Goal: Task Accomplishment & Management: Manage account settings

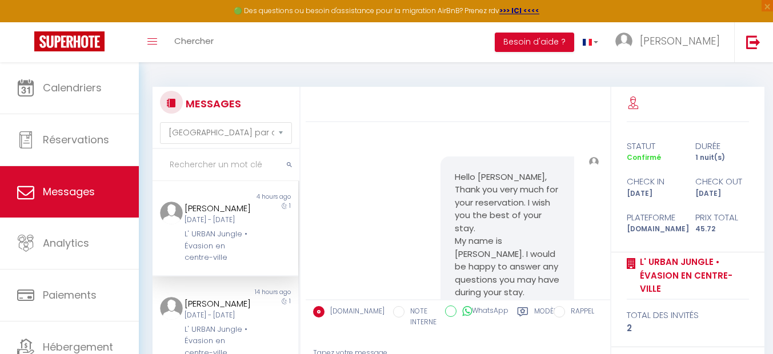
select select "message"
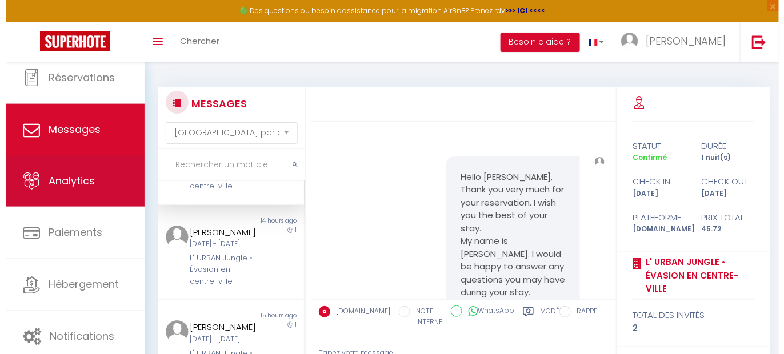
scroll to position [47, 0]
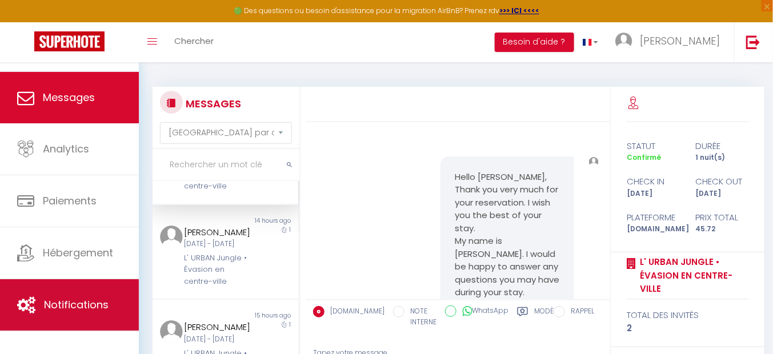
click at [89, 312] on span "Notifications" at bounding box center [76, 305] width 65 height 14
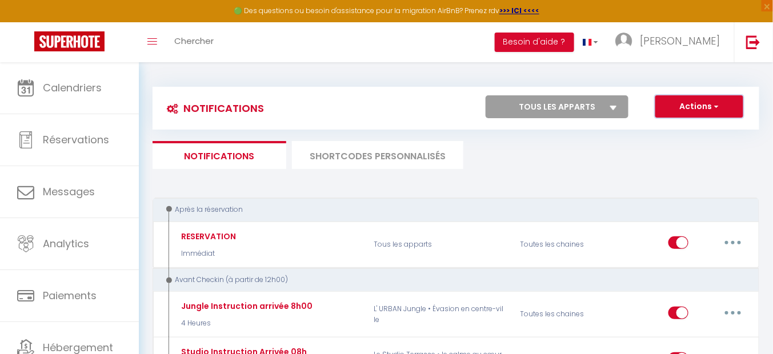
click at [687, 101] on button "Actions" at bounding box center [700, 106] width 88 height 23
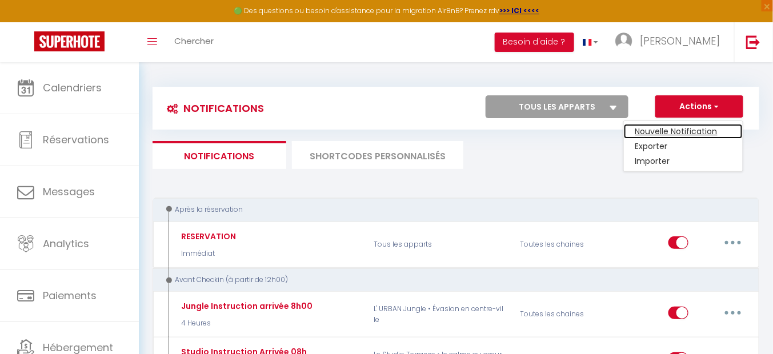
click at [696, 133] on link "Nouvelle Notification" at bounding box center [683, 131] width 119 height 15
select select "Immédiat"
select select
checkbox input "false"
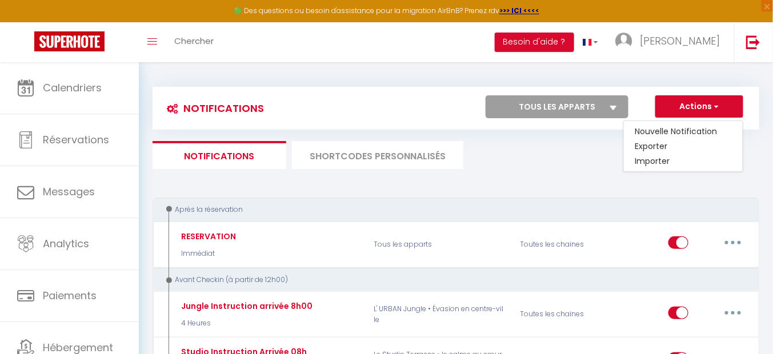
radio input "true"
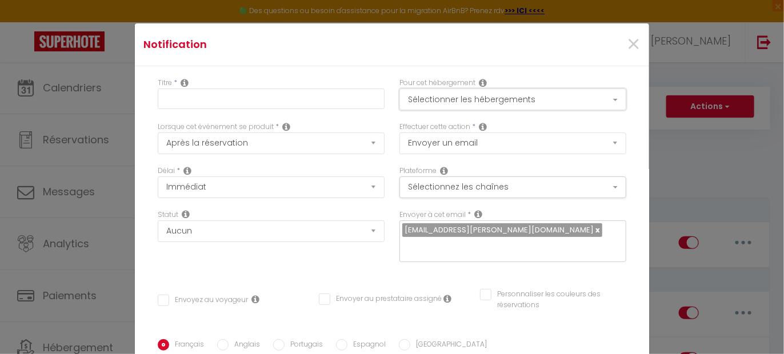
click at [493, 97] on button "Sélectionner les hébergements" at bounding box center [513, 100] width 227 height 22
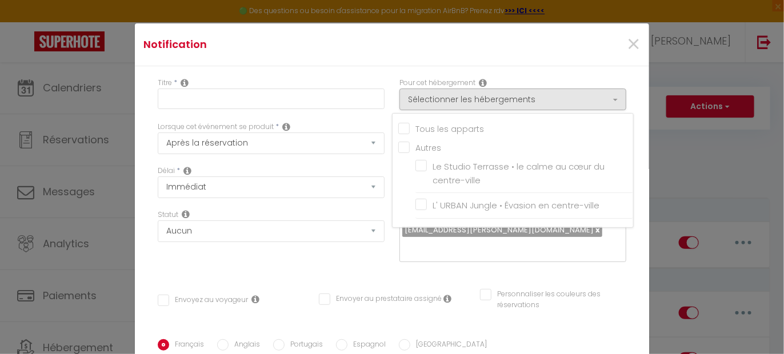
click at [416, 131] on input "Tous les apparts" at bounding box center [515, 127] width 235 height 11
checkbox input "true"
checkbox input "false"
checkbox input "true"
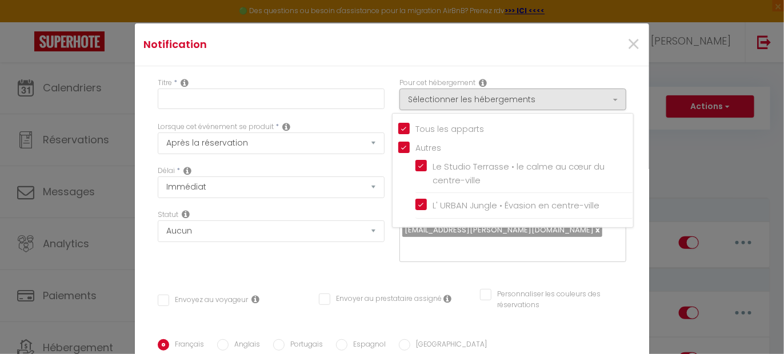
checkbox input "true"
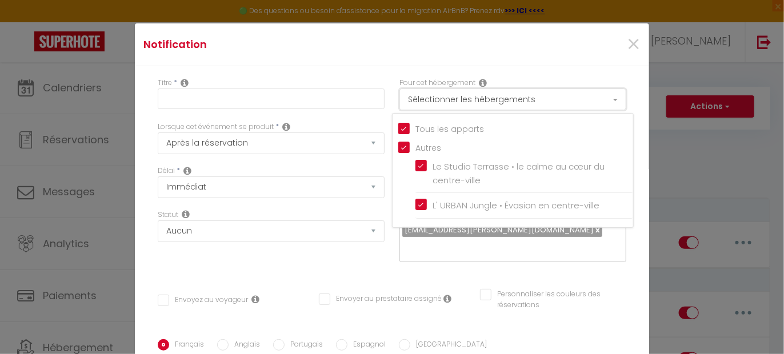
click at [449, 98] on button "Sélectionner les hébergements" at bounding box center [513, 100] width 227 height 22
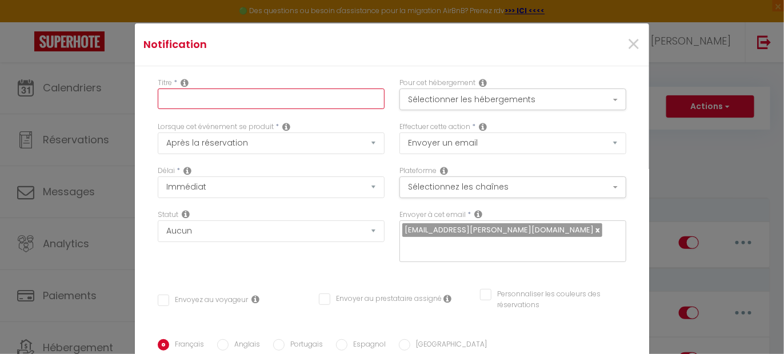
click at [201, 91] on input "text" at bounding box center [271, 99] width 227 height 21
type input "DEMANDE D ANNULATION"
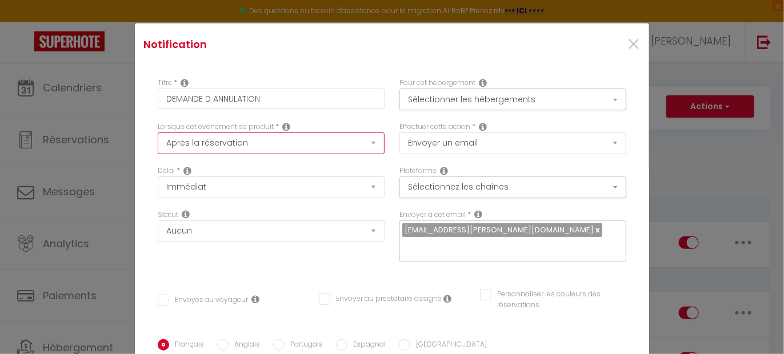
click at [224, 143] on select "Après la réservation Avant Checkin (à partir de 12h00) Après Checkin (à partir …" at bounding box center [271, 144] width 227 height 22
select select "18"
click at [158, 133] on select "Après la réservation Avant Checkin (à partir de 12h00) Après Checkin (à partir …" at bounding box center [271, 144] width 227 height 22
checkbox input "false"
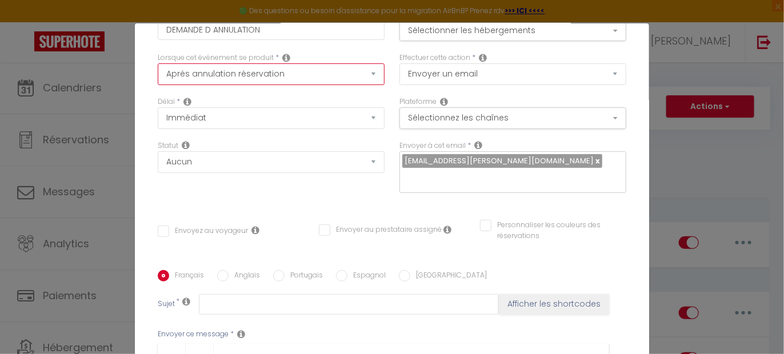
scroll to position [71, 0]
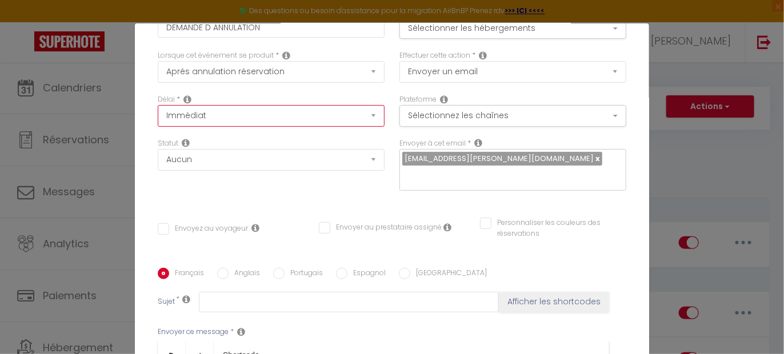
click at [197, 110] on select "Immédiat + 10 Minutes + 1 Heure + 2 Heures + 3 Heures + 4 Heures + 5 Heures + 6…" at bounding box center [271, 116] width 227 height 22
select select "1 Heure"
click at [158, 105] on select "Immédiat + 10 Minutes + 1 Heure + 2 Heures + 3 Heures + 4 Heures + 5 Heures + 6…" at bounding box center [271, 116] width 227 height 22
checkbox input "false"
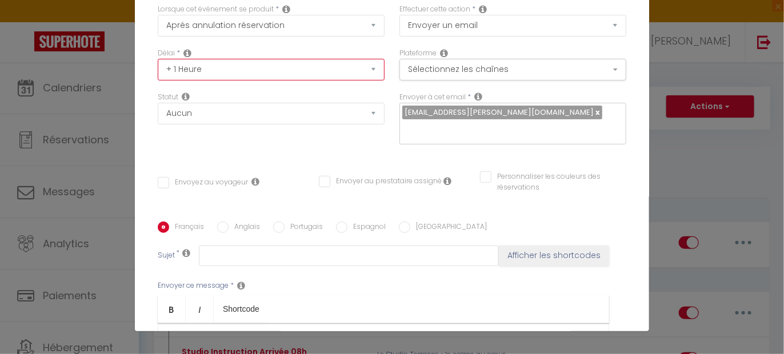
scroll to position [143, 0]
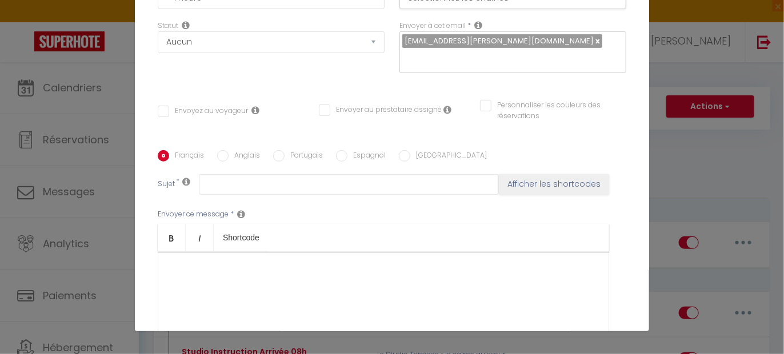
click at [210, 106] on input "Envoyez au voyageur" at bounding box center [203, 111] width 90 height 11
checkbox input "true"
checkbox input "false"
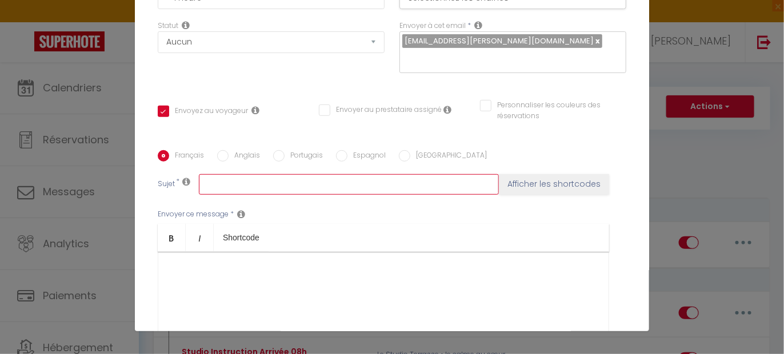
click at [216, 174] on input "text" at bounding box center [349, 184] width 300 height 21
type input "Demande d'annulation"
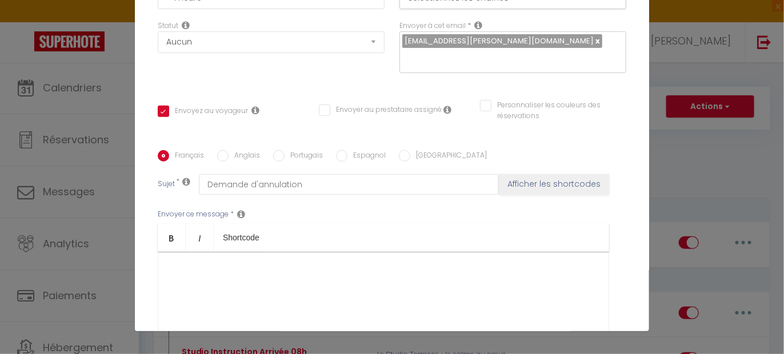
click at [198, 257] on div at bounding box center [384, 309] width 452 height 114
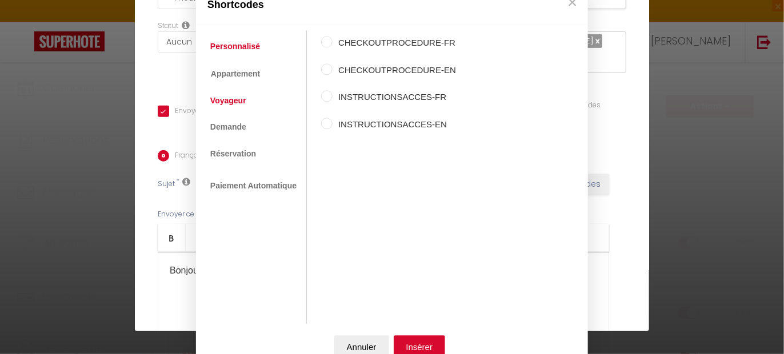
click at [232, 99] on link "Voyageur" at bounding box center [228, 100] width 47 height 21
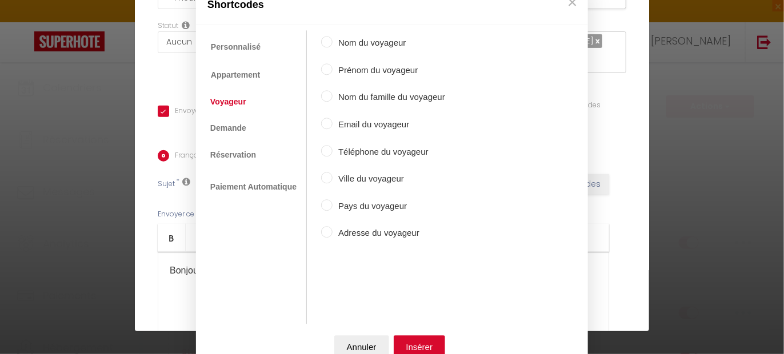
click at [393, 66] on label "Prénom du voyageur" at bounding box center [389, 70] width 113 height 14
click at [333, 66] on input "Prénom du voyageur" at bounding box center [326, 68] width 11 height 11
radio input "true"
click at [420, 346] on button "Insérer" at bounding box center [420, 347] width 52 height 23
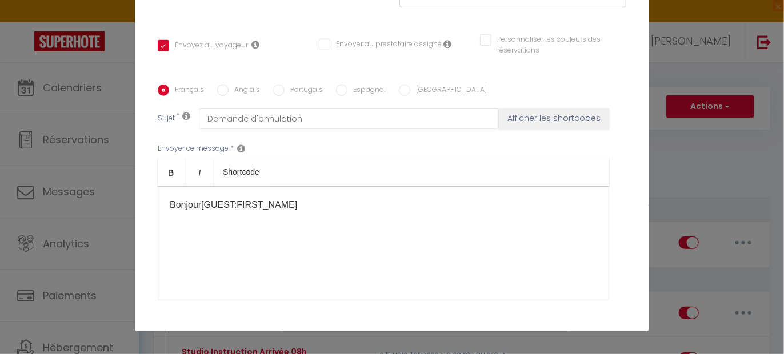
scroll to position [214, 0]
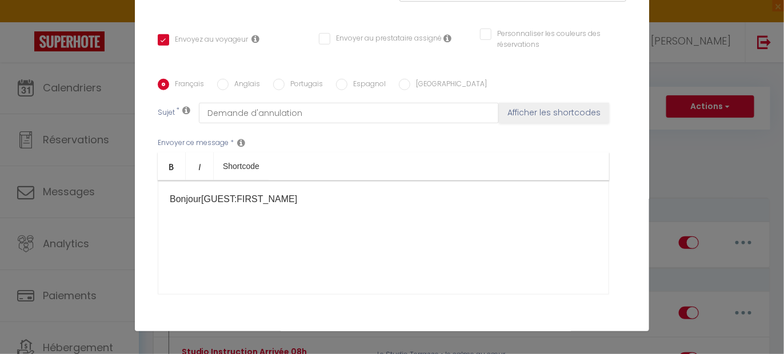
click at [227, 214] on div "Bonjour [GUEST:FIRST_NAME] ​" at bounding box center [384, 238] width 452 height 114
click at [308, 193] on p "Bonjour [GUEST:FIRST_NAME] ​" at bounding box center [384, 200] width 428 height 14
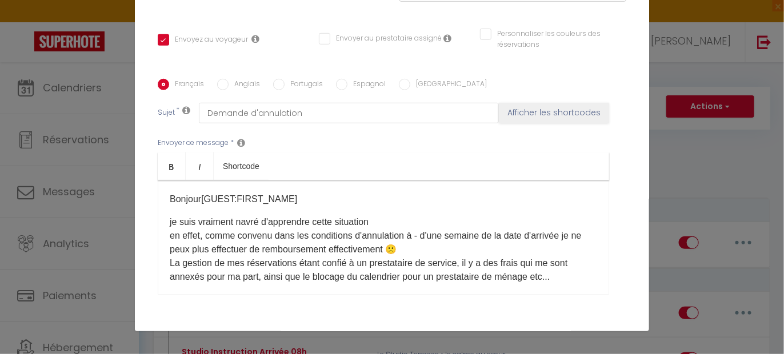
scroll to position [71, 0]
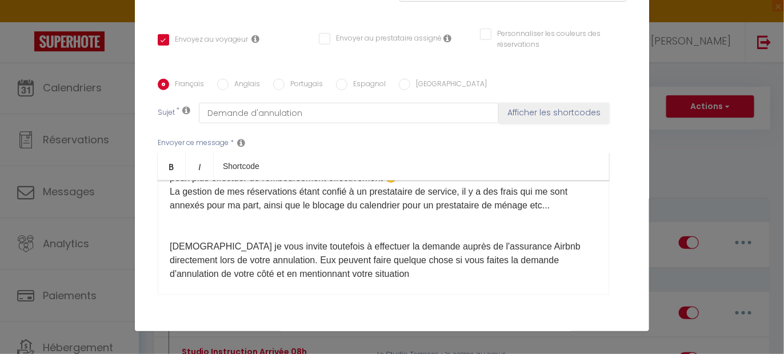
click at [188, 225] on p "je suis vraiment navré d'apprendre cette situation en effet, comme convenu dans…" at bounding box center [384, 267] width 428 height 247
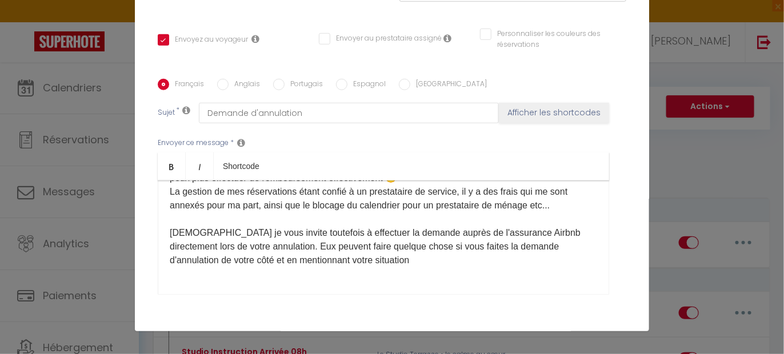
click at [515, 228] on span "Néanmoins je vous invite toutefois à effectuer la demande auprès de l'assurance…" at bounding box center [375, 246] width 411 height 37
click at [409, 228] on span "Néanmoins je vous invite toutefois à effectuer la demande auprès de l'assurance…" at bounding box center [372, 246] width 405 height 37
click at [436, 229] on span "Néanmoins je vous invite toutefois à effectuer la demande directement auprès de…" at bounding box center [374, 246] width 409 height 37
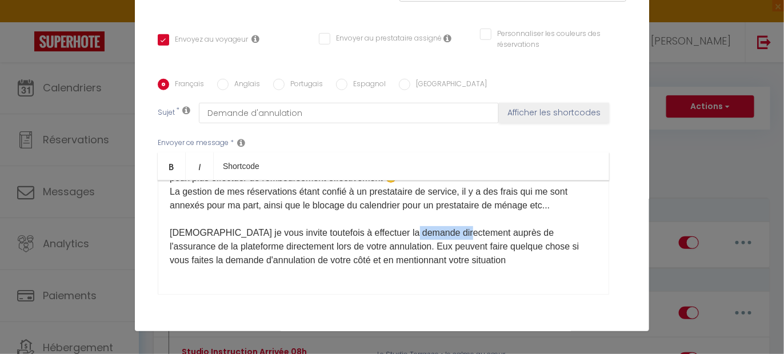
click at [436, 229] on span "Néanmoins je vous invite toutefois à effectuer la demande directement auprès de…" at bounding box center [374, 246] width 409 height 37
click at [340, 246] on span "Néanmoins je vous invite toutefois à effectuer la demande auprès de l'assurance…" at bounding box center [372, 246] width 405 height 37
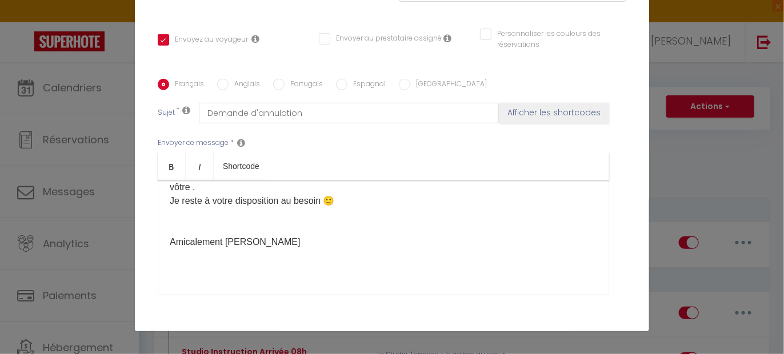
click at [188, 209] on p "je suis vraiment navré d'apprendre cette situation en effet, comme convenu dans…" at bounding box center [384, 132] width 428 height 233
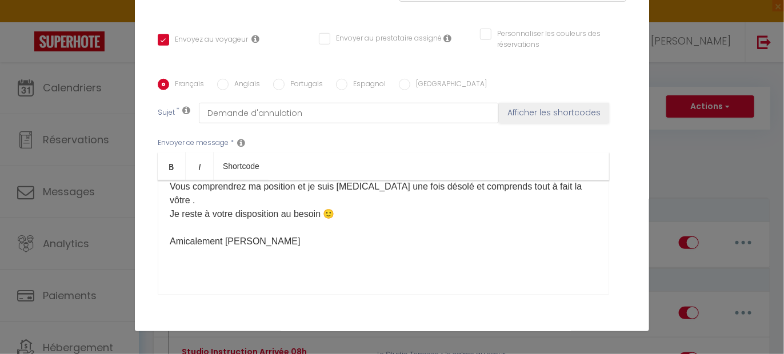
scroll to position [186, 0]
click at [202, 258] on p "​" at bounding box center [384, 265] width 428 height 14
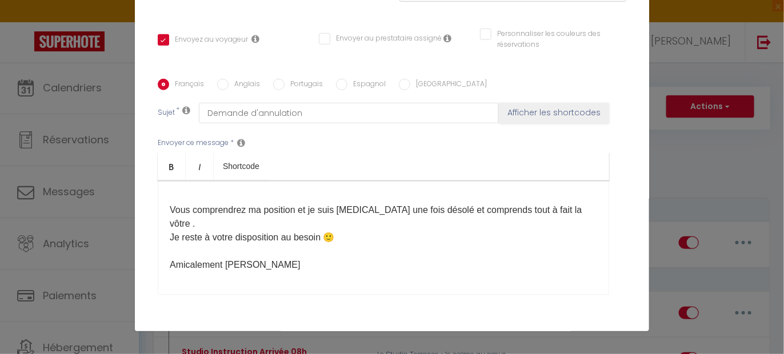
scroll to position [91, 0]
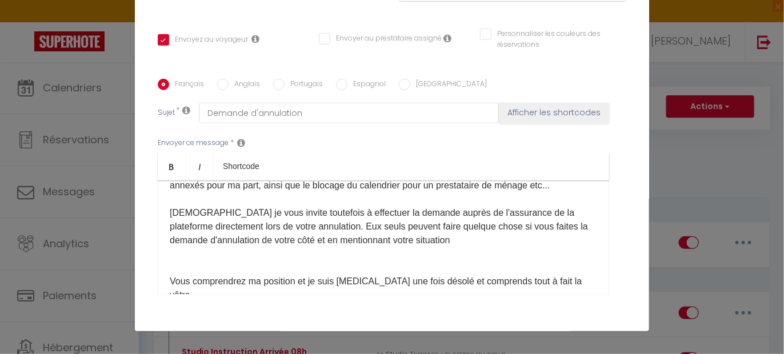
click at [204, 199] on p "je suis vraiment navré d'apprendre cette situation en effet, comme convenu dans…" at bounding box center [384, 234] width 428 height 220
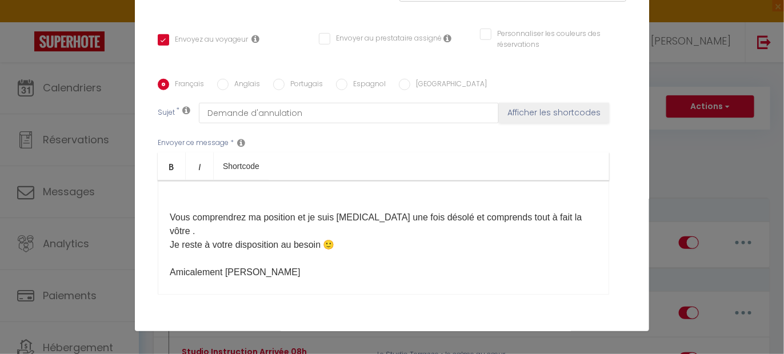
scroll to position [163, 0]
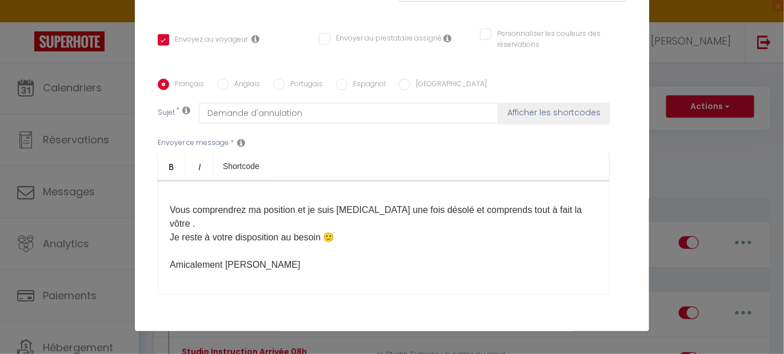
click at [229, 189] on p "je suis vraiment navré d'apprendre cette situation en effet, comme convenu dans…" at bounding box center [384, 163] width 428 height 220
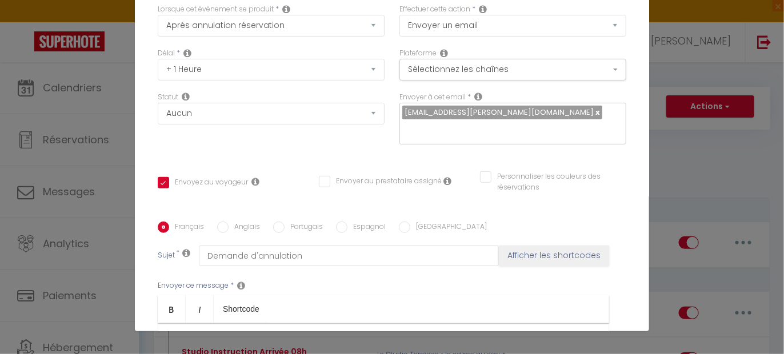
scroll to position [0, 0]
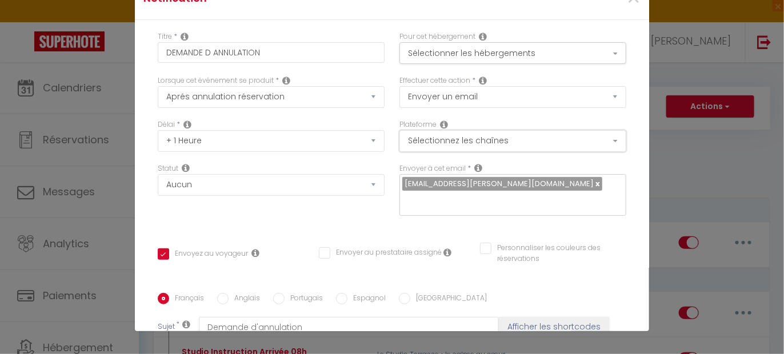
click at [481, 139] on button "Sélectionnez les chaînes" at bounding box center [513, 141] width 227 height 22
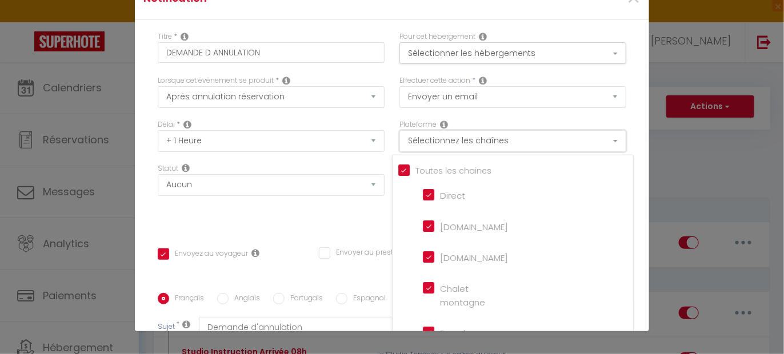
click at [481, 139] on button "Sélectionnez les chaînes" at bounding box center [513, 141] width 227 height 22
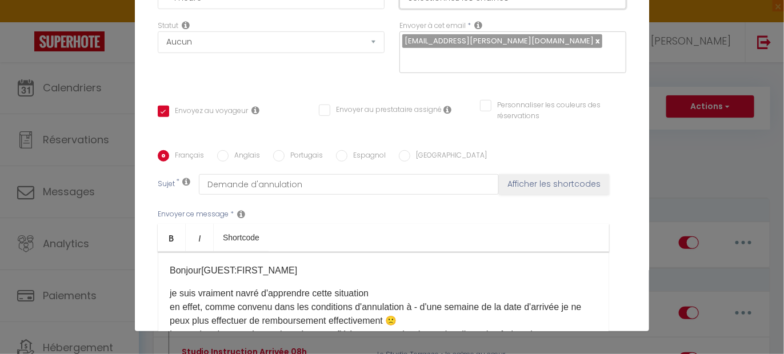
scroll to position [282, 0]
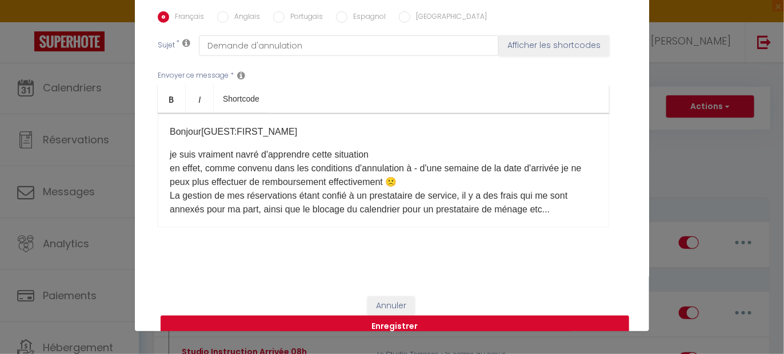
click at [393, 316] on button "Enregistrer" at bounding box center [395, 327] width 469 height 22
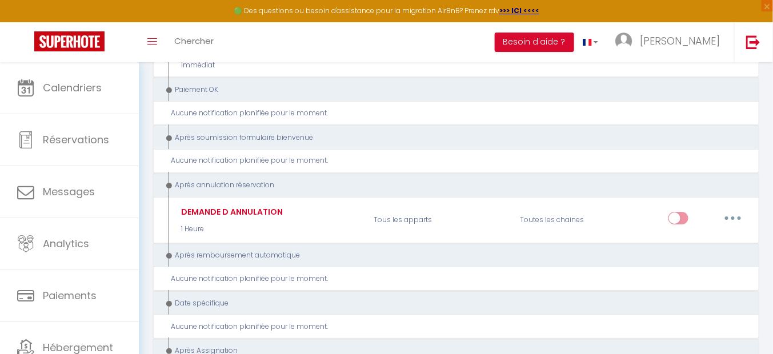
scroll to position [1215, 0]
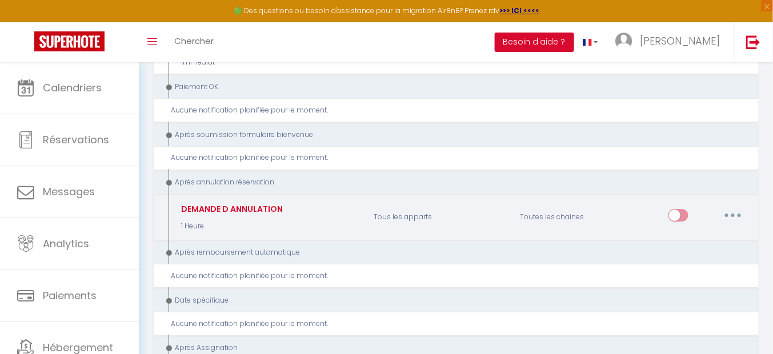
click at [681, 209] on input "checkbox" at bounding box center [679, 217] width 20 height 17
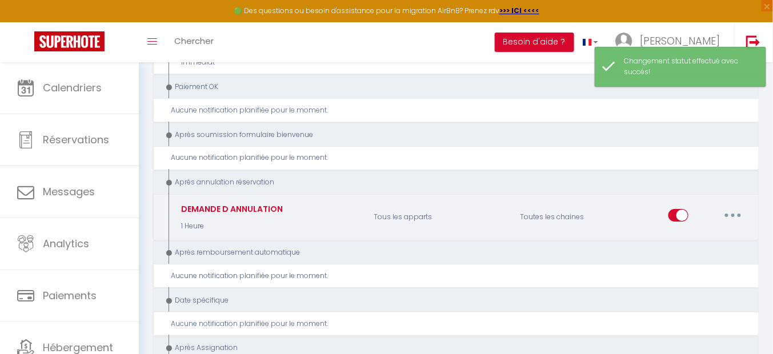
click at [684, 209] on input "checkbox" at bounding box center [679, 217] width 20 height 17
checkbox input "false"
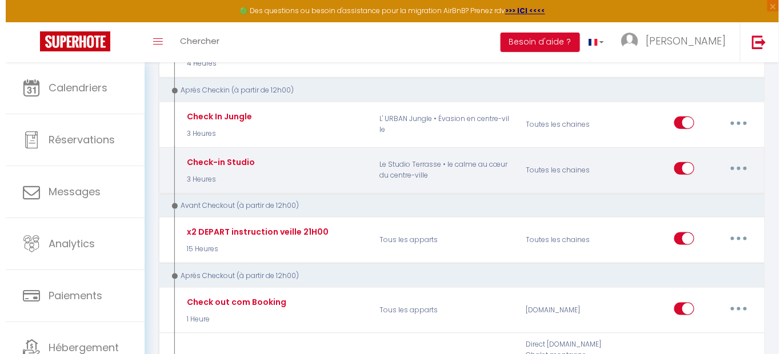
scroll to position [0, 0]
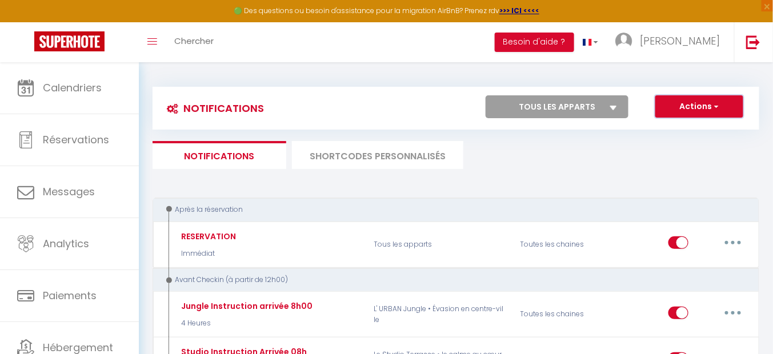
click at [713, 111] on span "button" at bounding box center [715, 106] width 7 height 11
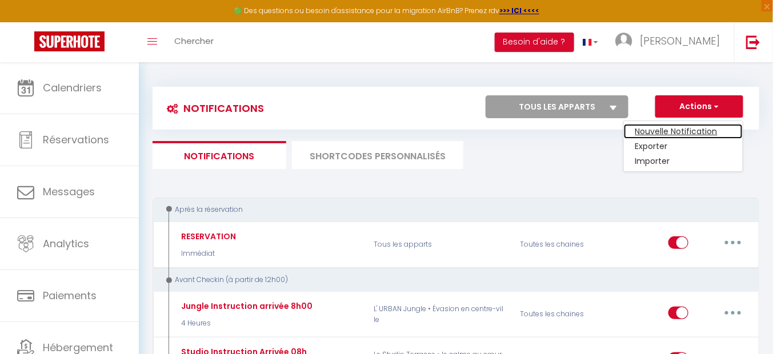
click at [680, 129] on link "Nouvelle Notification" at bounding box center [683, 131] width 119 height 15
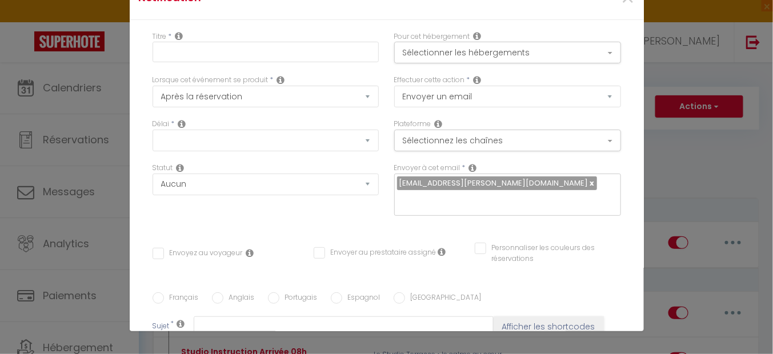
select select "Immédiat"
select select
checkbox input "false"
radio input "true"
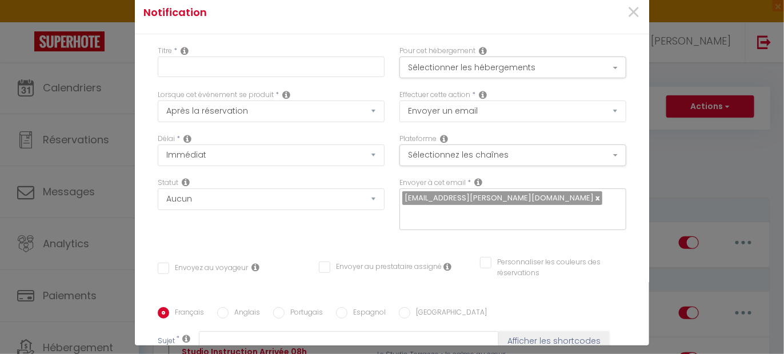
scroll to position [46, 0]
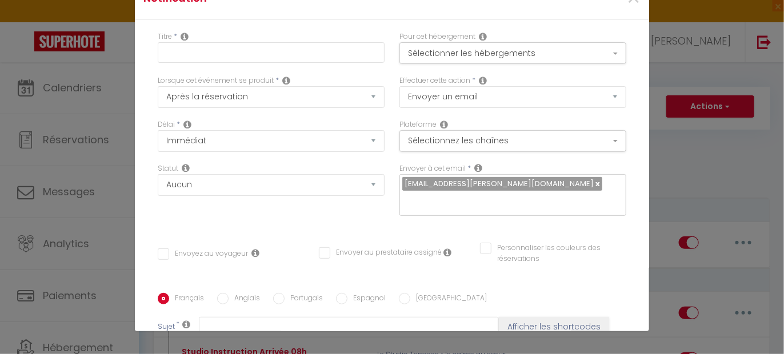
click at [210, 39] on div "Titre *" at bounding box center [271, 46] width 227 height 31
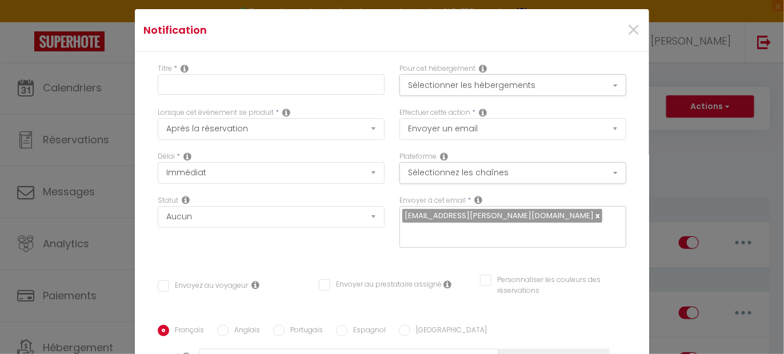
scroll to position [0, 0]
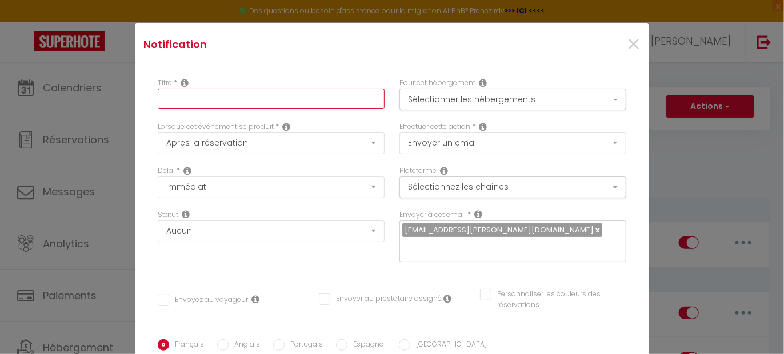
click at [183, 98] on input "text" at bounding box center [271, 99] width 227 height 21
paste input "Préparation canapé-lit"
type input "Préparation canapé-lit"
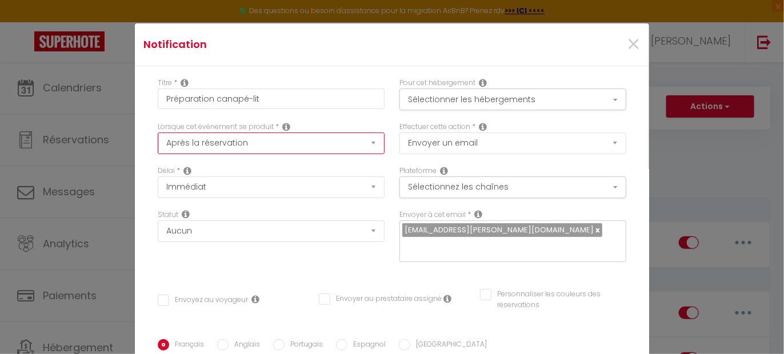
click at [215, 141] on select "Après la réservation Avant Checkin (à partir de 12h00) Après Checkin (à partir …" at bounding box center [271, 144] width 227 height 22
click at [139, 102] on div "Titre * Préparation canapé-lit Pour cet hébergement Sélectionner les hébergemen…" at bounding box center [392, 339] width 515 height 547
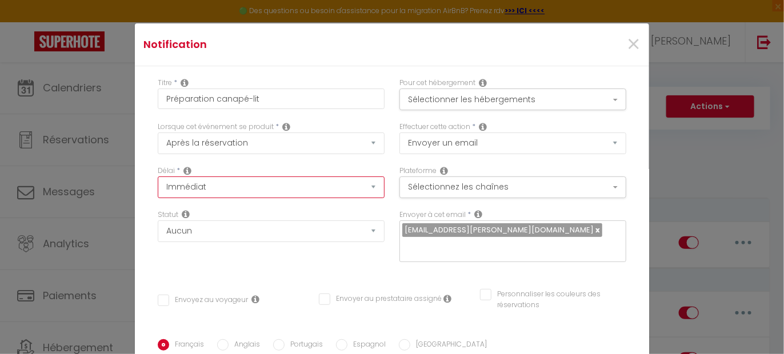
click at [200, 187] on select "Immédiat + 10 Minutes + 1 Heure + 2 Heures + 3 Heures + 4 Heures + 5 Heures + 6…" at bounding box center [271, 188] width 227 height 22
select select "1 Heure"
click at [158, 177] on select "Immédiat + 10 Minutes + 1 Heure + 2 Heures + 3 Heures + 4 Heures + 5 Heures + 6…" at bounding box center [271, 188] width 227 height 22
checkbox input "false"
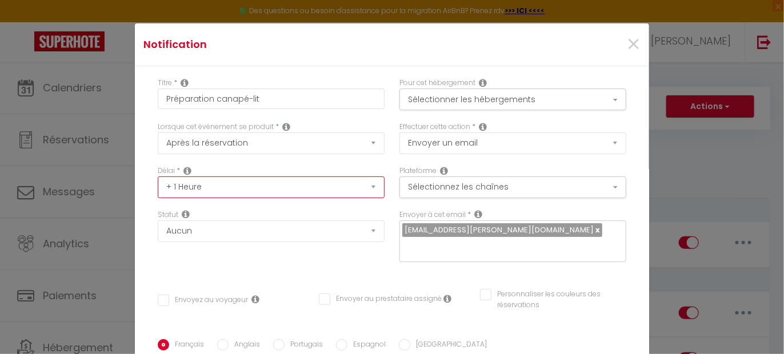
scroll to position [71, 0]
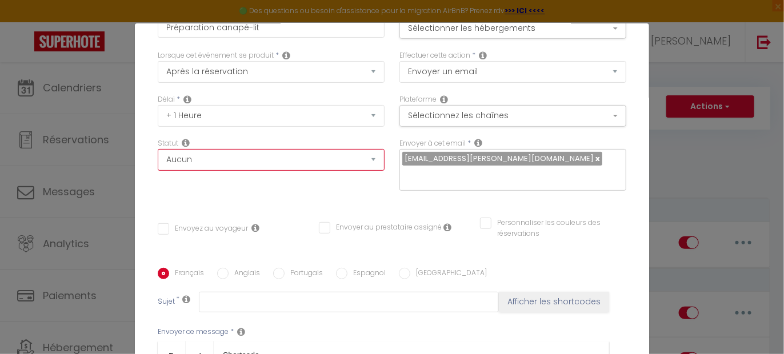
click at [184, 158] on select "Aucun Si la réservation est payée Si réservation non payée Si la caution a été …" at bounding box center [271, 160] width 227 height 22
click at [186, 158] on select "Aucun Si la réservation est payée Si réservation non payée Si la caution a été …" at bounding box center [271, 160] width 227 height 22
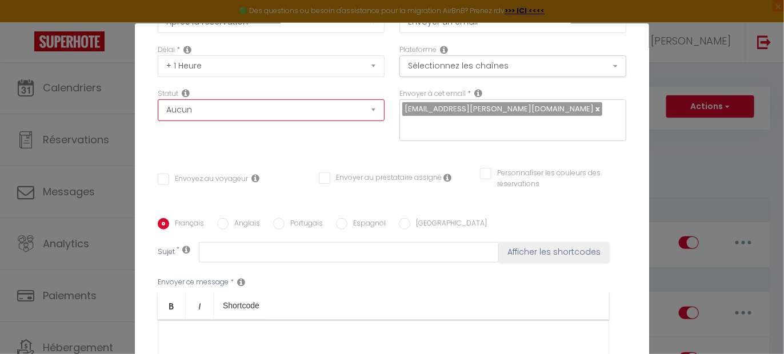
scroll to position [143, 0]
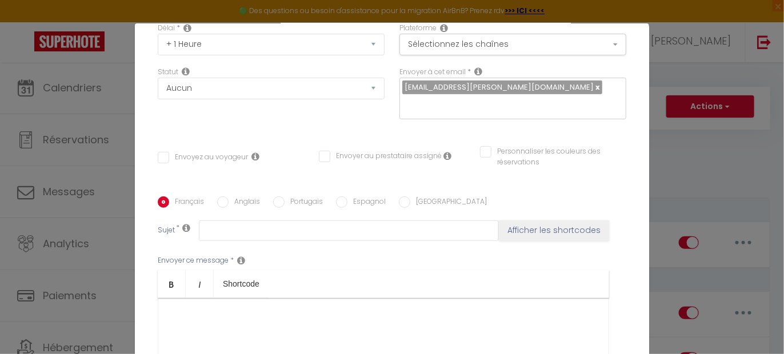
click at [200, 152] on input "Envoyez au voyageur" at bounding box center [203, 157] width 90 height 11
checkbox input "true"
checkbox input "false"
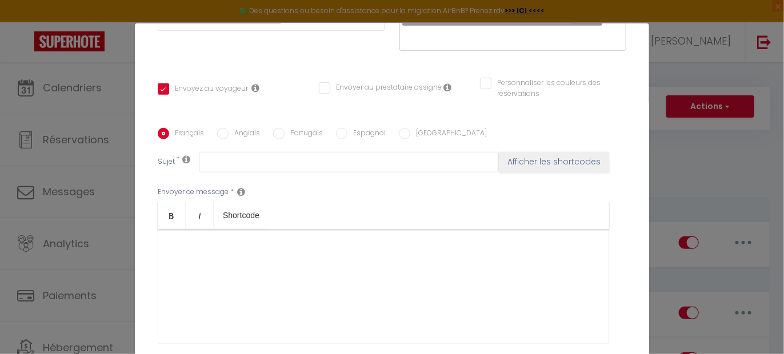
scroll to position [214, 0]
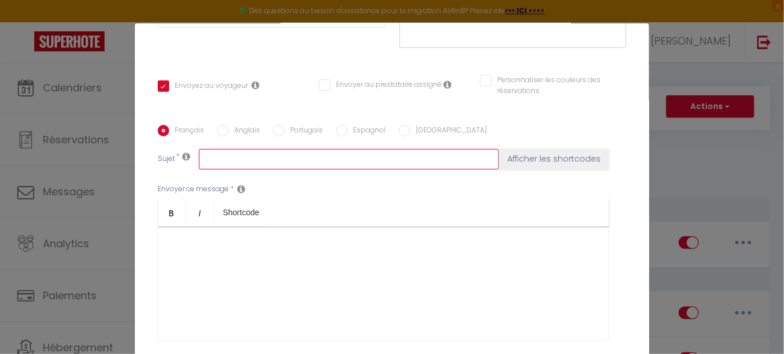
click at [212, 149] on input "text" at bounding box center [349, 159] width 300 height 21
paste input "Préparation canapé-lit"
type input "Préparation canapé-lit"
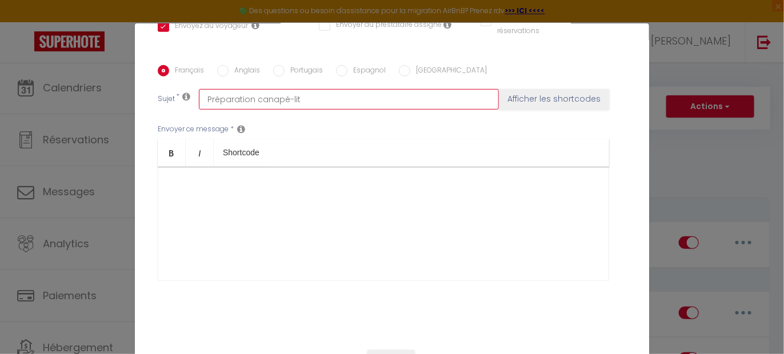
scroll to position [282, 0]
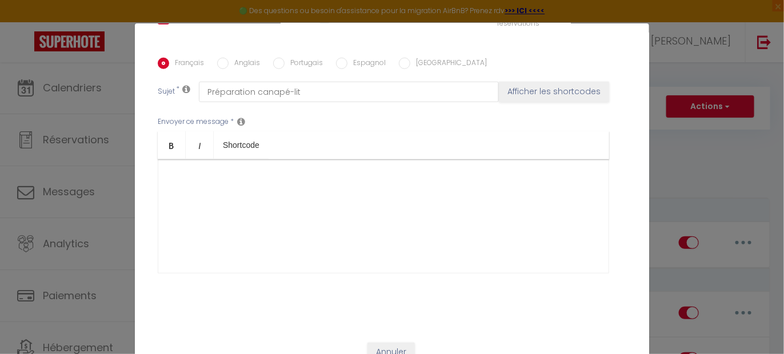
click at [211, 178] on div at bounding box center [384, 216] width 452 height 114
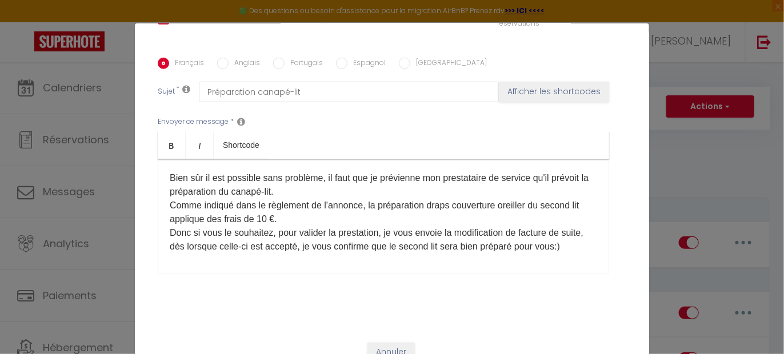
scroll to position [71, 0]
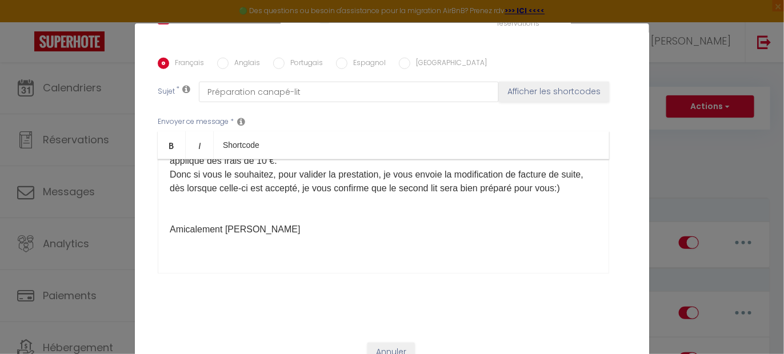
click at [193, 188] on p "Bien sûr il est possible sans problème, il faut que je prévienne mon prestatair…" at bounding box center [384, 174] width 428 height 123
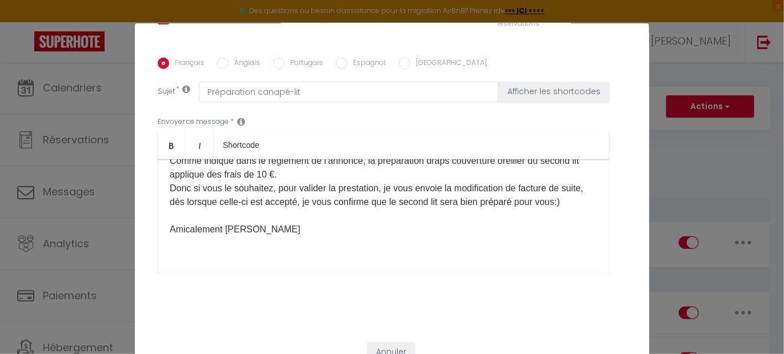
click at [204, 234] on div "Bien sûr il est possible sans problème, il faut que je prévienne mon prestatair…" at bounding box center [384, 216] width 452 height 114
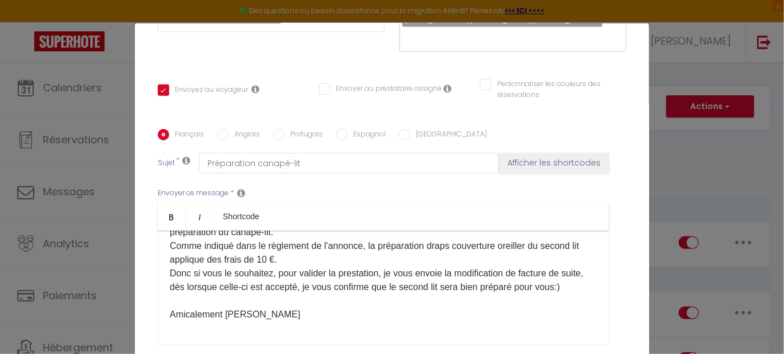
scroll to position [0, 0]
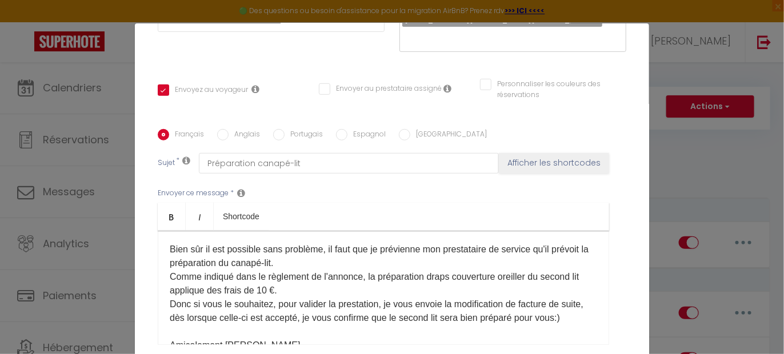
click at [448, 272] on span "Comme indiqué dans le règlement de l'annonce, la préparation draps couverture o…" at bounding box center [374, 283] width 409 height 23
click at [499, 272] on span "Comme indiqué dans le règlement de l'annonce, la préparation draps, couverture …" at bounding box center [376, 283] width 412 height 23
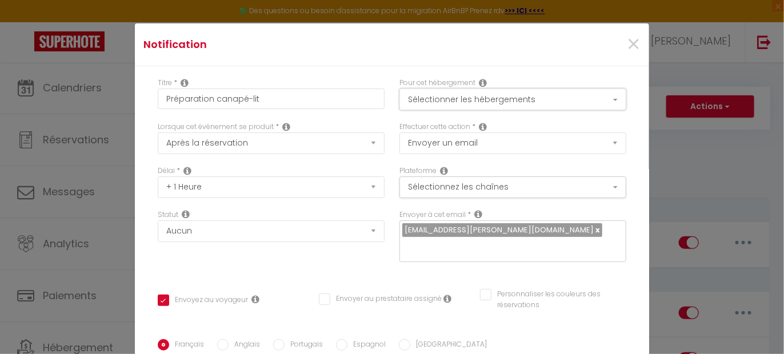
click at [461, 99] on button "Sélectionner les hébergements" at bounding box center [513, 100] width 227 height 22
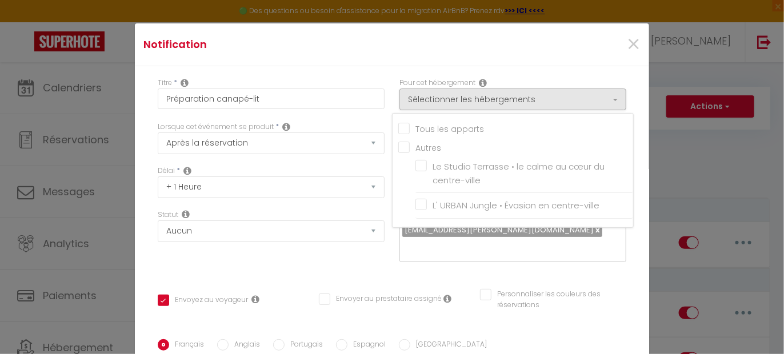
click at [456, 128] on input "Tous les apparts" at bounding box center [515, 127] width 235 height 11
checkbox input "true"
checkbox input "false"
checkbox input "true"
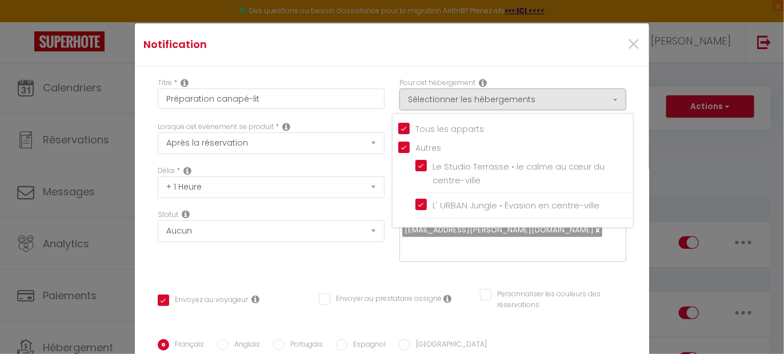
checkbox input "true"
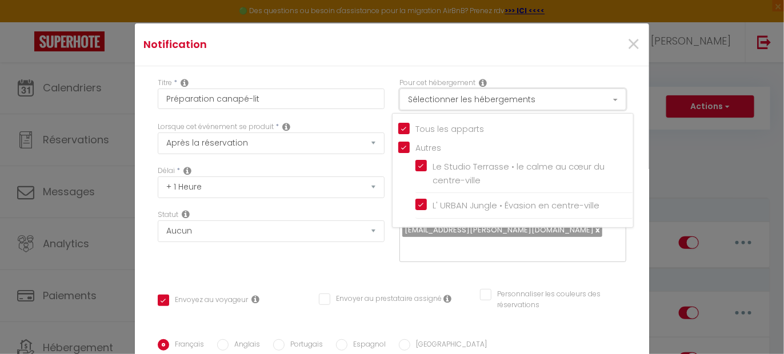
click at [487, 102] on button "Sélectionner les hébergements" at bounding box center [513, 100] width 227 height 22
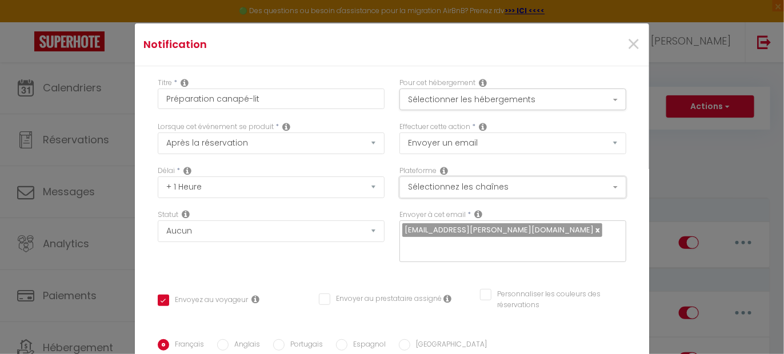
click at [462, 186] on button "Sélectionnez les chaînes" at bounding box center [513, 188] width 227 height 22
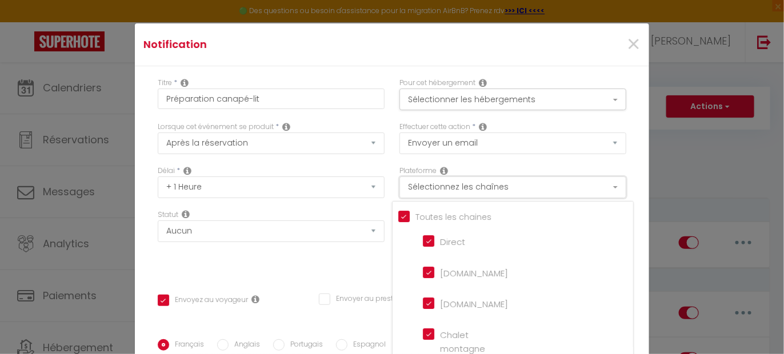
click at [461, 186] on button "Sélectionnez les chaînes" at bounding box center [513, 188] width 227 height 22
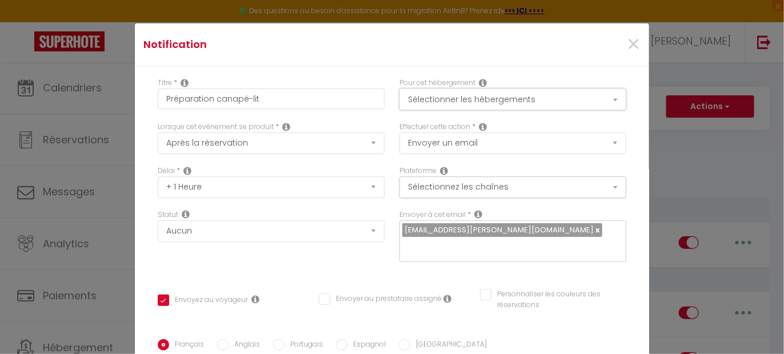
click at [451, 97] on button "Sélectionner les hébergements" at bounding box center [513, 100] width 227 height 22
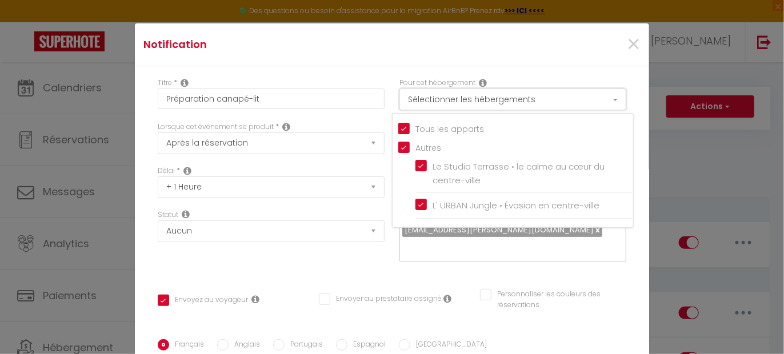
click at [451, 97] on button "Sélectionner les hébergements" at bounding box center [513, 100] width 227 height 22
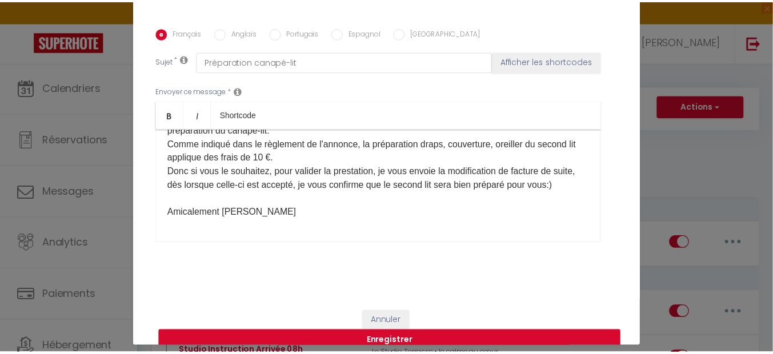
scroll to position [46, 0]
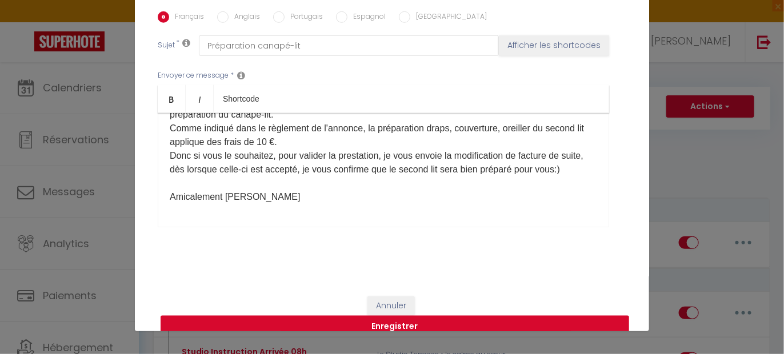
click at [413, 316] on button "Enregistrer" at bounding box center [395, 327] width 469 height 22
checkbox input "false"
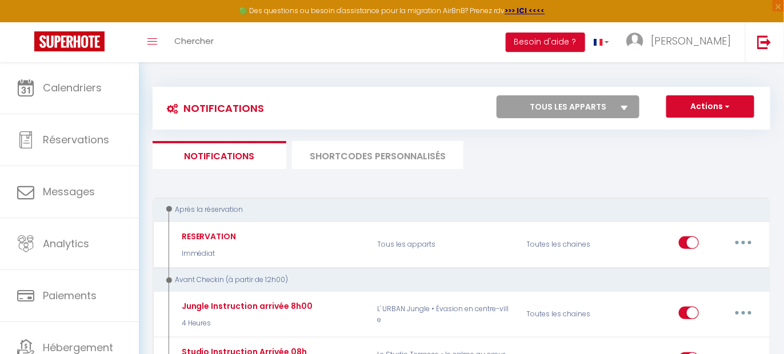
scroll to position [0, 0]
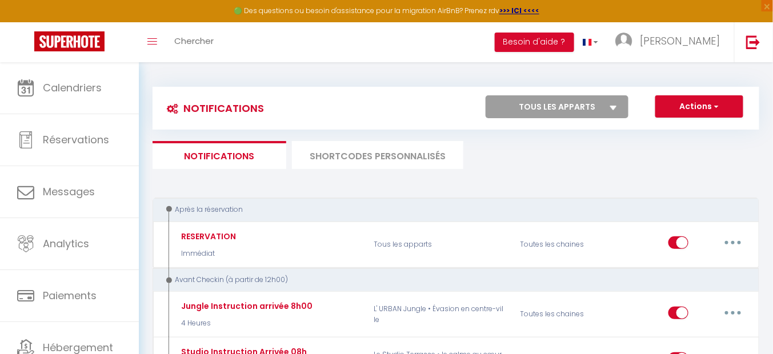
checkbox input "false"
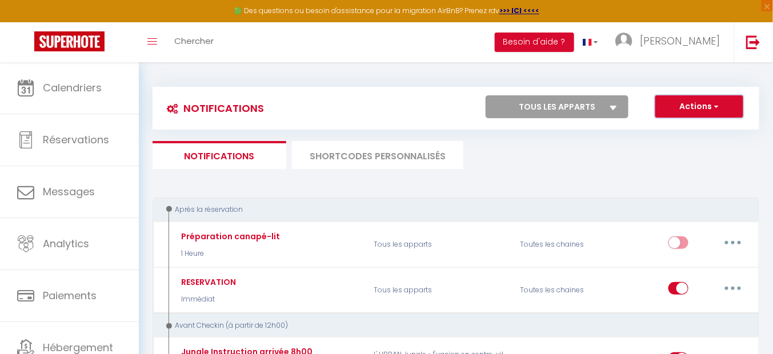
click at [680, 105] on button "Actions" at bounding box center [700, 106] width 88 height 23
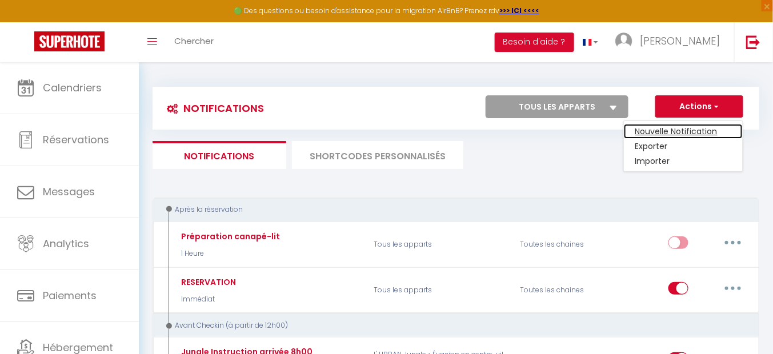
click at [695, 131] on link "Nouvelle Notification" at bounding box center [683, 131] width 119 height 15
select select "Immédiat"
select select
checkbox input "false"
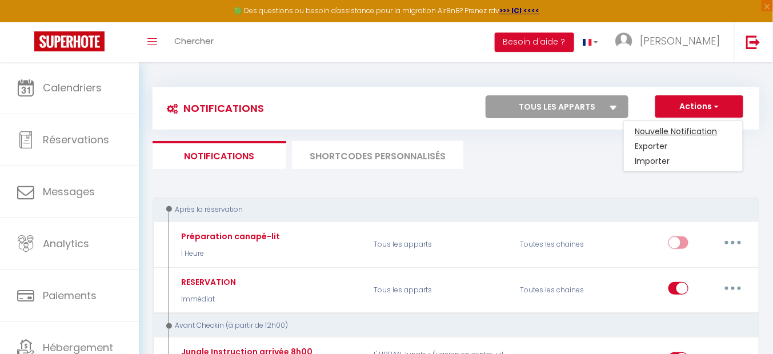
radio input "true"
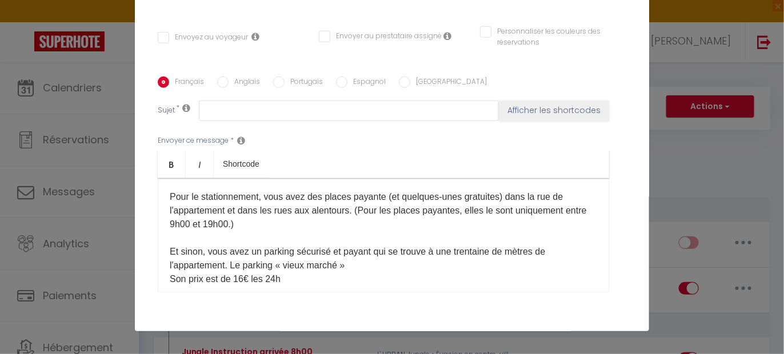
scroll to position [198, 0]
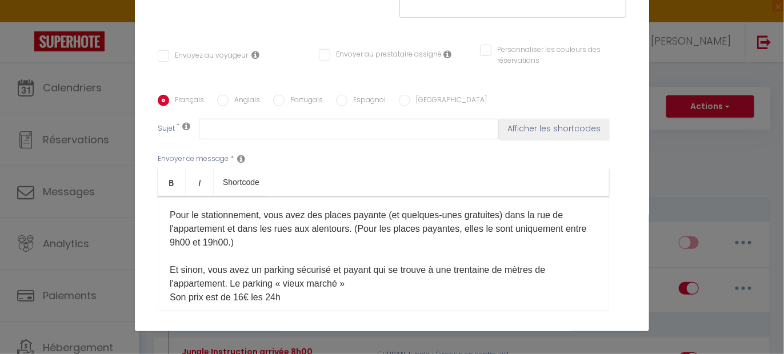
click at [202, 244] on p "Pour le stationnement, vous avez des places payante (et quelques-unes gratuites…" at bounding box center [384, 257] width 428 height 96
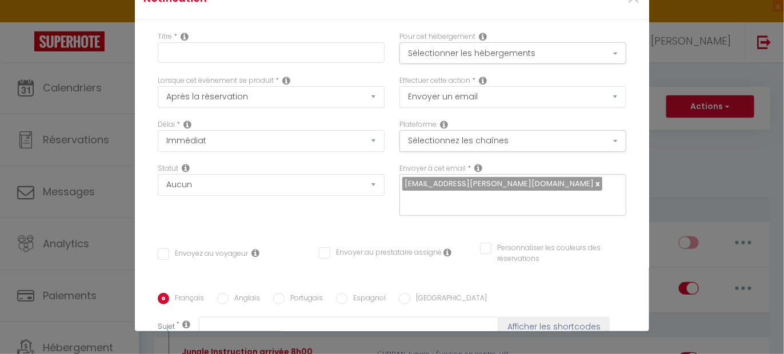
scroll to position [0, 0]
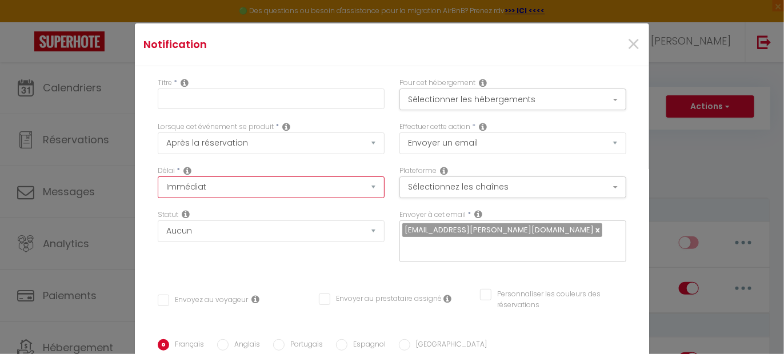
click at [200, 181] on select "Immédiat + 10 Minutes + 1 Heure + 2 Heures + 3 Heures + 4 Heures + 5 Heures + 6…" at bounding box center [271, 188] width 227 height 22
select select "1 Heure"
click at [158, 177] on select "Immédiat + 10 Minutes + 1 Heure + 2 Heures + 3 Heures + 4 Heures + 5 Heures + 6…" at bounding box center [271, 188] width 227 height 22
checkbox input "false"
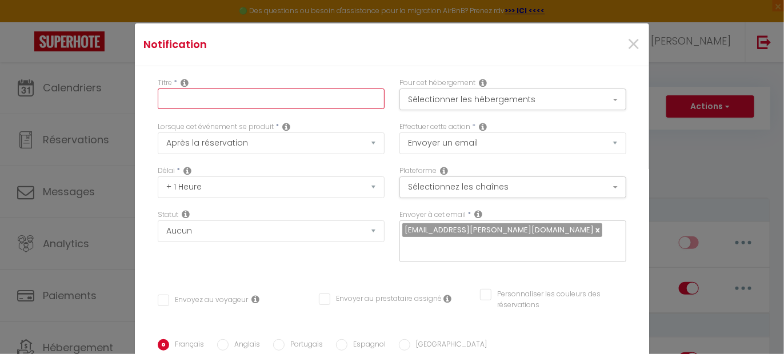
click at [208, 99] on input "text" at bounding box center [271, 99] width 227 height 21
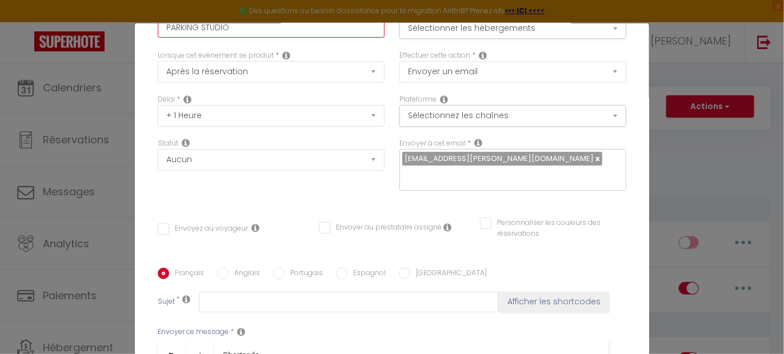
scroll to position [143, 0]
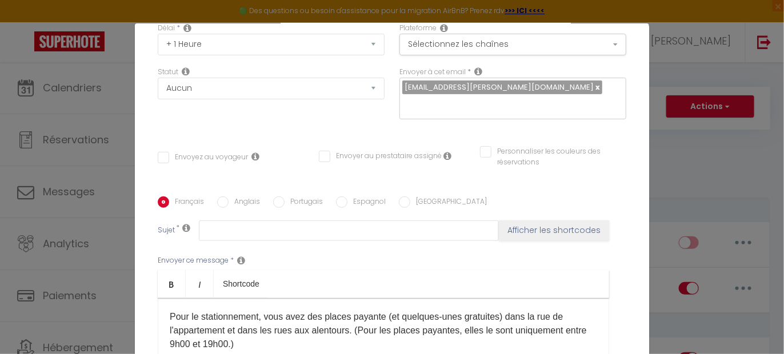
type input "PARKING STUDIO"
click at [212, 152] on input "Envoyez au voyageur" at bounding box center [203, 157] width 90 height 11
checkbox input "true"
checkbox input "false"
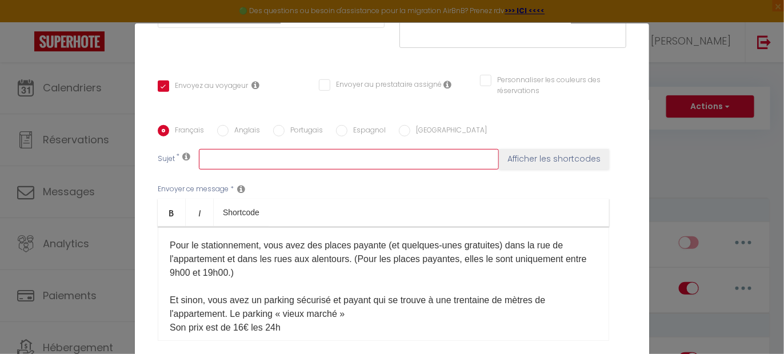
click at [221, 149] on input "text" at bounding box center [349, 159] width 300 height 21
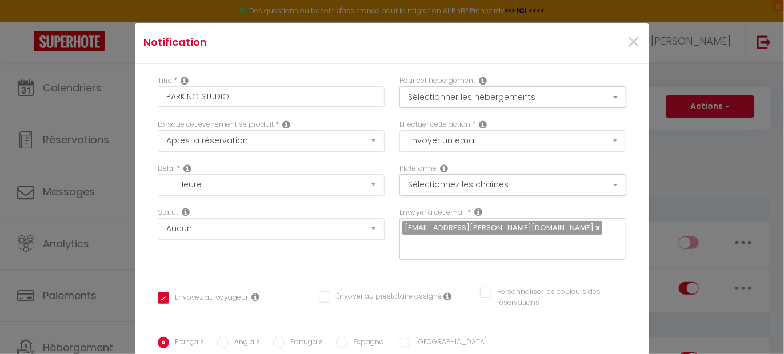
scroll to position [0, 0]
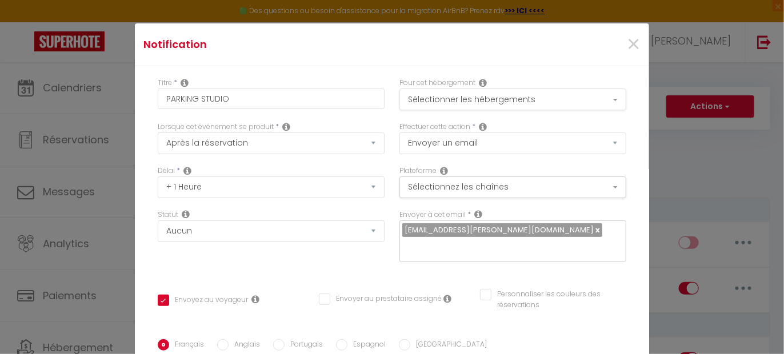
type input "sTATIONNEMENT"
click at [453, 99] on button "Sélectionner les hébergements" at bounding box center [513, 100] width 227 height 22
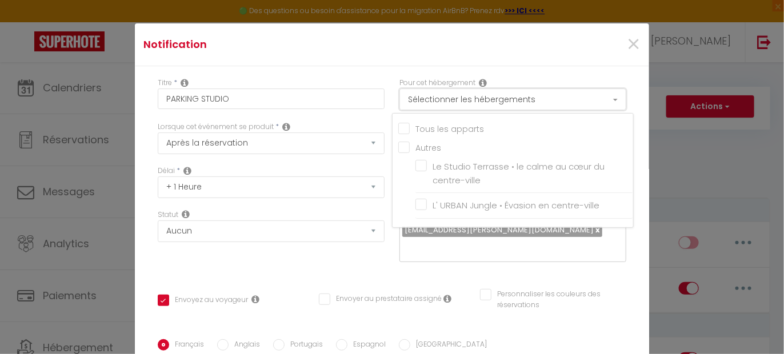
click at [453, 100] on button "Sélectionner les hébergements" at bounding box center [513, 100] width 227 height 22
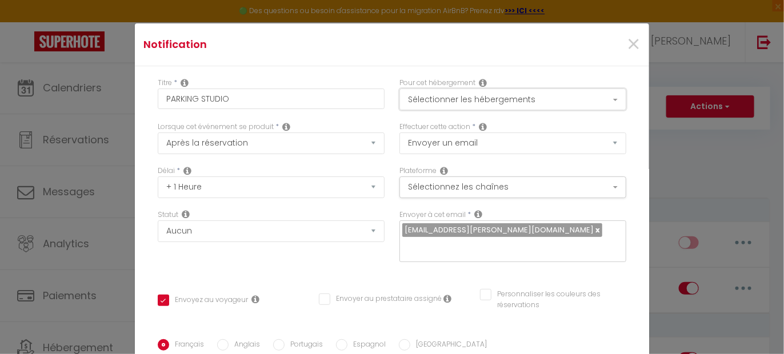
click at [480, 101] on button "Sélectionner les hébergements" at bounding box center [513, 100] width 227 height 22
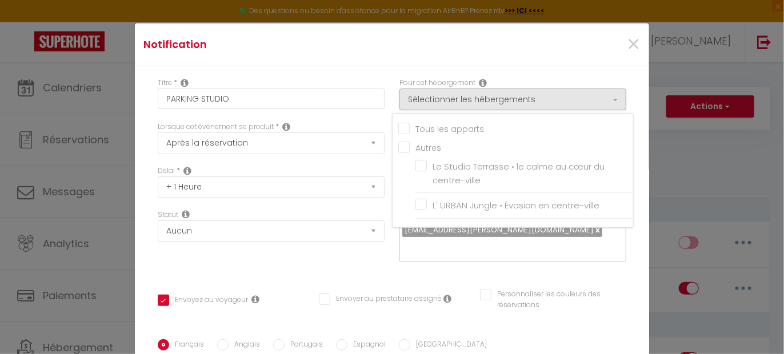
click at [449, 127] on input "Tous les apparts" at bounding box center [515, 127] width 235 height 11
checkbox input "true"
checkbox input "false"
checkbox input "true"
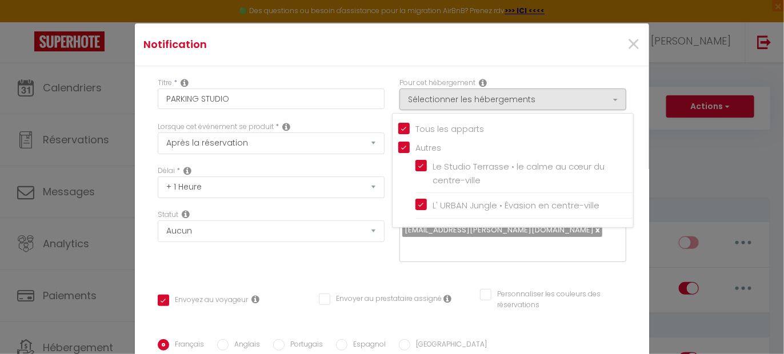
checkbox input "true"
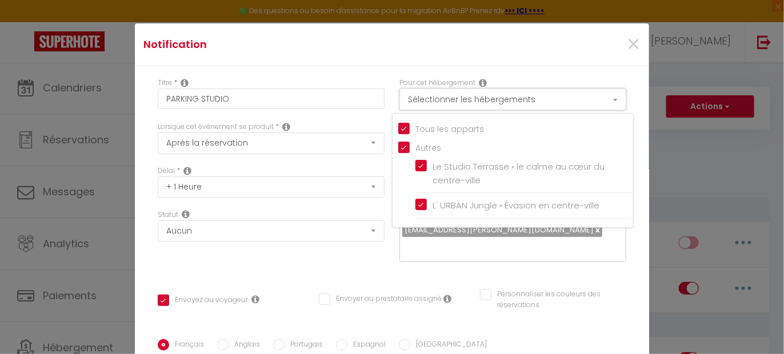
click at [470, 97] on button "Sélectionner les hébergements" at bounding box center [513, 100] width 227 height 22
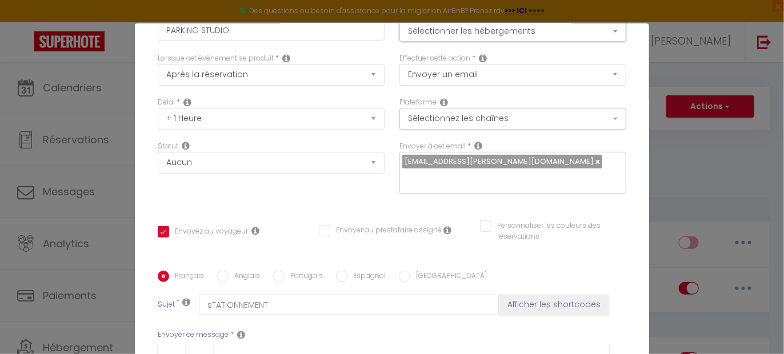
scroll to position [71, 0]
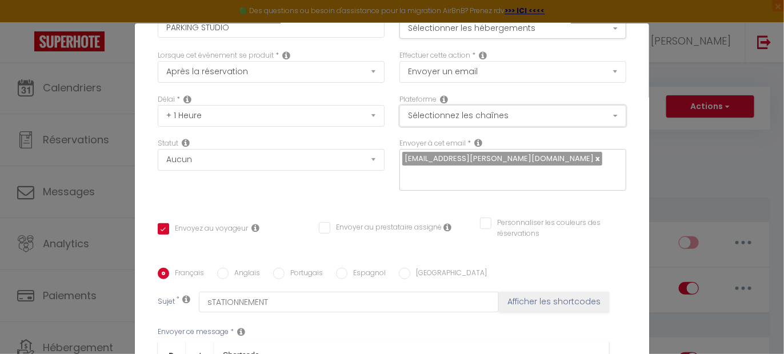
click at [446, 112] on button "Sélectionnez les chaînes" at bounding box center [513, 116] width 227 height 22
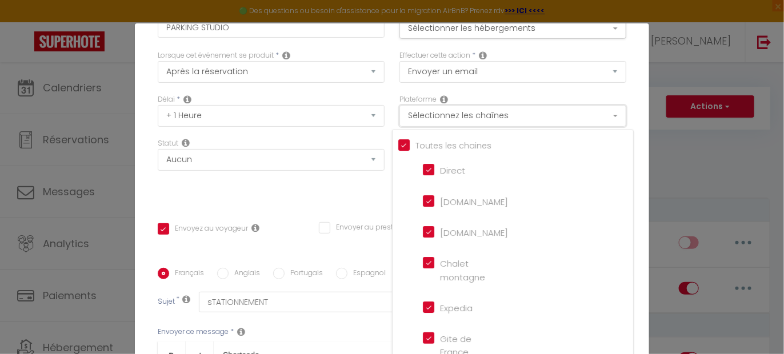
click at [446, 112] on button "Sélectionnez les chaînes" at bounding box center [513, 116] width 227 height 22
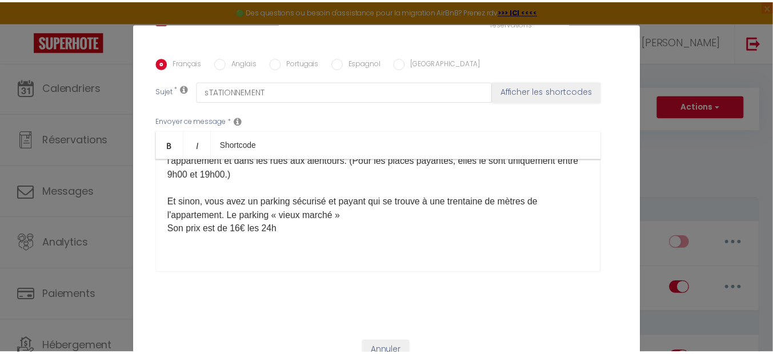
scroll to position [46, 0]
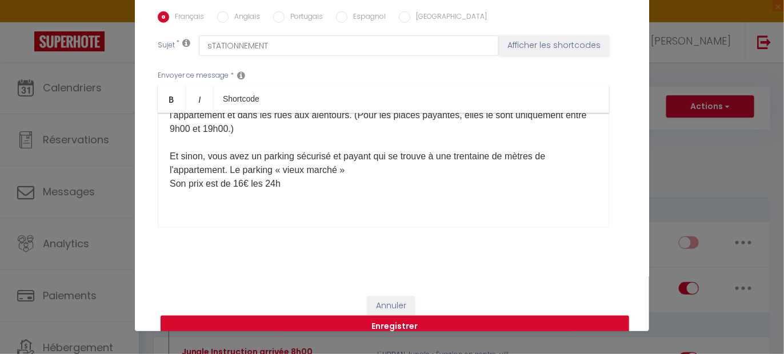
click at [384, 316] on button "Enregistrer" at bounding box center [395, 327] width 469 height 22
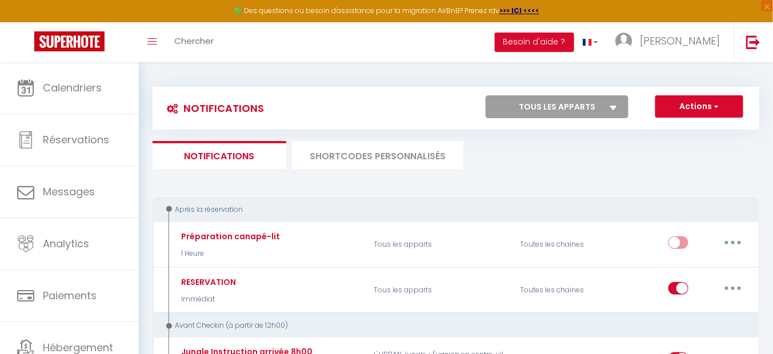
checkbox input "false"
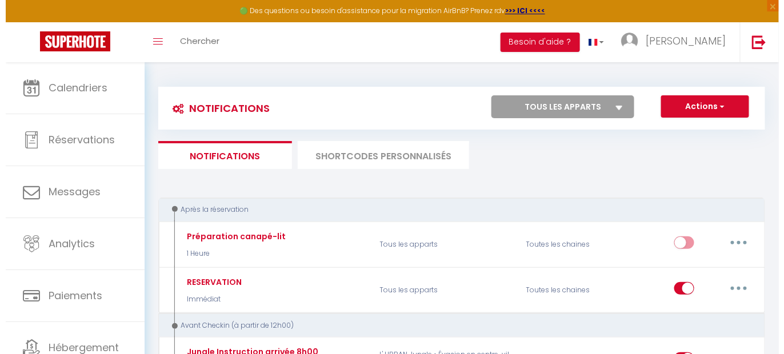
scroll to position [0, 0]
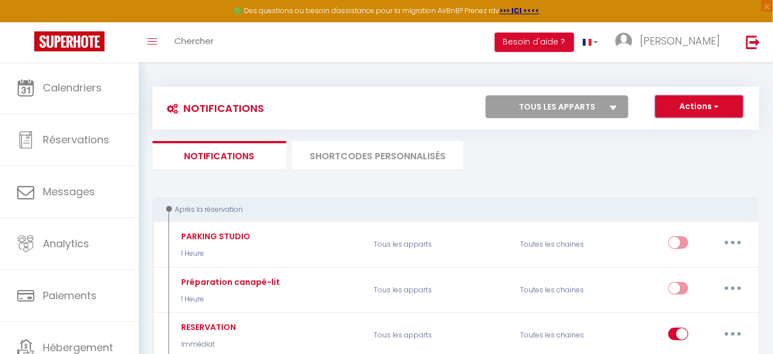
click at [704, 106] on button "Actions" at bounding box center [700, 106] width 88 height 23
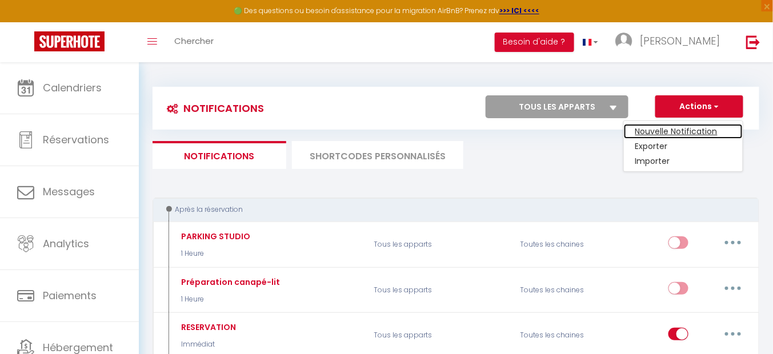
click at [676, 130] on link "Nouvelle Notification" at bounding box center [683, 131] width 119 height 15
select select "Immédiat"
select select
checkbox input "false"
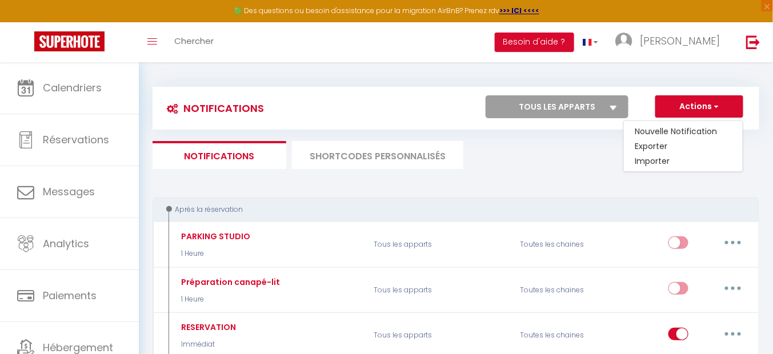
radio input "true"
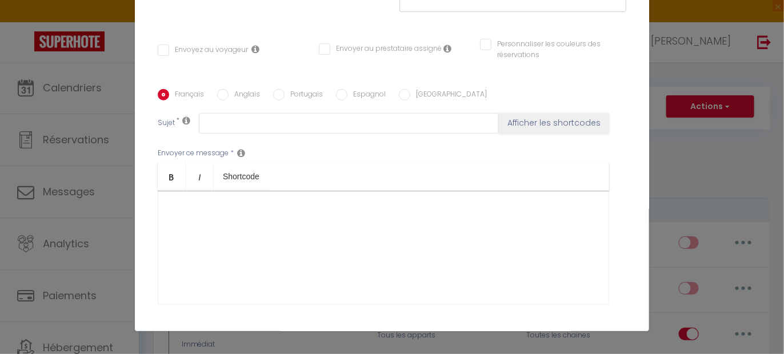
scroll to position [198, 0]
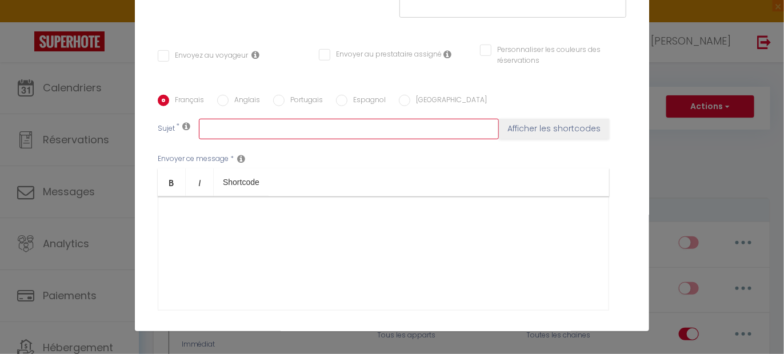
click at [210, 119] on input "text" at bounding box center [349, 129] width 300 height 21
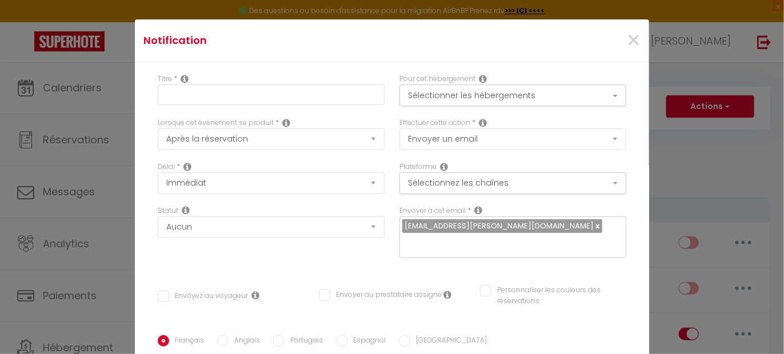
scroll to position [0, 0]
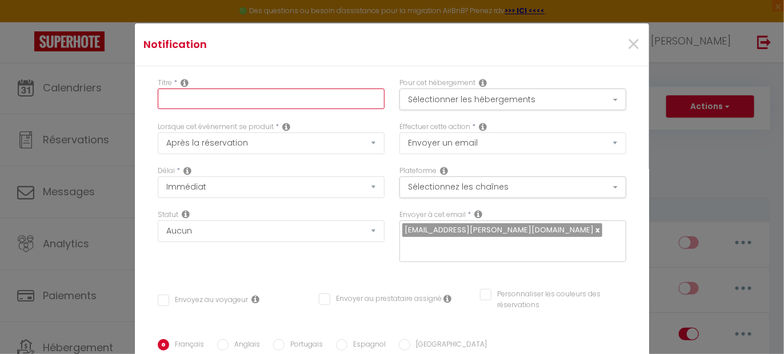
click at [184, 99] on input "text" at bounding box center [271, 99] width 227 height 21
type input "ARRIVEE ANTICIPEE"
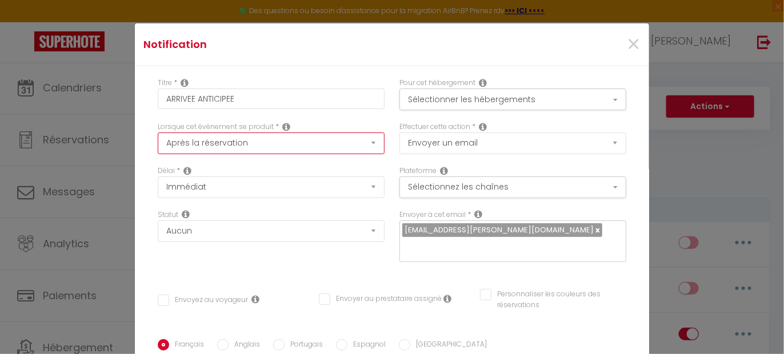
click at [204, 142] on select "Après la réservation Avant Checkin (à partir de 12h00) Après Checkin (à partir …" at bounding box center [271, 144] width 227 height 22
click at [158, 133] on select "Après la réservation Avant Checkin (à partir de 12h00) Après Checkin (à partir …" at bounding box center [271, 144] width 227 height 22
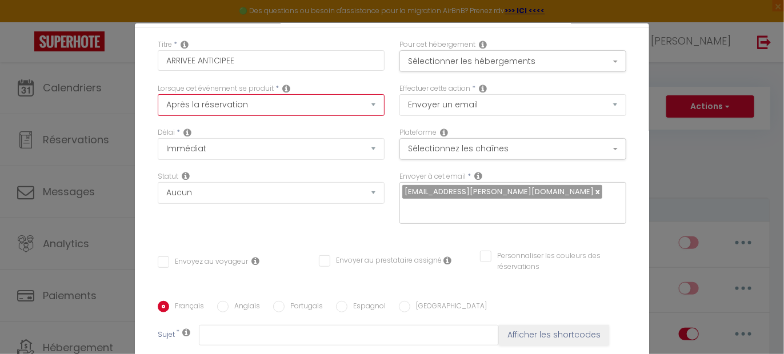
scroll to position [71, 0]
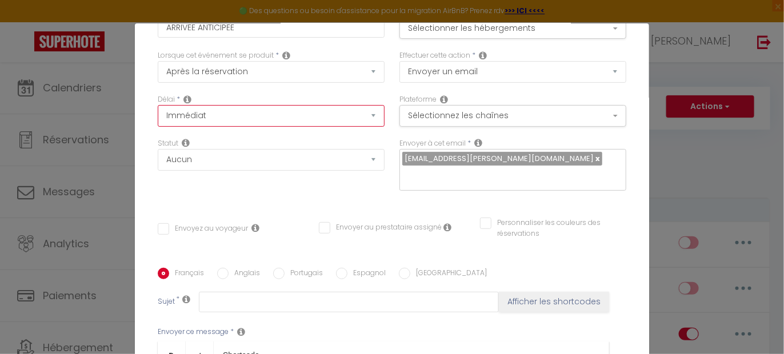
click at [203, 111] on select "Immédiat + 10 Minutes + 1 Heure + 2 Heures + 3 Heures + 4 Heures + 5 Heures + 6…" at bounding box center [271, 116] width 227 height 22
select select "1 Heure"
click at [158, 105] on select "Immédiat + 10 Minutes + 1 Heure + 2 Heures + 3 Heures + 4 Heures + 5 Heures + 6…" at bounding box center [271, 116] width 227 height 22
checkbox input "false"
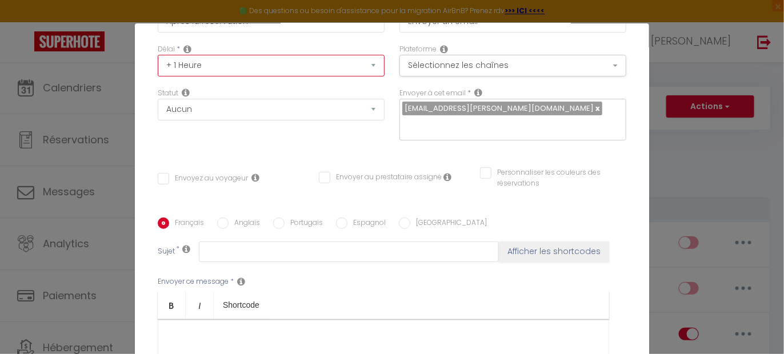
scroll to position [143, 0]
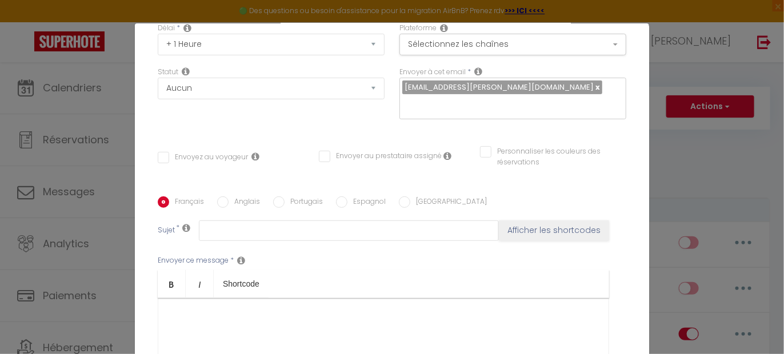
click at [220, 152] on input "Envoyez au voyageur" at bounding box center [203, 157] width 90 height 11
checkbox input "true"
checkbox input "false"
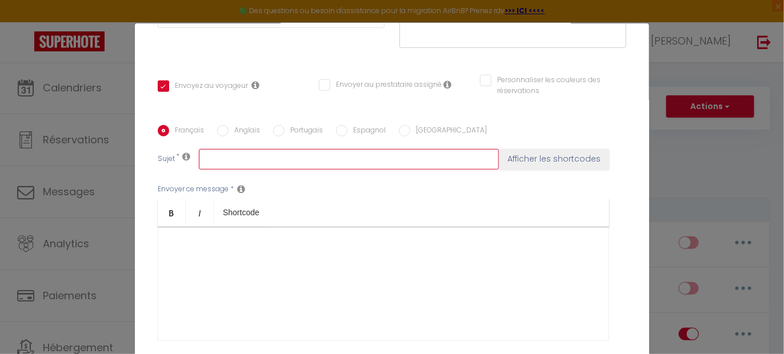
click at [216, 149] on input "text" at bounding box center [349, 159] width 300 height 21
click at [296, 149] on input "Possibilitée d'arrivée a" at bounding box center [349, 159] width 300 height 21
type input "Possibilitée d'arrivée anticipée"
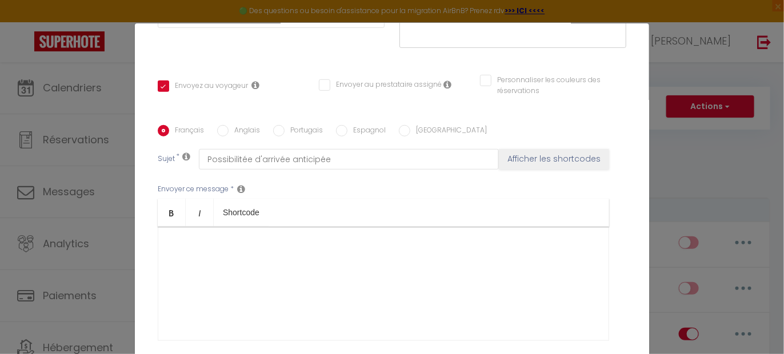
click at [266, 235] on div at bounding box center [384, 284] width 452 height 114
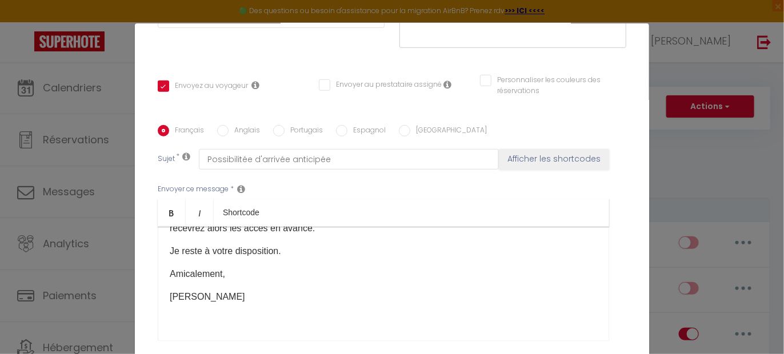
scroll to position [131, 0]
click at [190, 269] on div "En effet, l’heure d’arrivée initiale est fixée à 15h00, afin de laisser le temp…" at bounding box center [384, 284] width 452 height 114
click at [170, 290] on p "[PERSON_NAME]" at bounding box center [384, 297] width 428 height 14
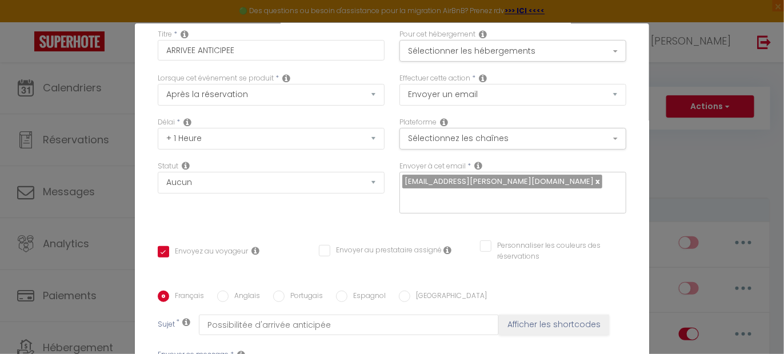
scroll to position [0, 0]
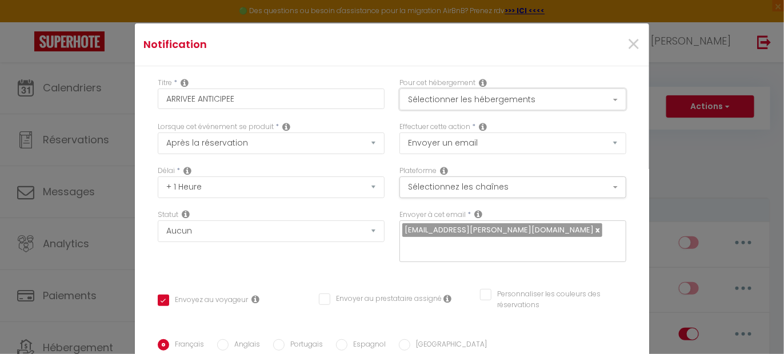
click at [478, 98] on button "Sélectionner les hébergements" at bounding box center [513, 100] width 227 height 22
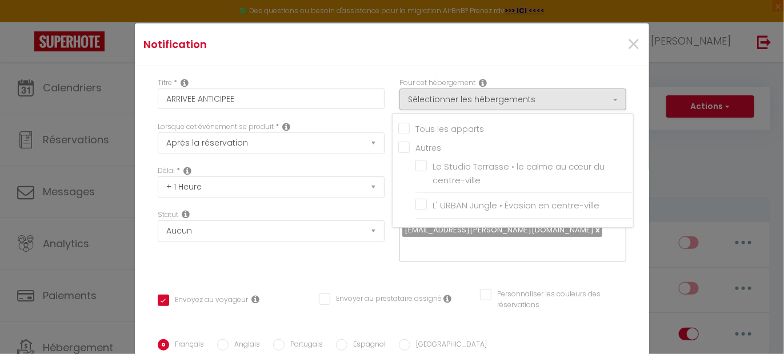
click at [452, 128] on input "Tous les apparts" at bounding box center [515, 127] width 235 height 11
checkbox input "true"
checkbox input "false"
checkbox input "true"
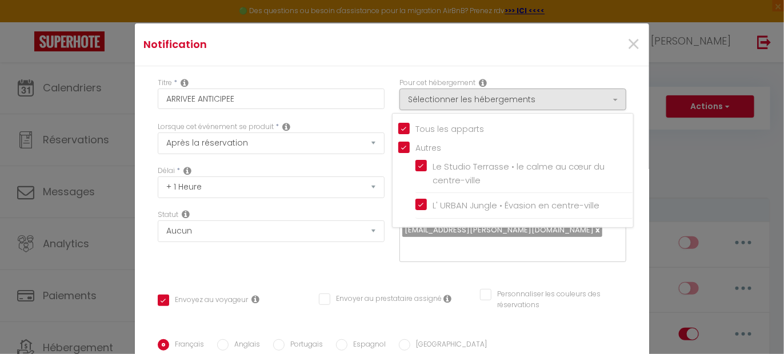
checkbox input "true"
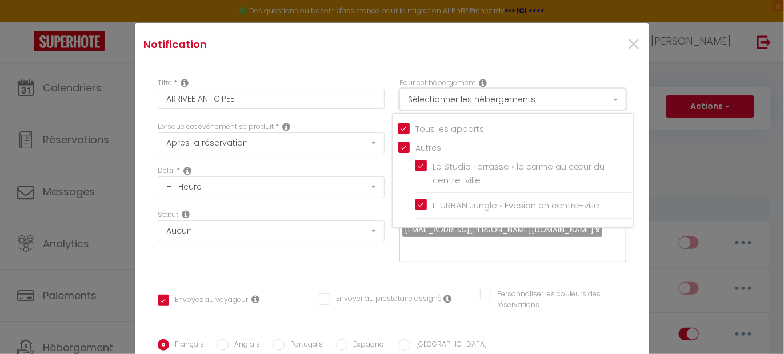
click at [469, 95] on button "Sélectionner les hébergements" at bounding box center [513, 100] width 227 height 22
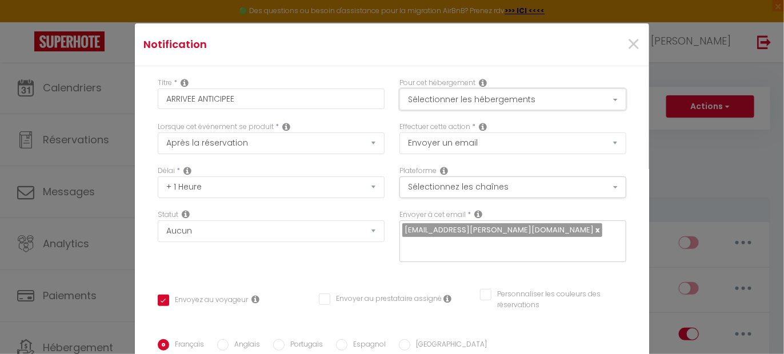
click at [469, 97] on button "Sélectionner les hébergements" at bounding box center [513, 100] width 227 height 22
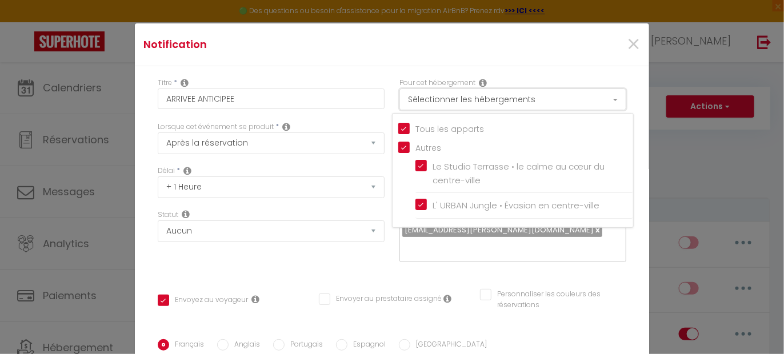
click at [469, 97] on button "Sélectionner les hébergements" at bounding box center [513, 100] width 227 height 22
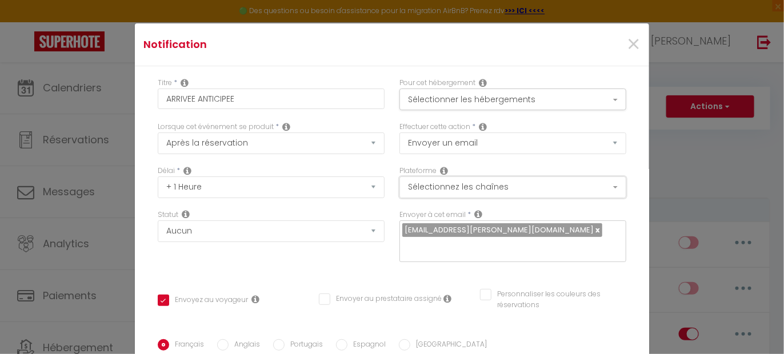
click at [454, 189] on button "Sélectionnez les chaînes" at bounding box center [513, 188] width 227 height 22
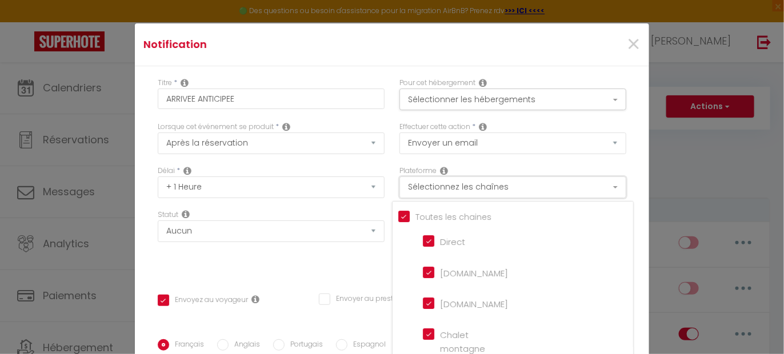
click at [454, 189] on button "Sélectionnez les chaînes" at bounding box center [513, 188] width 227 height 22
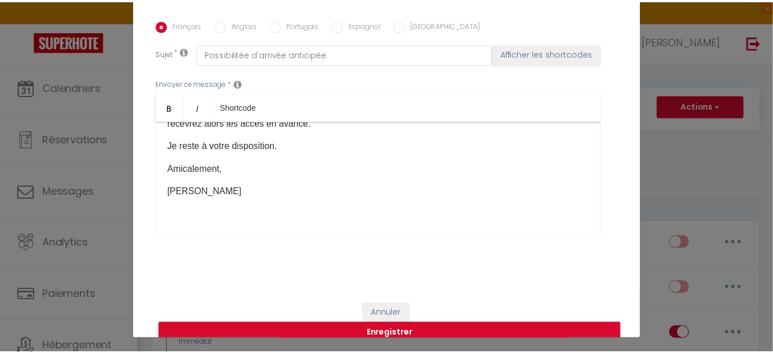
scroll to position [46, 0]
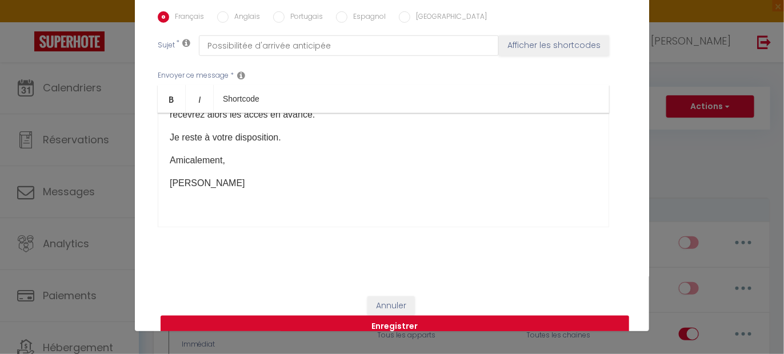
click at [393, 316] on button "Enregistrer" at bounding box center [395, 327] width 469 height 22
checkbox input "false"
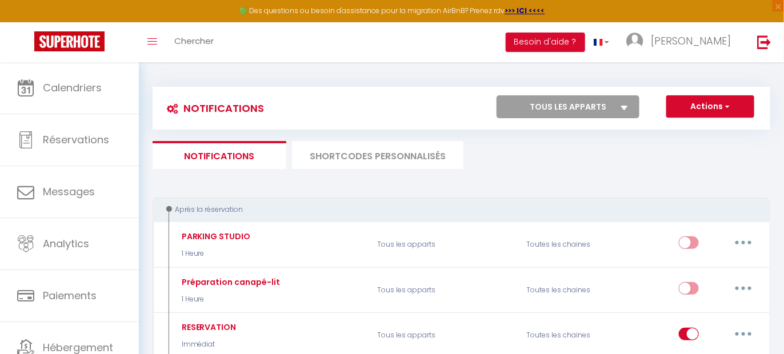
checkbox input "false"
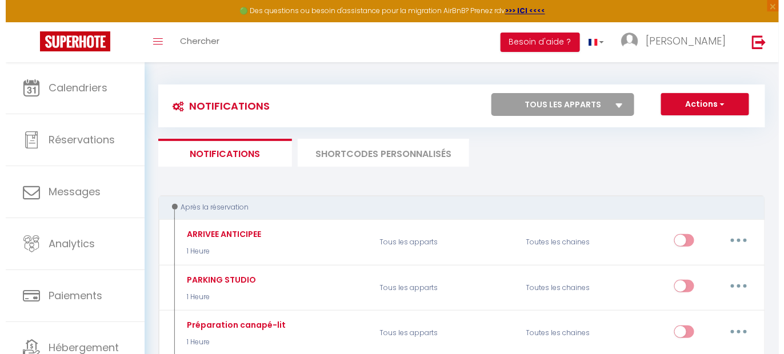
scroll to position [0, 0]
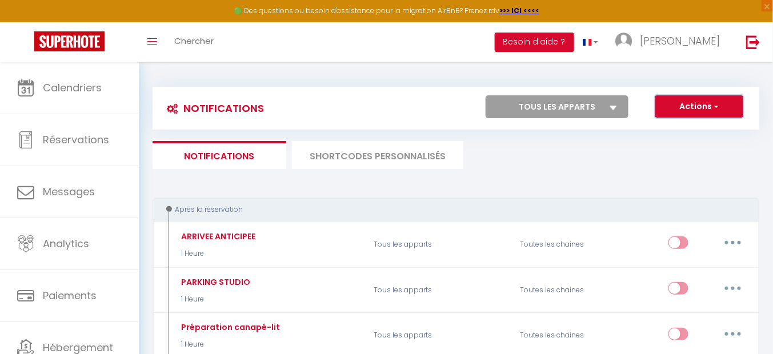
click at [688, 98] on button "Actions" at bounding box center [700, 106] width 88 height 23
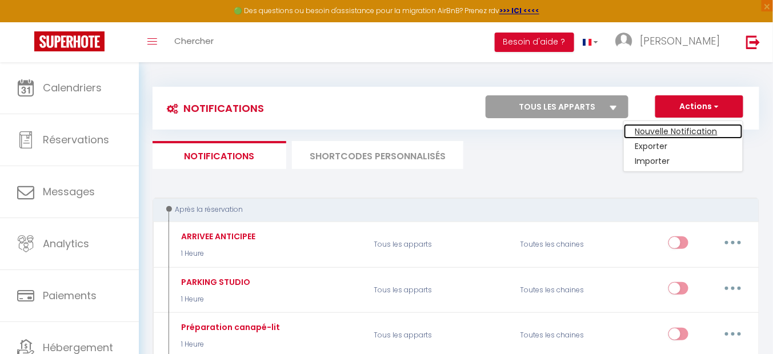
click at [701, 126] on link "Nouvelle Notification" at bounding box center [683, 131] width 119 height 15
select select "Immédiat"
select select
checkbox input "false"
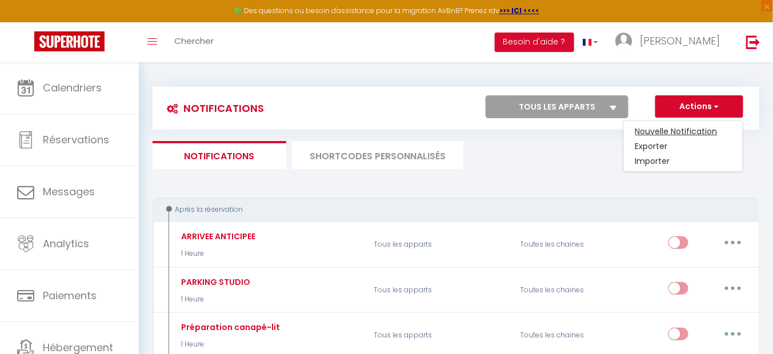
radio input "true"
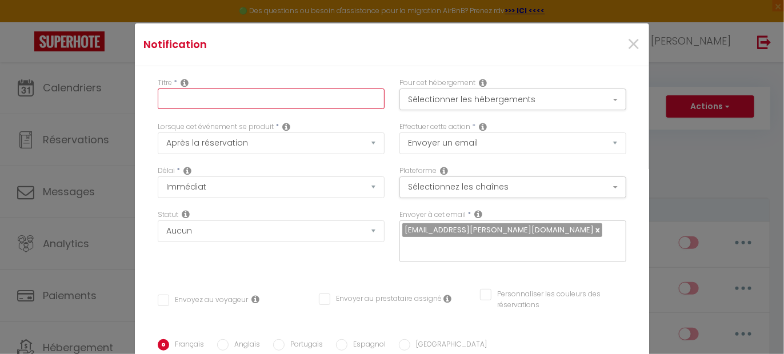
click at [224, 92] on input "text" at bounding box center [271, 99] width 227 height 21
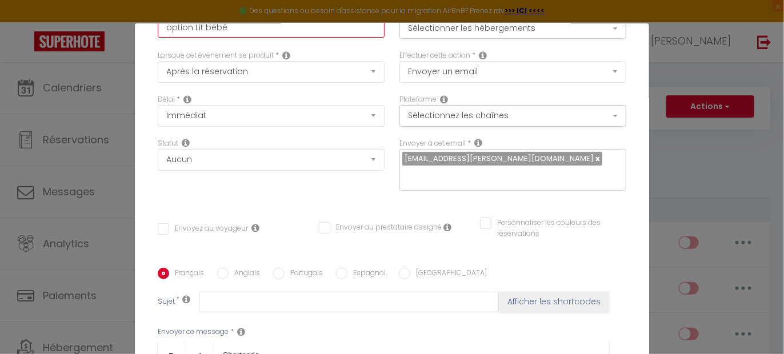
type input "option Lit bébé"
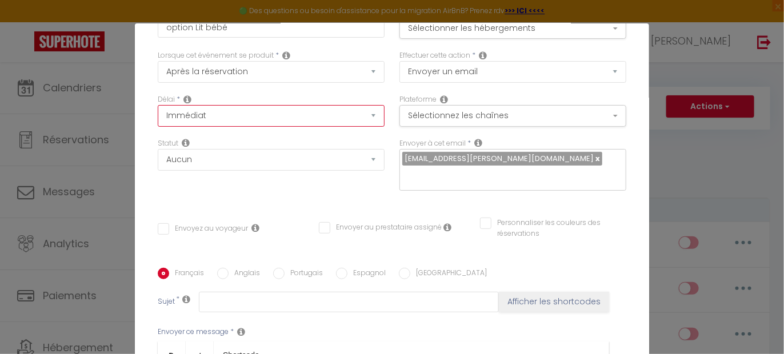
click at [197, 113] on select "Immédiat + 10 Minutes + 1 Heure + 2 Heures + 3 Heures + 4 Heures + 5 Heures + 6…" at bounding box center [271, 116] width 227 height 22
select select "1 Heure"
click at [158, 105] on select "Immédiat + 10 Minutes + 1 Heure + 2 Heures + 3 Heures + 4 Heures + 5 Heures + 6…" at bounding box center [271, 116] width 227 height 22
checkbox input "false"
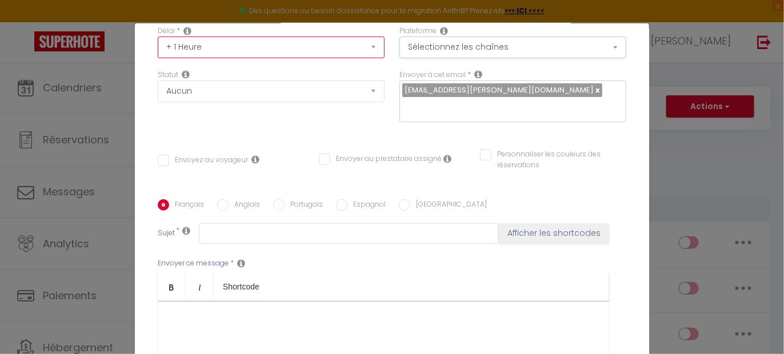
scroll to position [143, 0]
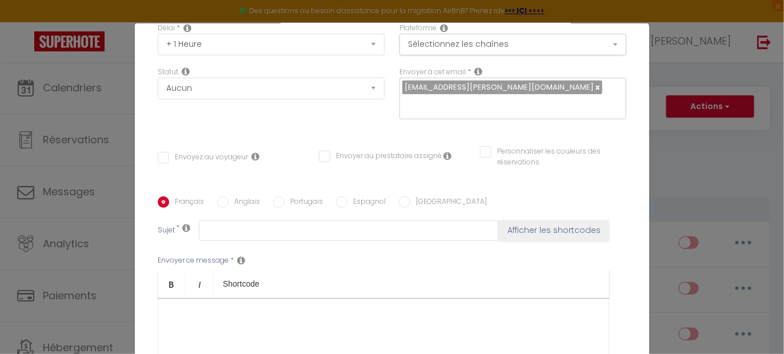
click at [197, 152] on input "Envoyez au voyageur" at bounding box center [203, 157] width 90 height 11
checkbox input "true"
checkbox input "false"
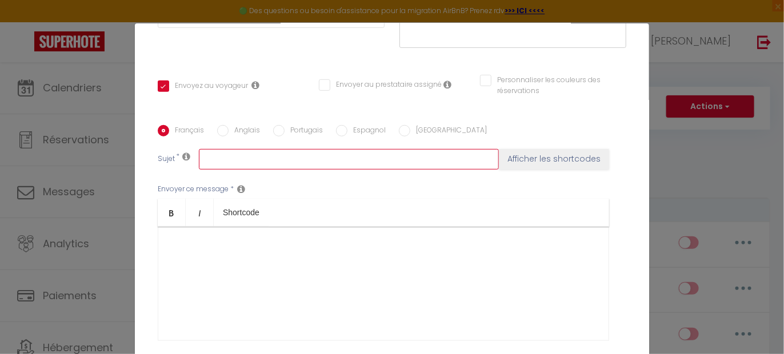
click at [222, 149] on input "text" at bounding box center [349, 159] width 300 height 21
type input "OPTION LIT BEBE"
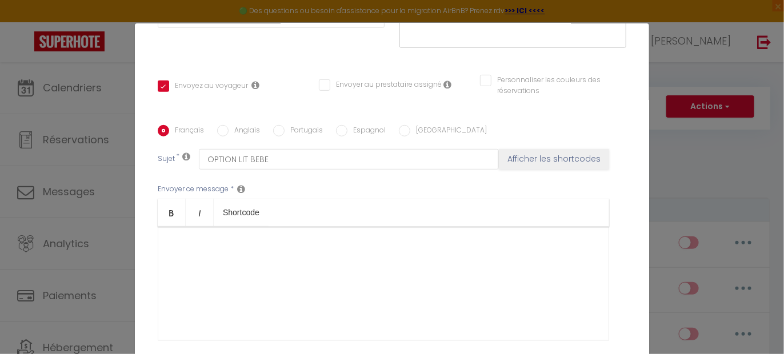
click at [215, 242] on div at bounding box center [384, 284] width 452 height 114
click at [216, 230] on div "​" at bounding box center [384, 284] width 452 height 114
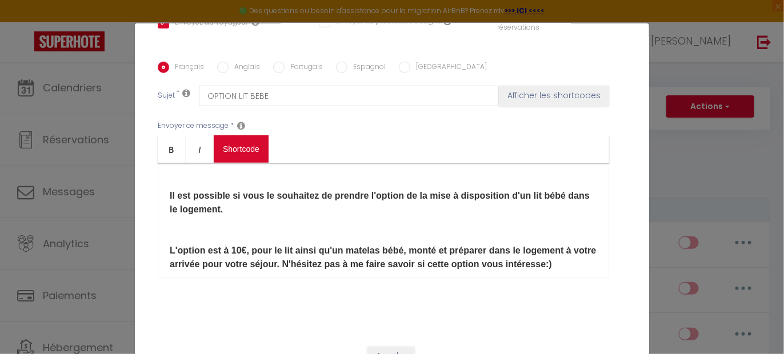
scroll to position [282, 0]
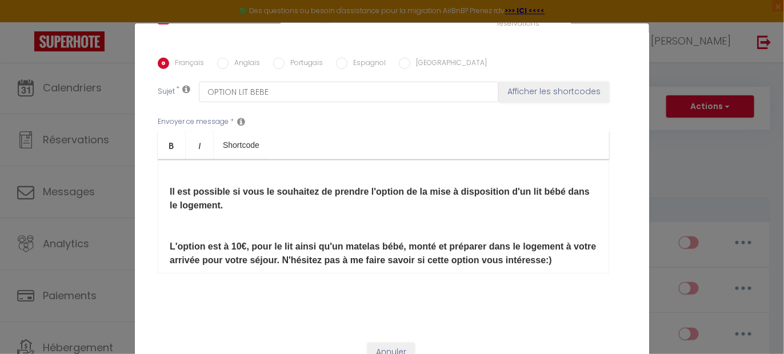
click at [214, 219] on p "Il est possible si vous le souhaitez de prendre l'option de la mise à dispositi…" at bounding box center [384, 226] width 428 height 82
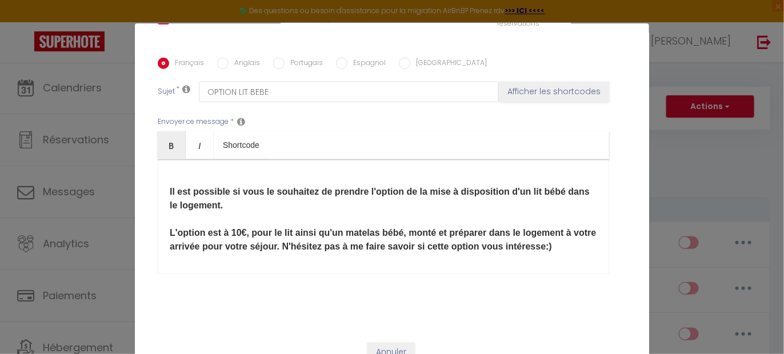
click at [210, 252] on div "​ Il est possible si vous le souhaitez de prendre l'option de la mise à disposi…" at bounding box center [384, 216] width 452 height 114
click at [164, 171] on div "​ Il est possible si vous le souhaitez de prendre l'option de la mise à disposi…" at bounding box center [384, 216] width 452 height 114
click at [230, 161] on div "​ Il est possible si vous le souhaitez de prendre l'option de la mise à disposi…" at bounding box center [384, 216] width 452 height 114
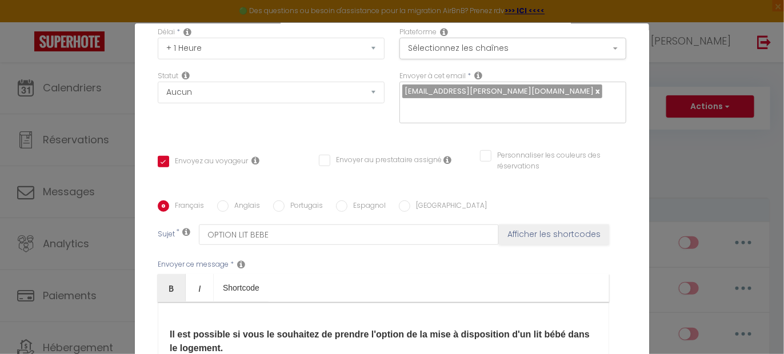
scroll to position [210, 0]
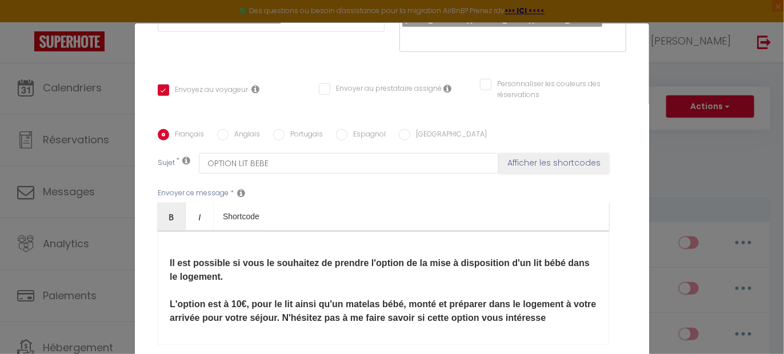
click at [164, 248] on div "Il est possible si vous le souhaitez de prendre l'option de la mise à dispositi…" at bounding box center [384, 288] width 452 height 114
click at [238, 278] on p "Il est possible si vous le souhaitez de prendre l'option de la mise à dispositi…" at bounding box center [384, 291] width 428 height 69
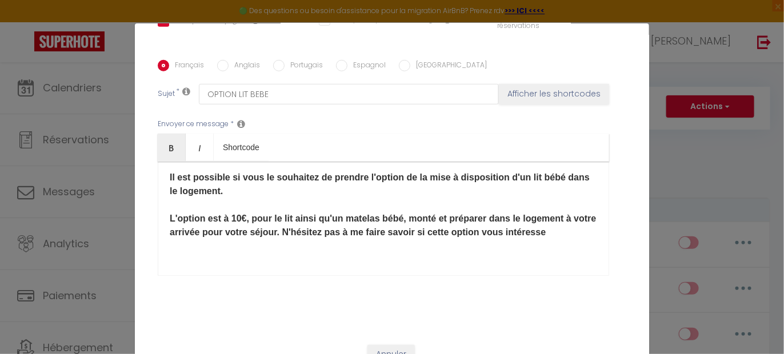
scroll to position [282, 0]
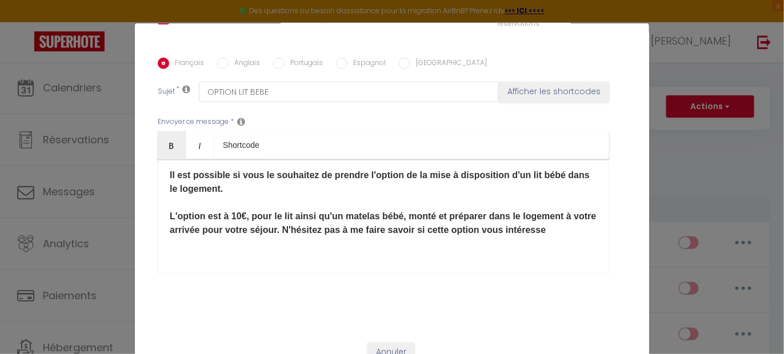
click at [572, 212] on div "Il est possible si vous le souhaitez de prendre l'option de la mise à dispositi…" at bounding box center [384, 216] width 452 height 114
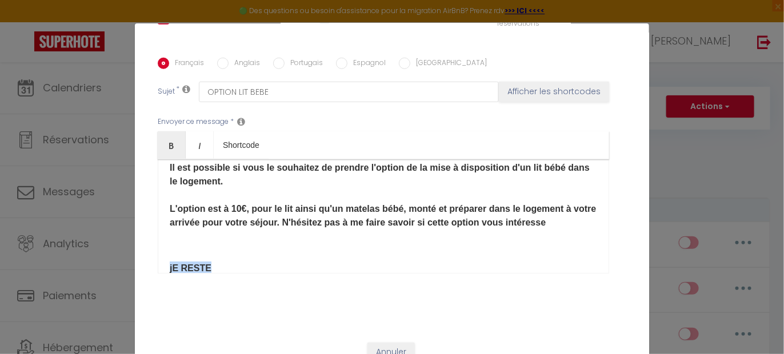
drag, startPoint x: 213, startPoint y: 252, endPoint x: 127, endPoint y: 252, distance: 85.8
click at [135, 252] on div "Titre * option Lit bébé Pour cet hébergement Sélectionner les hébergements Tous…" at bounding box center [392, 57] width 515 height 547
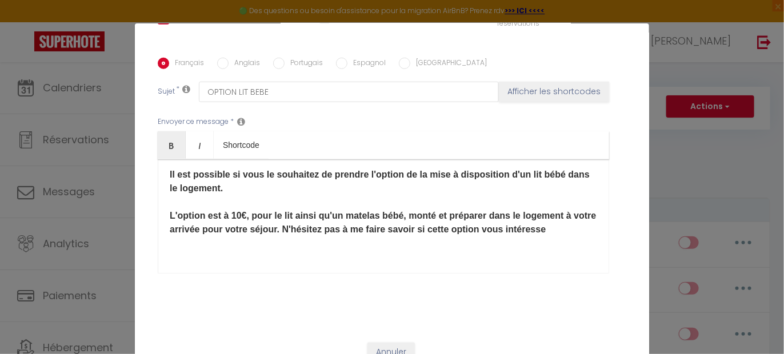
scroll to position [17, 0]
click at [241, 212] on span "L'option est à 10€, pour le lit ainsi qu'un matelas bébé, monté et préparer dan…" at bounding box center [383, 223] width 426 height 23
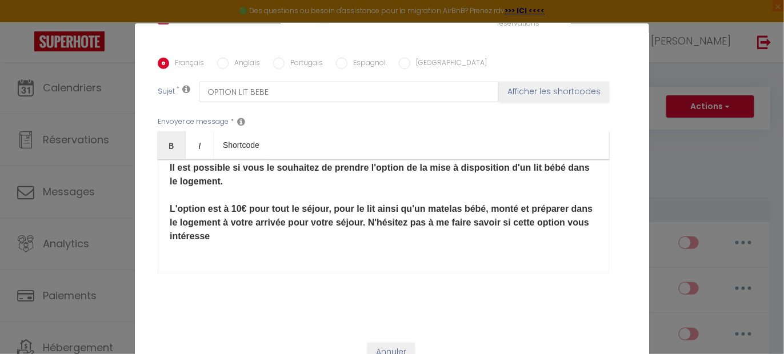
scroll to position [30, 0]
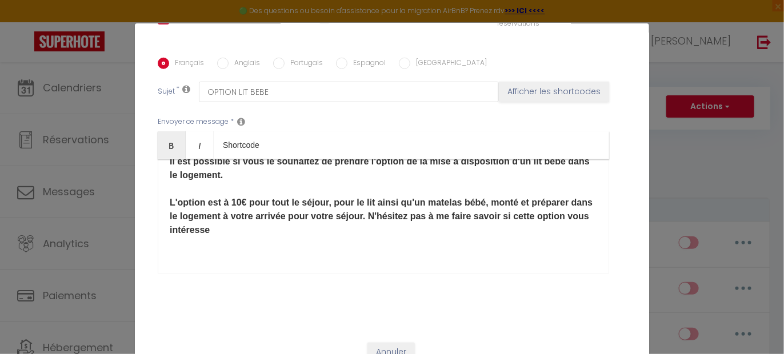
click at [225, 244] on div "Il est possible si vous le souhaitez de prendre l'option de la mise à dispositi…" at bounding box center [384, 216] width 452 height 114
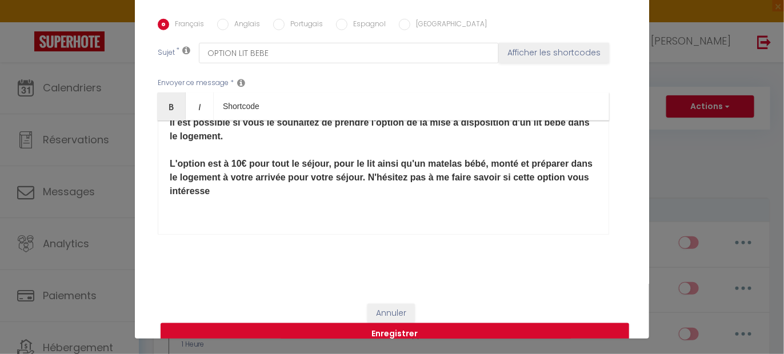
scroll to position [46, 0]
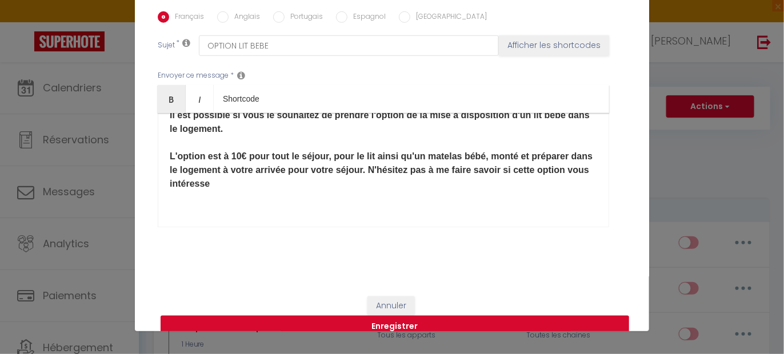
click at [388, 316] on button "Enregistrer" at bounding box center [395, 327] width 469 height 22
checkbox input "false"
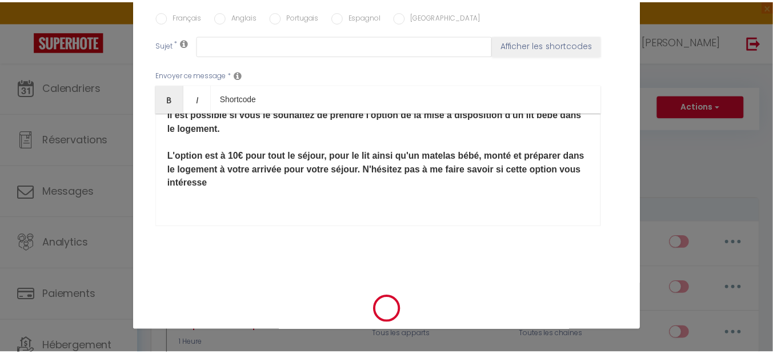
scroll to position [0, 0]
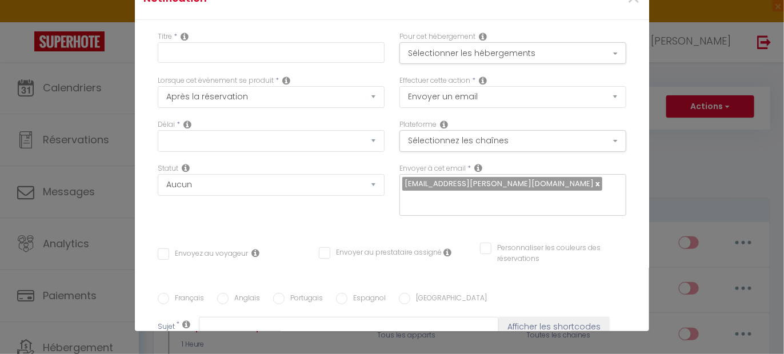
checkbox input "false"
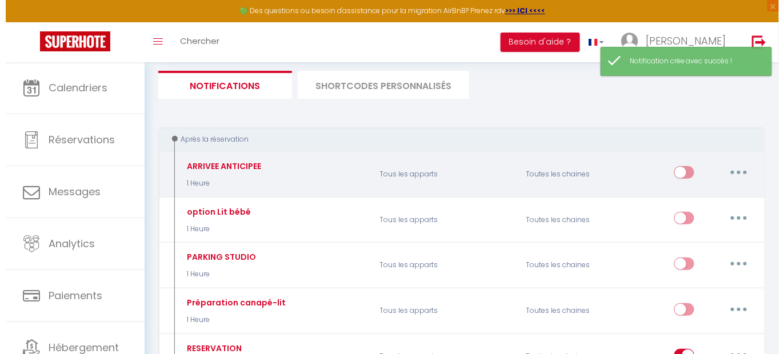
scroll to position [71, 0]
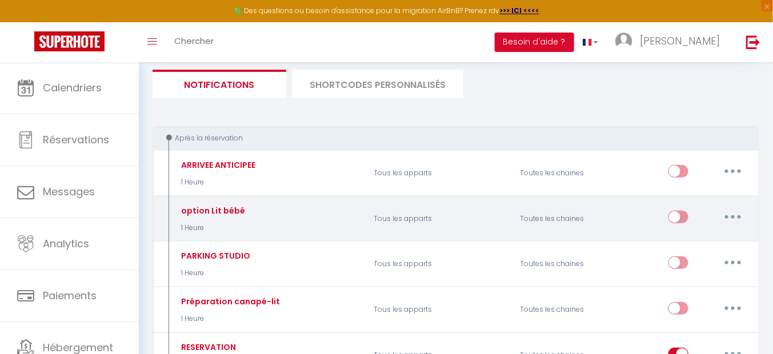
click at [735, 213] on button "button" at bounding box center [733, 217] width 32 height 18
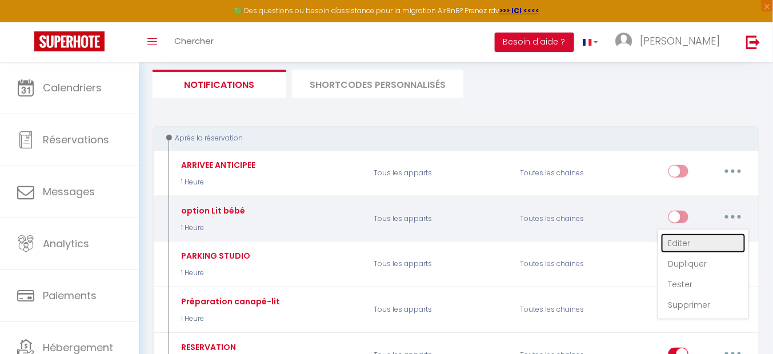
click at [688, 243] on link "Editer" at bounding box center [703, 243] width 85 height 19
type input "option Lit bébé"
select select "1 Heure"
select select
checkbox input "true"
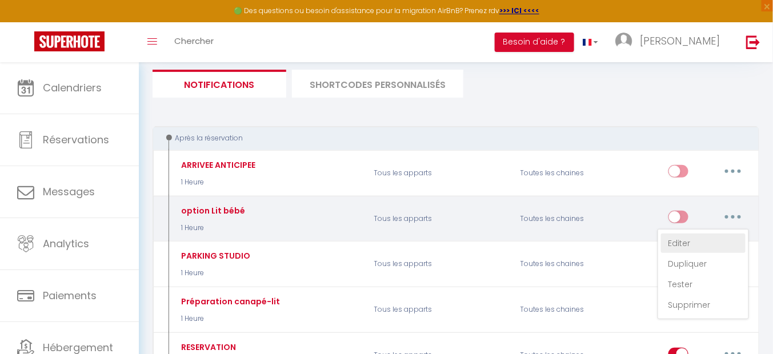
checkbox input "false"
radio input "true"
type input "OPTION LIT BEBE"
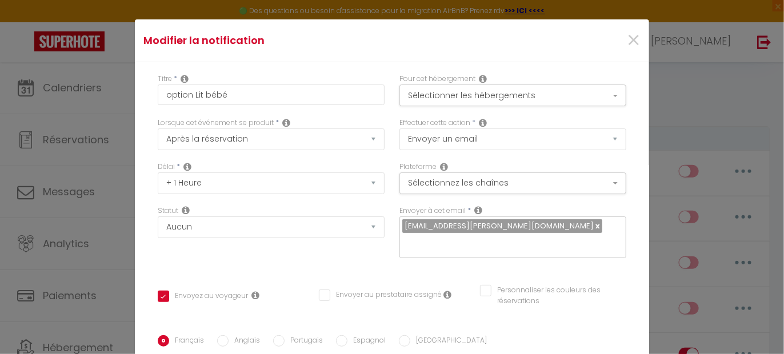
scroll to position [0, 0]
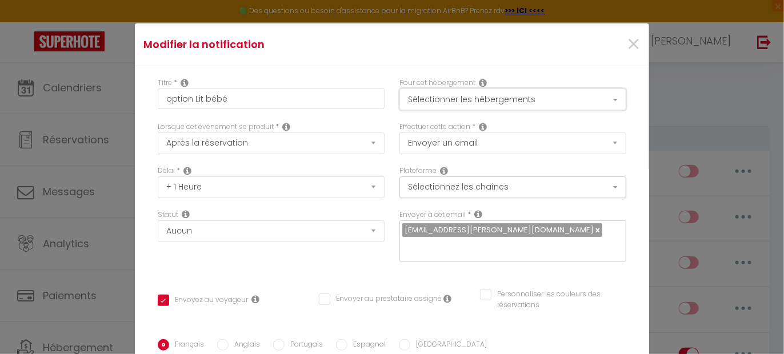
click at [464, 98] on button "Sélectionner les hébergements" at bounding box center [513, 100] width 227 height 22
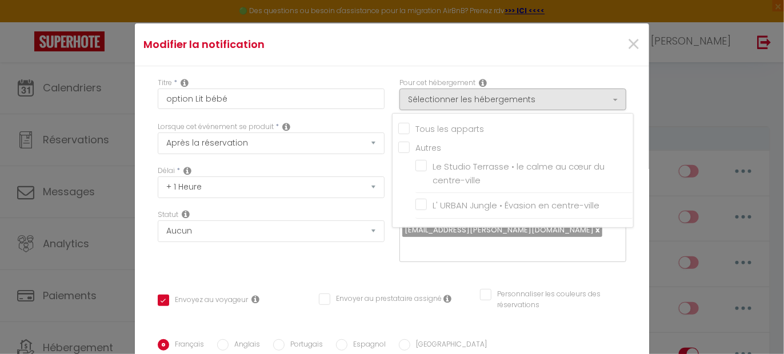
click at [455, 131] on input "Tous les apparts" at bounding box center [515, 127] width 235 height 11
checkbox input "true"
checkbox input "false"
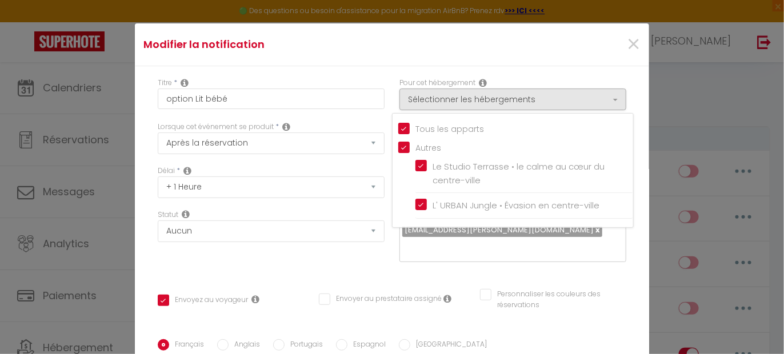
checkbox input "true"
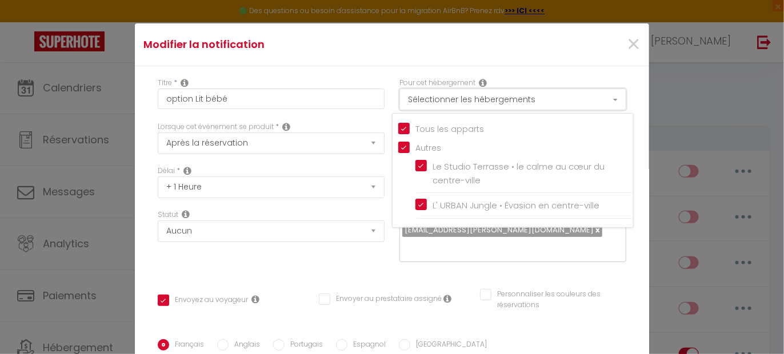
click at [464, 98] on button "Sélectionner les hébergements" at bounding box center [513, 100] width 227 height 22
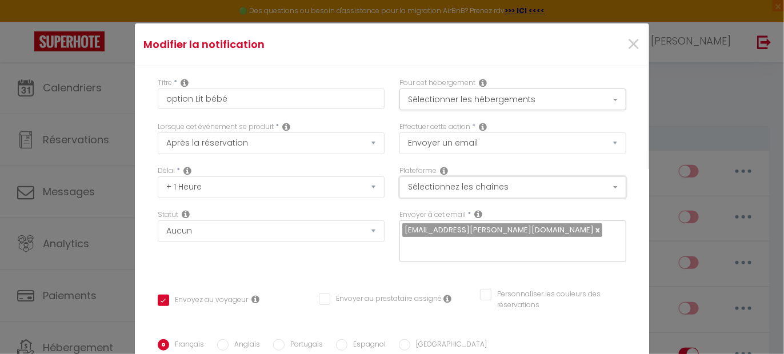
click at [464, 189] on button "Sélectionnez les chaînes" at bounding box center [513, 188] width 227 height 22
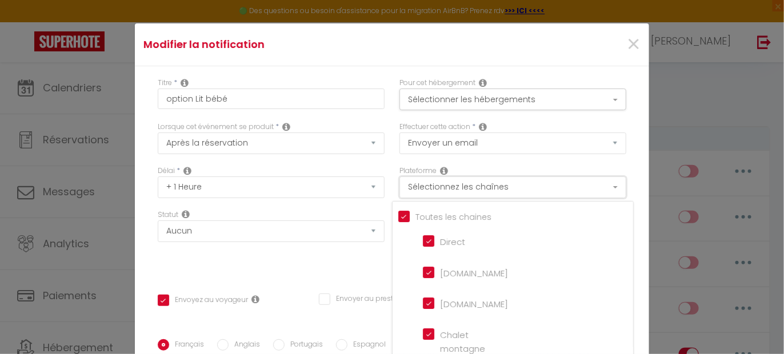
click at [464, 189] on button "Sélectionnez les chaînes" at bounding box center [513, 188] width 227 height 22
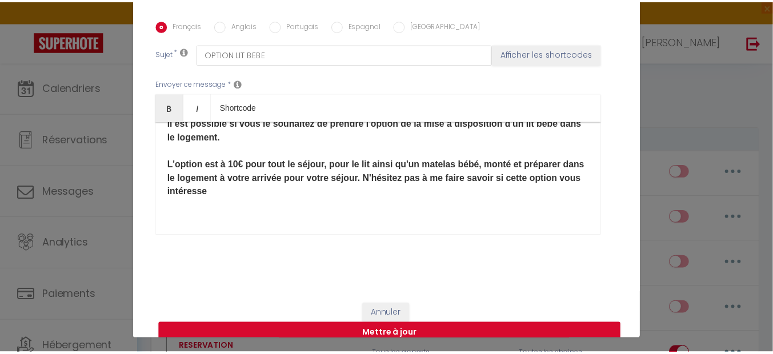
scroll to position [46, 0]
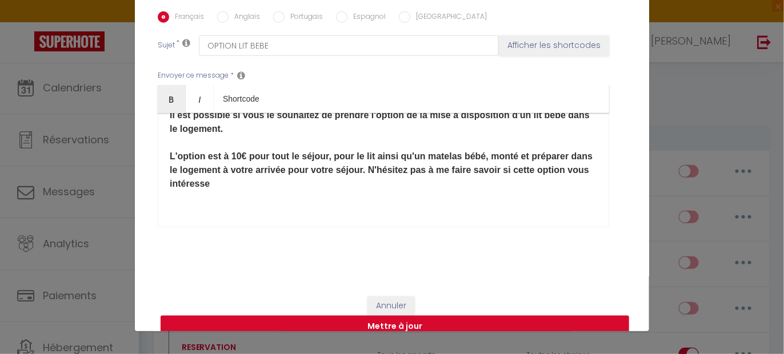
click at [402, 316] on button "Mettre à jour" at bounding box center [395, 327] width 469 height 22
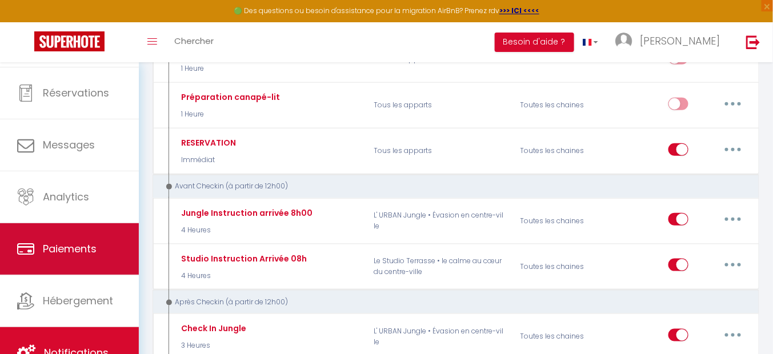
scroll to position [286, 0]
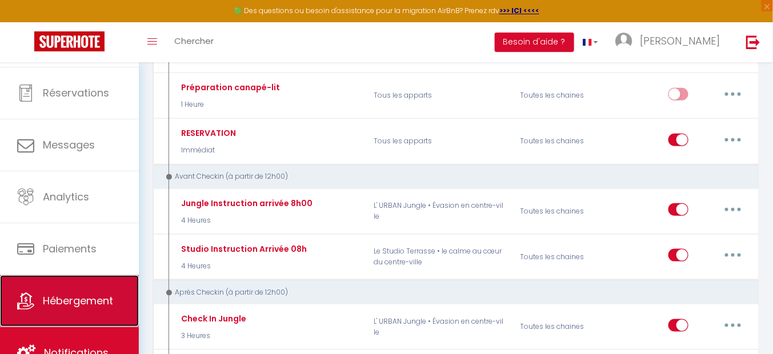
click at [97, 300] on span "Hébergement" at bounding box center [78, 301] width 70 height 14
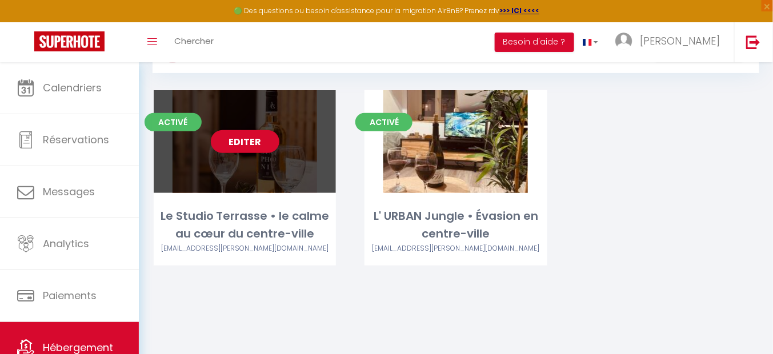
scroll to position [62, 0]
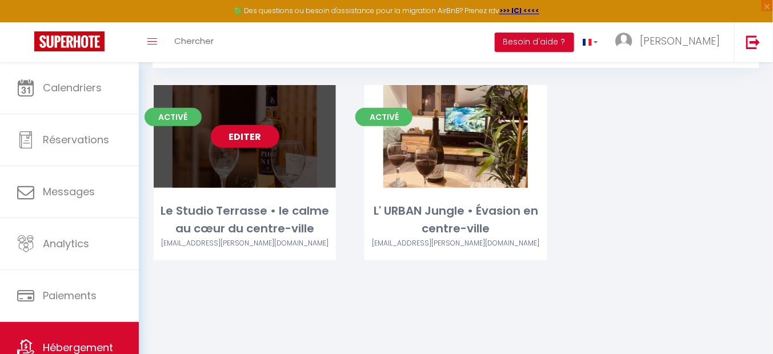
click at [249, 139] on link "Editer" at bounding box center [245, 136] width 69 height 23
select select "3"
select select "2"
select select "1"
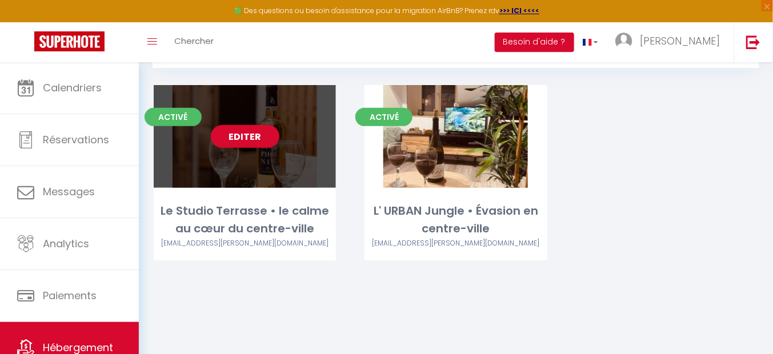
select select "28"
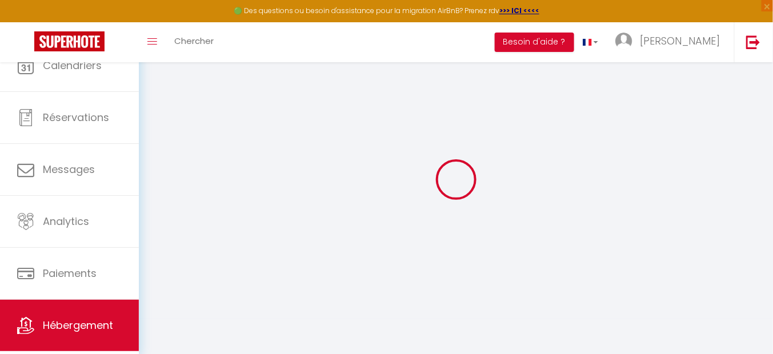
select select
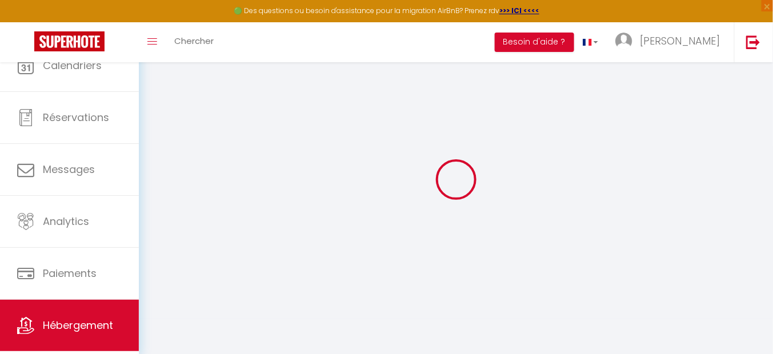
select select
checkbox input "false"
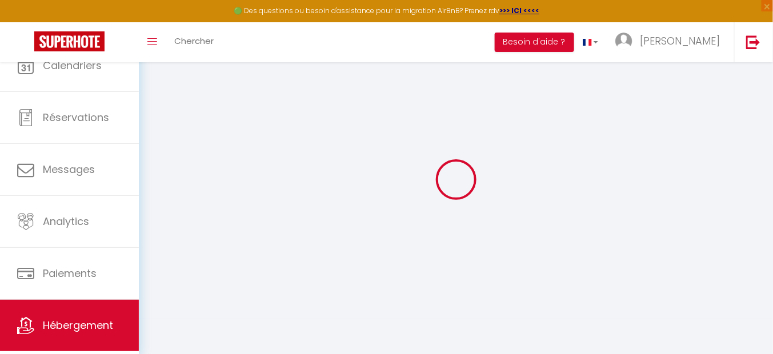
select select
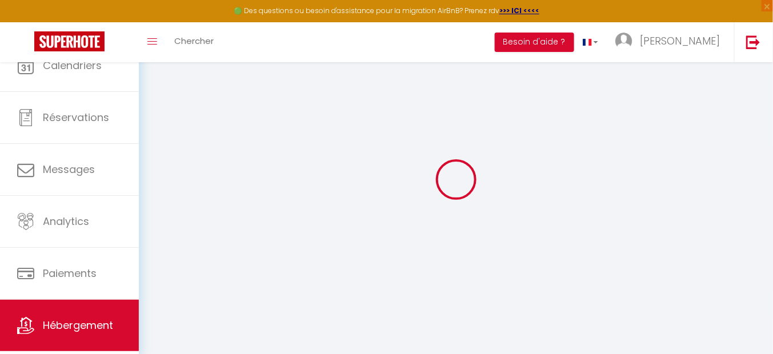
select select
checkbox input "false"
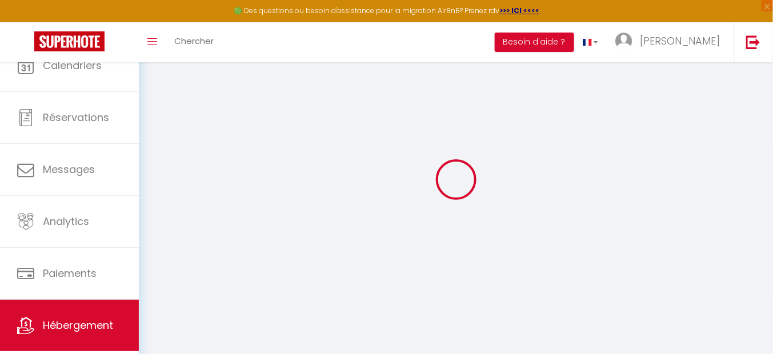
checkbox input "false"
select select
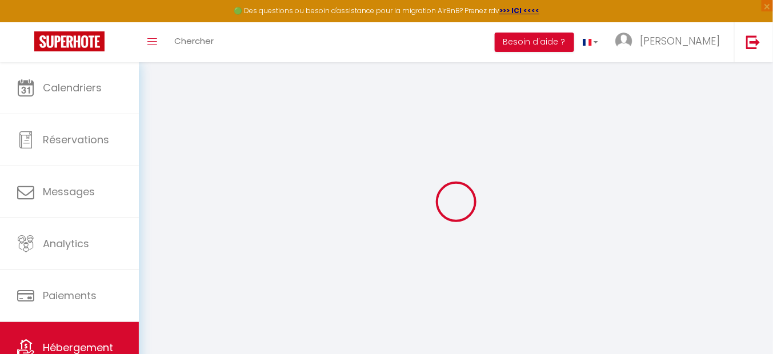
select select
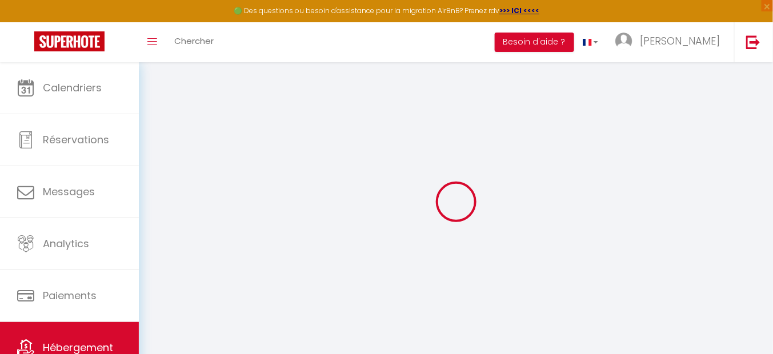
select select
checkbox input "false"
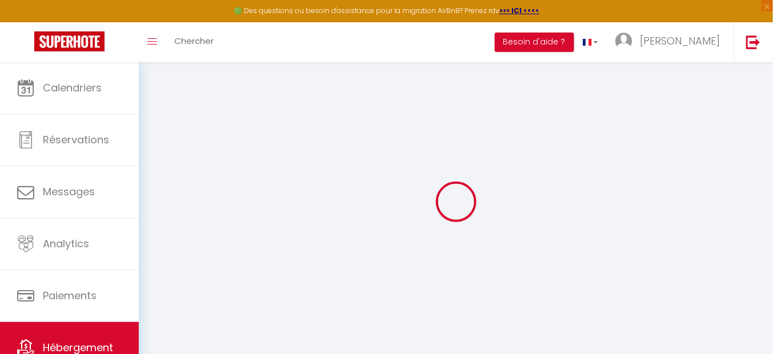
select select
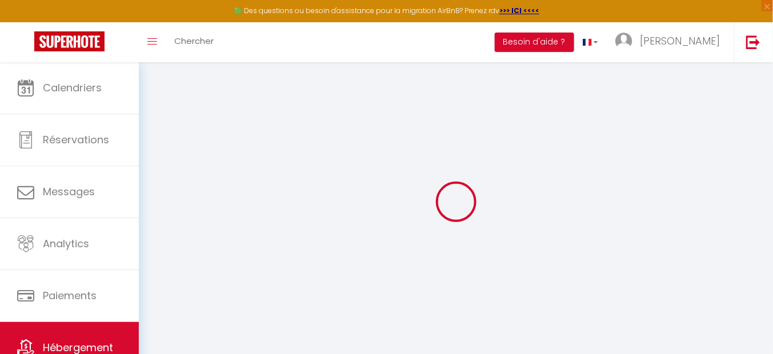
select select
checkbox input "false"
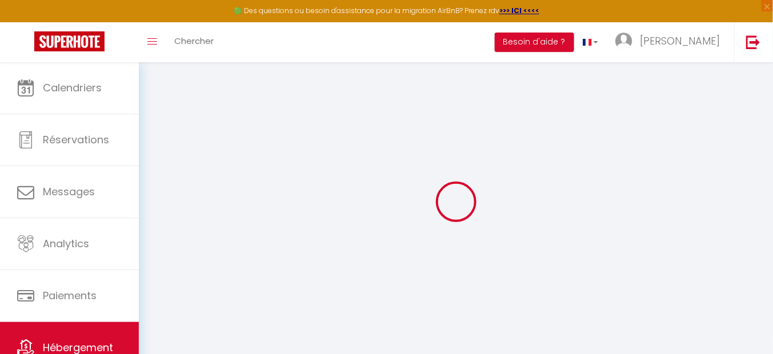
checkbox input "false"
select select
type input "Le Studio Terrasse • le calme au cœur du centre-ville"
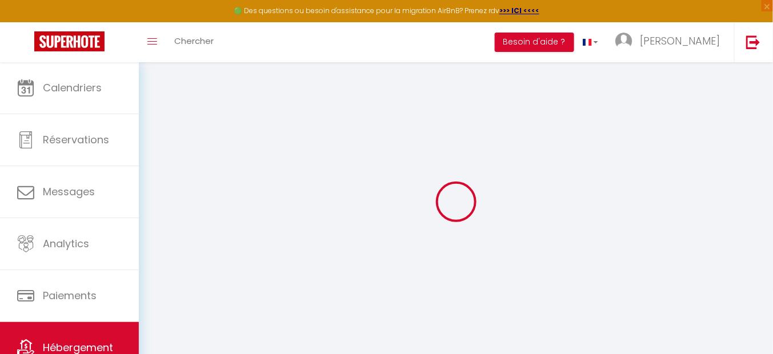
type input "[PERSON_NAME]"
type input "RASOLO"
type input "[STREET_ADDRESS][PERSON_NAME]"
type input "76000"
type input "[GEOGRAPHIC_DATA]"
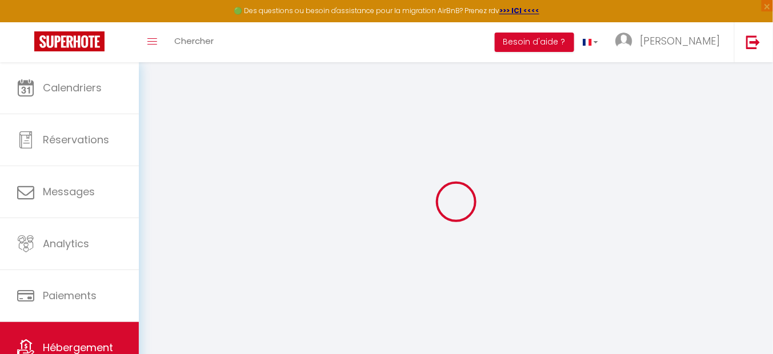
type input "59"
type input "7"
select select
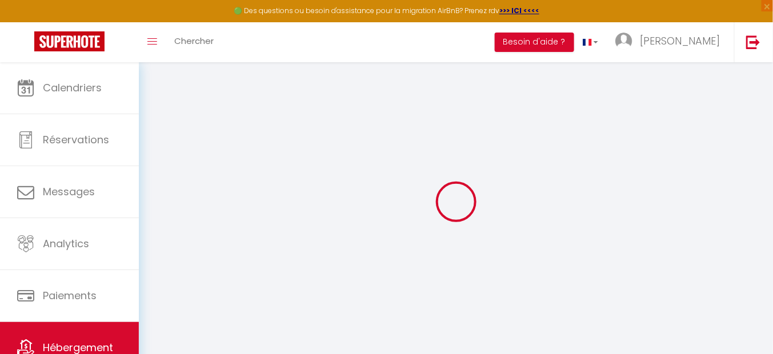
select select
type input "[STREET_ADDRESS][PERSON_NAME]"
type input "76000"
type input "[GEOGRAPHIC_DATA]"
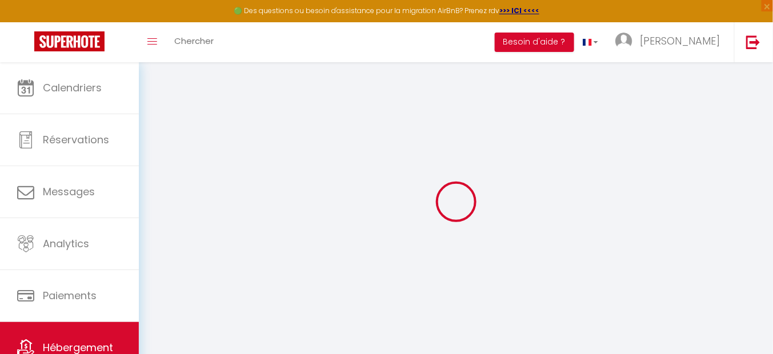
type input "[EMAIL_ADDRESS][PERSON_NAME][DOMAIN_NAME]"
select select
checkbox input "false"
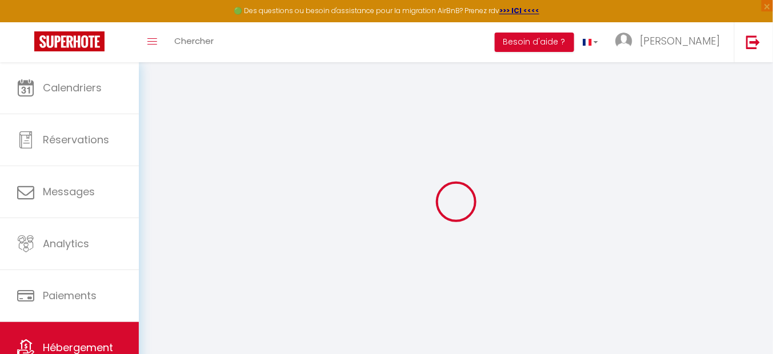
checkbox input "false"
select select
type input "0"
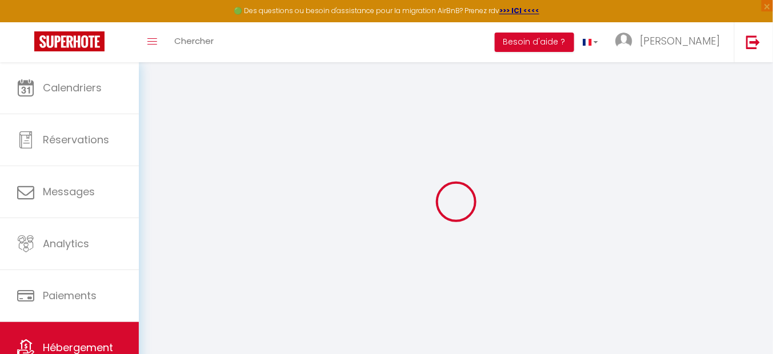
type input "0"
select select
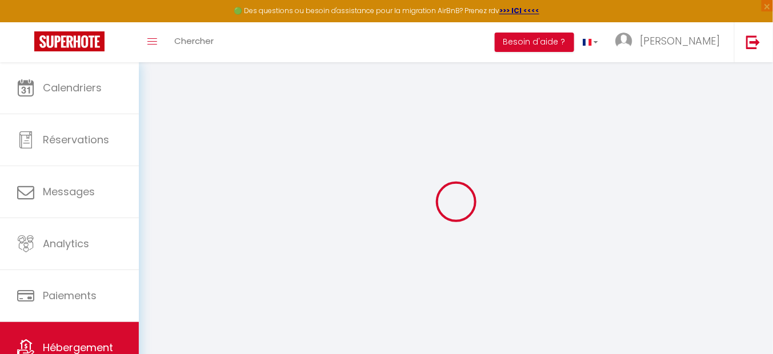
select select
checkbox input "false"
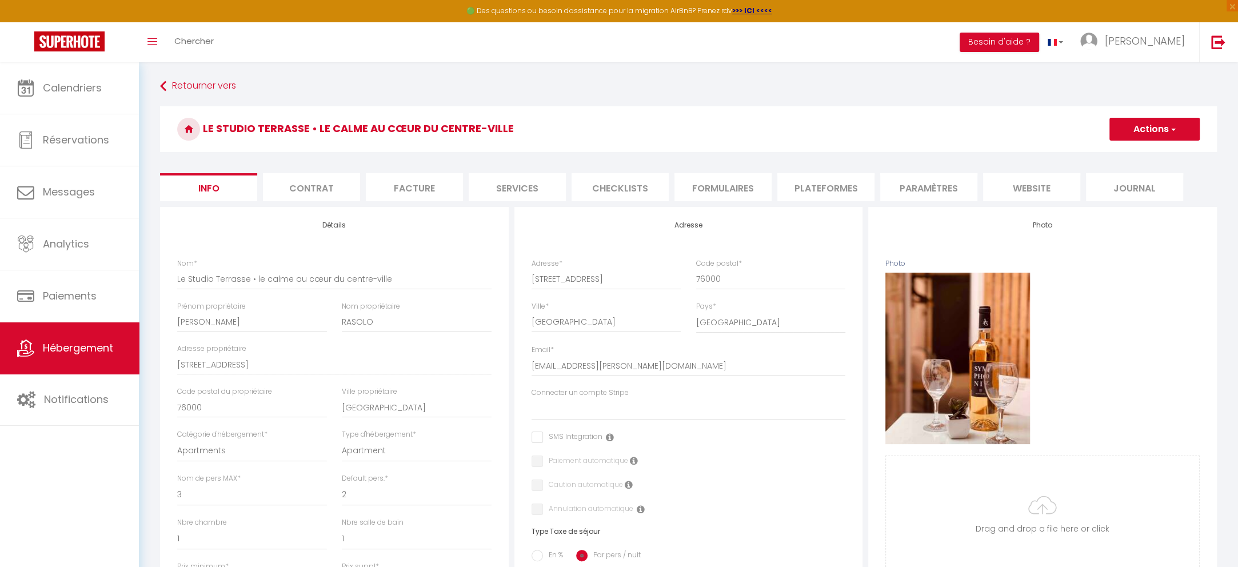
click at [773, 188] on li "website" at bounding box center [1031, 187] width 97 height 28
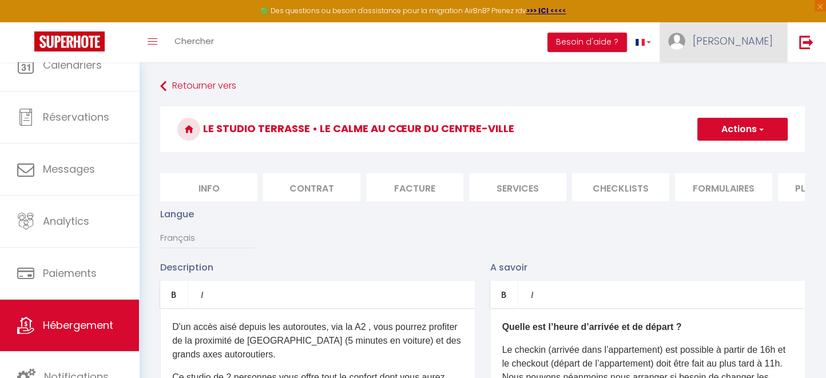
click at [760, 41] on span "[PERSON_NAME]" at bounding box center [732, 41] width 80 height 14
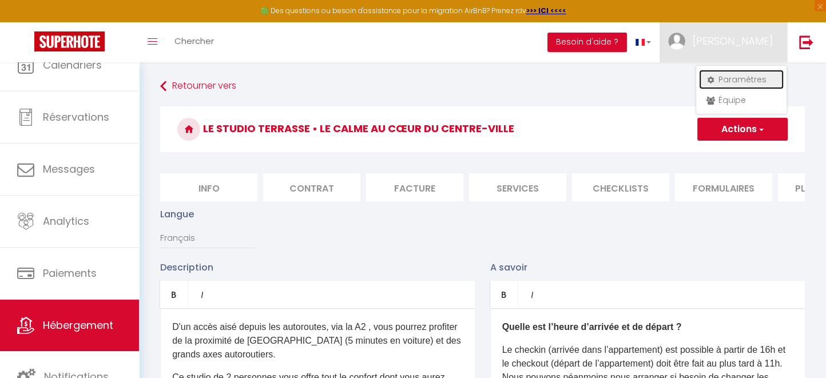
click at [753, 78] on link "Paramètres" at bounding box center [741, 79] width 85 height 19
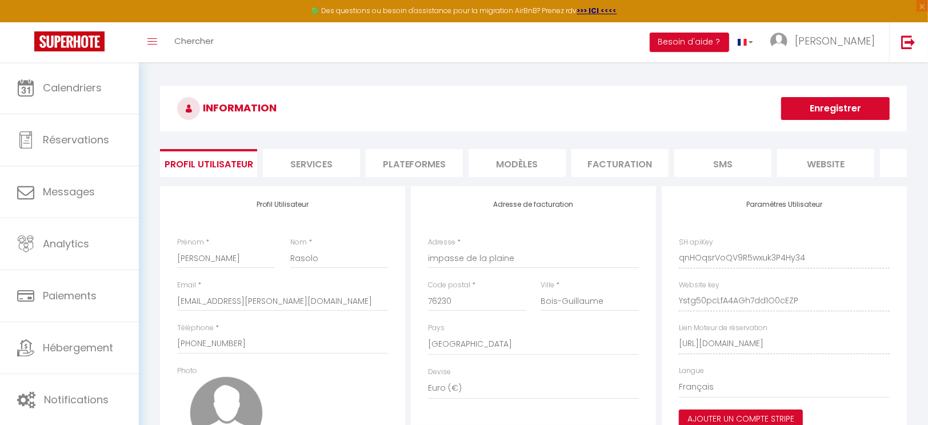
click at [773, 159] on li "website" at bounding box center [825, 163] width 97 height 28
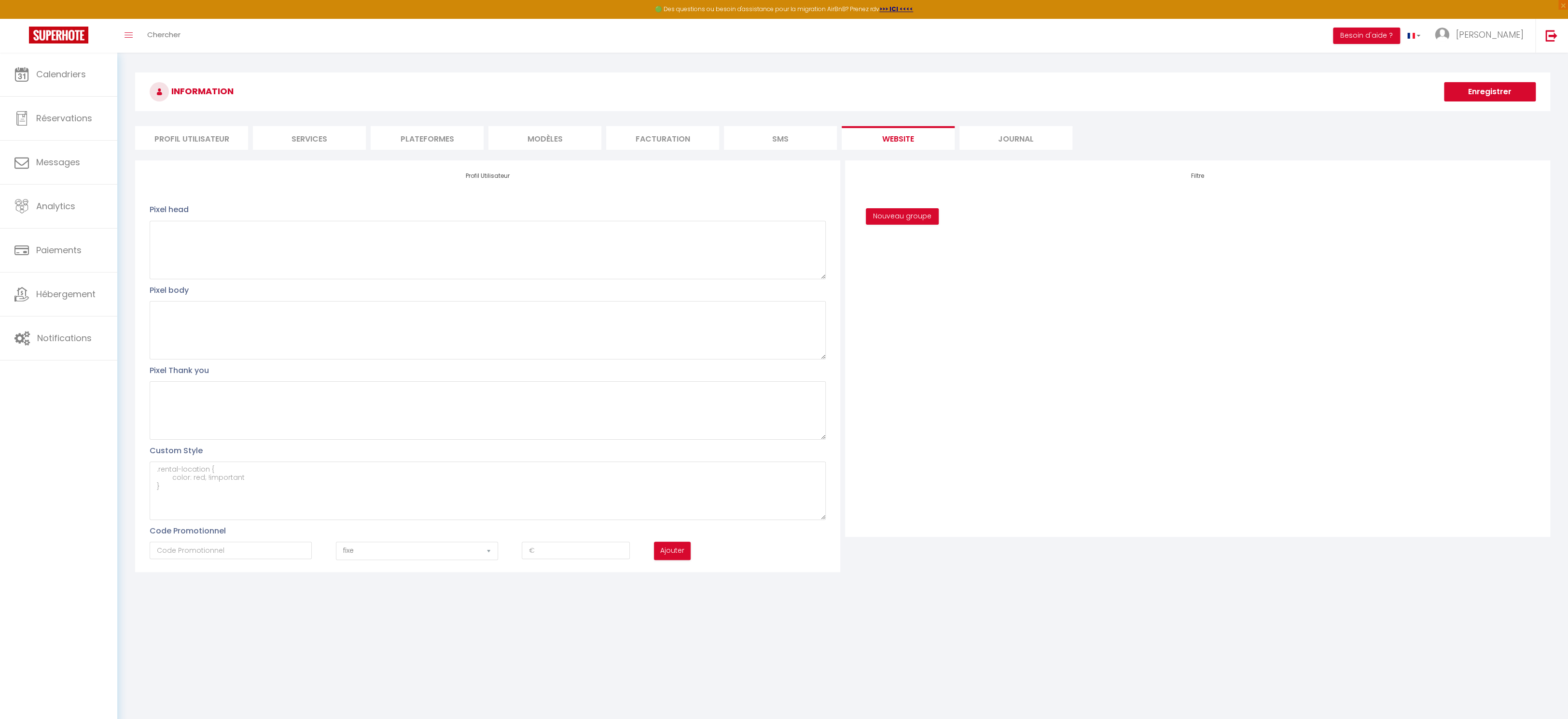
click at [653, 172] on h4 "Filtre" at bounding box center [1197, 176] width 676 height 7
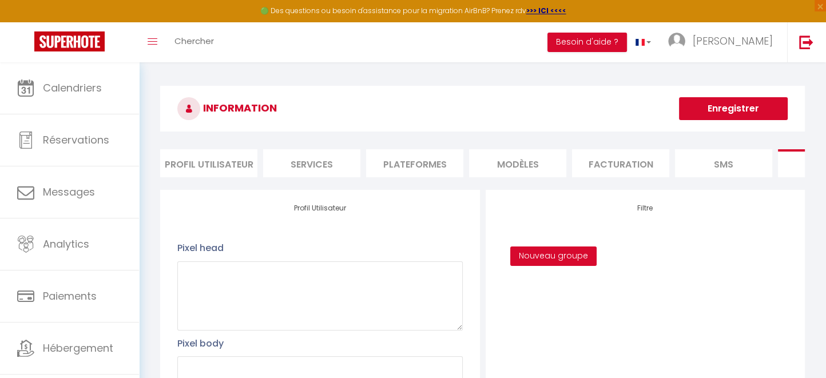
click at [579, 266] on button "Nouveau groupe" at bounding box center [553, 255] width 86 height 19
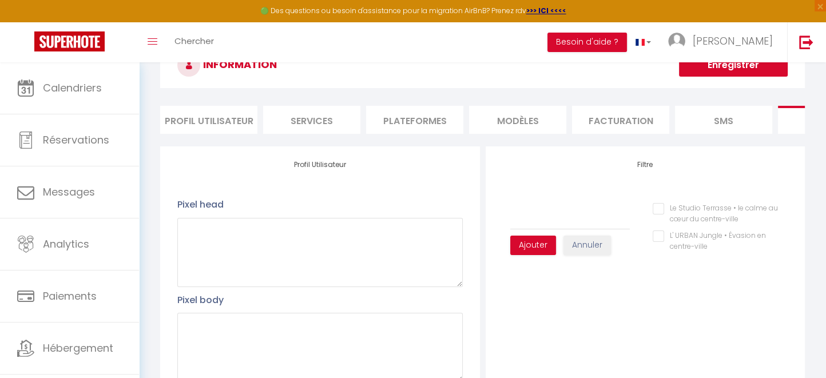
scroll to position [76, 0]
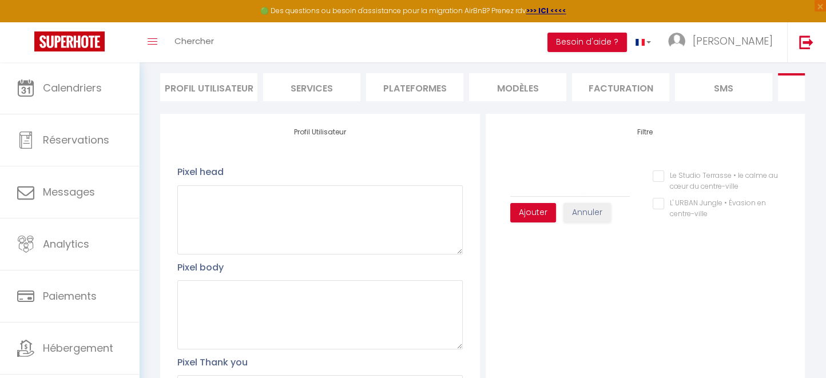
click at [692, 209] on centre-ville "L' URBAN Jungle • Évasion en centre-ville" at bounding box center [719, 203] width 135 height 11
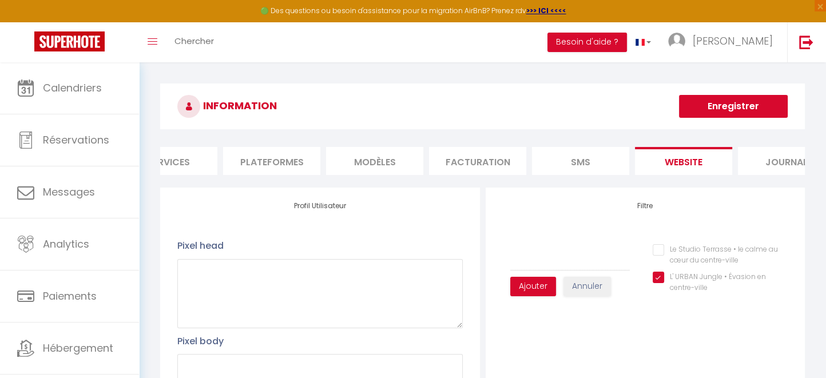
scroll to position [0, 0]
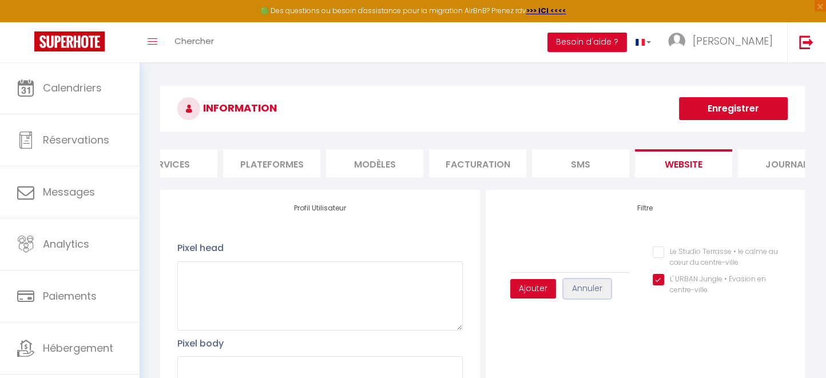
click at [582, 298] on button "Annuler" at bounding box center [586, 288] width 47 height 19
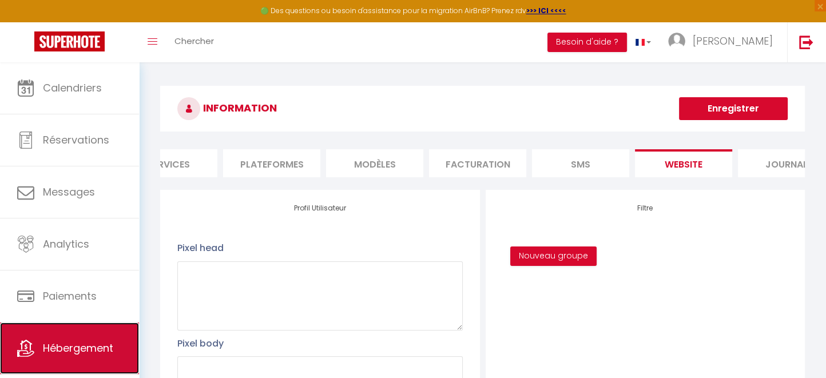
click at [97, 340] on link "Hébergement" at bounding box center [69, 347] width 139 height 51
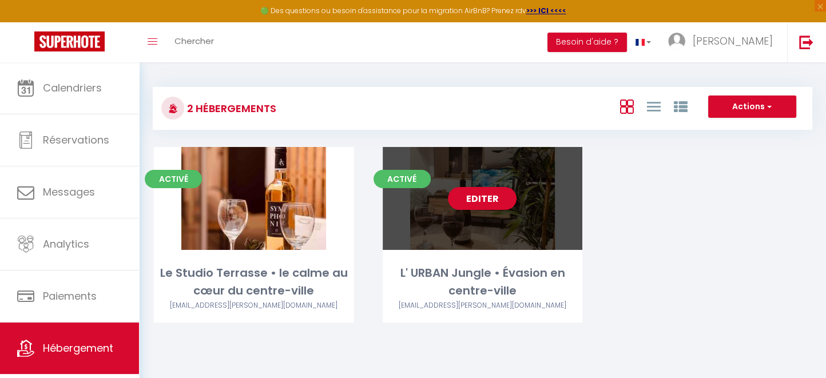
click at [494, 198] on link "Editer" at bounding box center [482, 198] width 69 height 23
click at [487, 202] on link "Editer" at bounding box center [482, 198] width 69 height 23
click at [482, 197] on link "Editer" at bounding box center [482, 198] width 69 height 23
click at [487, 202] on link "Editer" at bounding box center [482, 198] width 69 height 23
click at [547, 197] on div "Editer" at bounding box center [482, 198] width 200 height 103
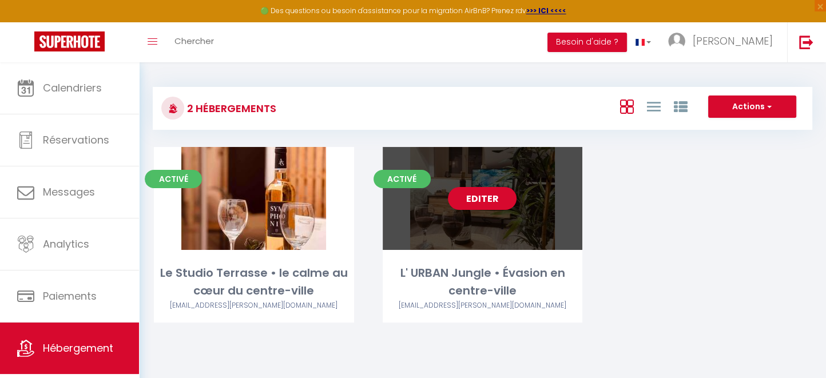
click at [487, 204] on link "Editer" at bounding box center [482, 198] width 69 height 23
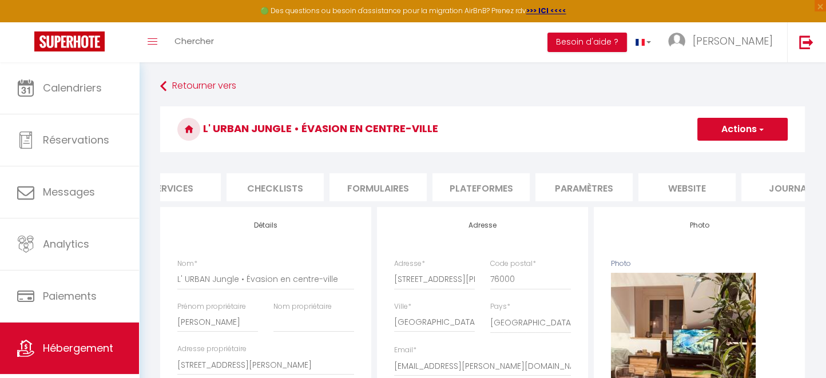
scroll to position [0, 347]
click at [691, 190] on li "website" at bounding box center [684, 187] width 97 height 28
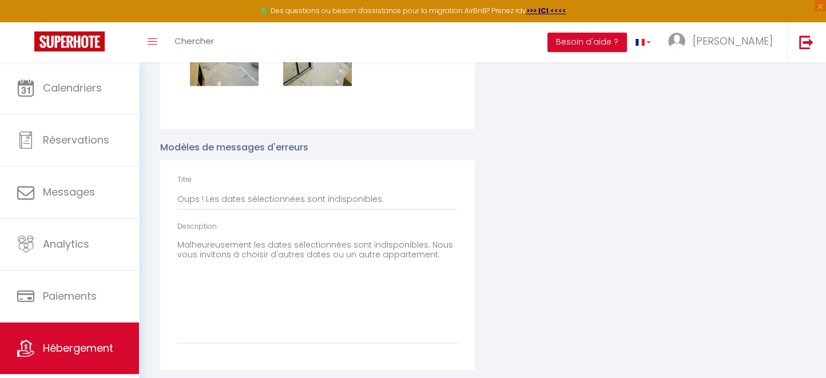
scroll to position [1557, 0]
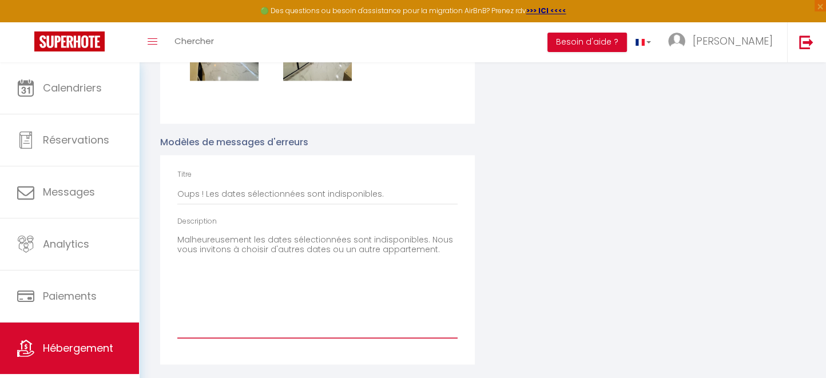
click at [354, 247] on textarea "Malheureusement les dates sélectionnées sont indisponibles. Nous vous invitons …" at bounding box center [317, 284] width 280 height 107
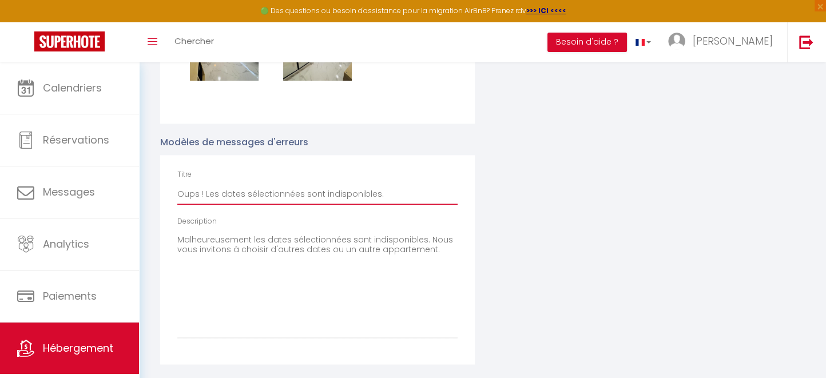
click at [340, 197] on input "Oups ! Les dates sélectionnées sont indisponibles." at bounding box center [317, 194] width 280 height 21
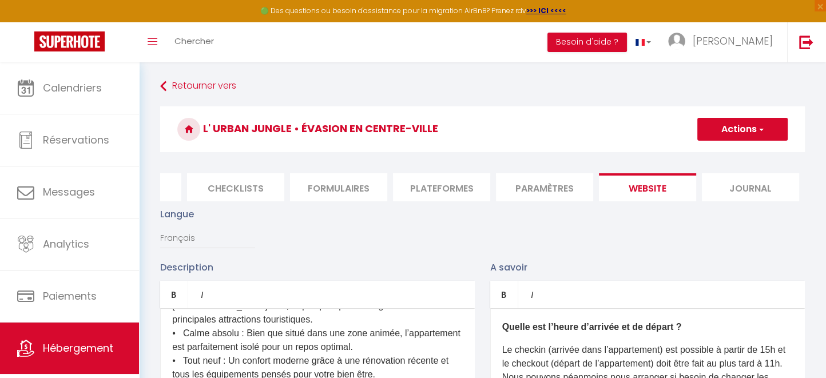
scroll to position [0, 0]
click at [768, 131] on button "Actions" at bounding box center [742, 129] width 90 height 23
click at [736, 154] on input "Enregistrer" at bounding box center [729, 154] width 42 height 11
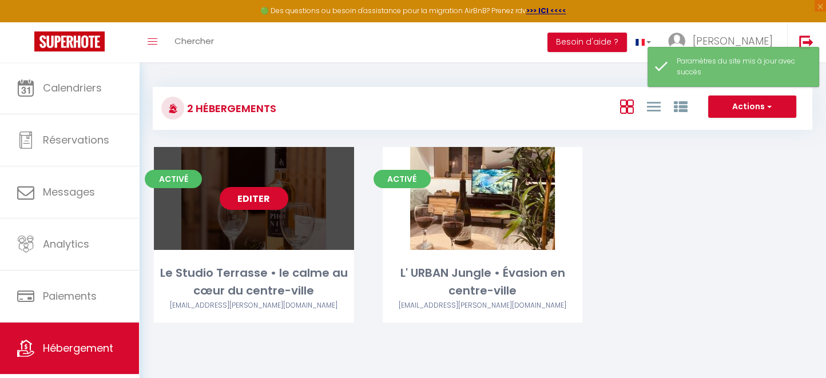
click at [270, 198] on link "Editer" at bounding box center [254, 198] width 69 height 23
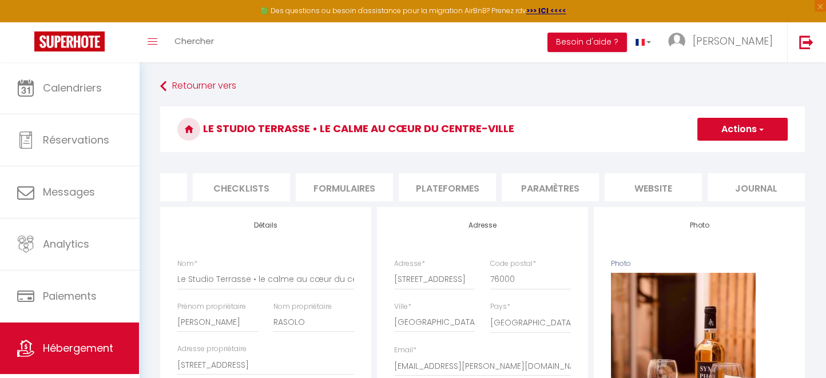
scroll to position [0, 385]
click at [654, 181] on li "website" at bounding box center [647, 187] width 97 height 28
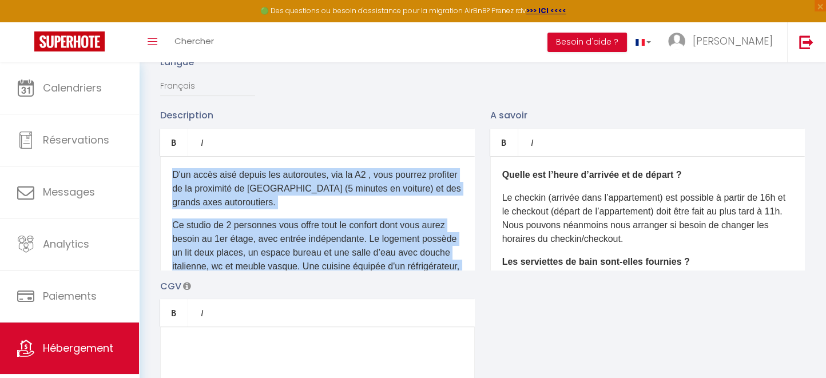
drag, startPoint x: 302, startPoint y: 253, endPoint x: 169, endPoint y: 169, distance: 158.3
click at [169, 169] on div "D'un accès aisé depuis les autoroutes, via la A2 , vous pourrez profiter de la …" at bounding box center [317, 213] width 314 height 114
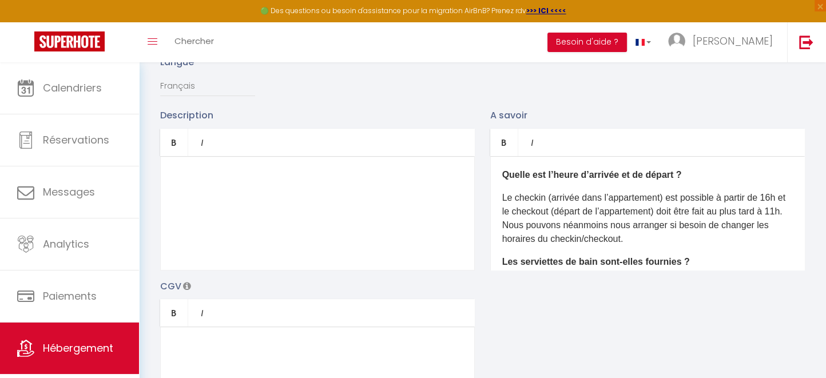
click at [511, 224] on p "Le checkin (arrivée dans l’appartement) est possible à partir de 16h et le chec…" at bounding box center [647, 218] width 290 height 55
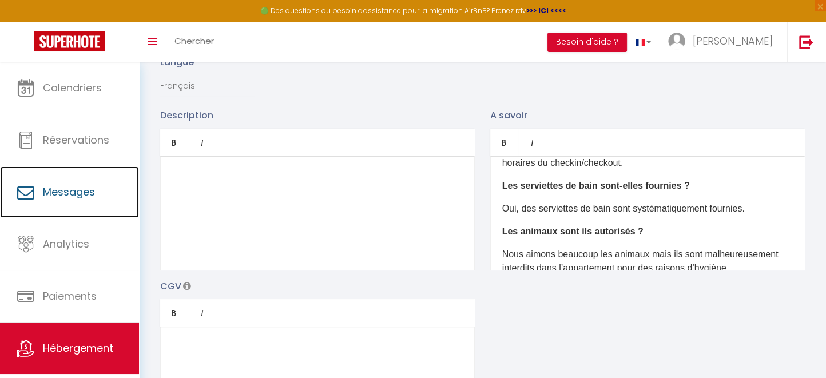
scroll to position [149, 0]
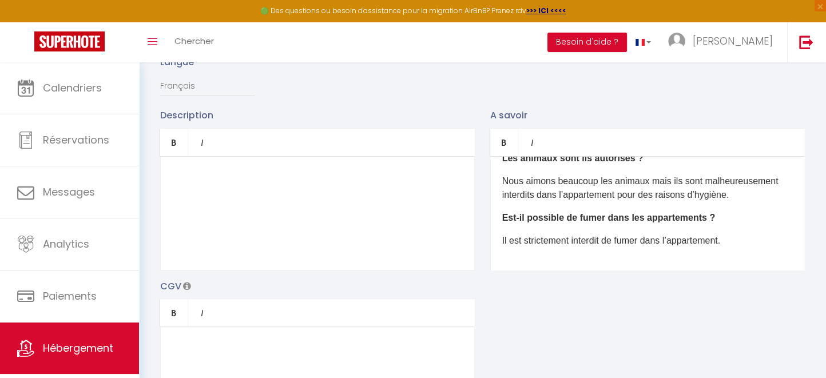
click at [504, 188] on p "Nous aimons beaucoup les animaux mais ils sont malheureusement interdits dans l…" at bounding box center [647, 187] width 290 height 27
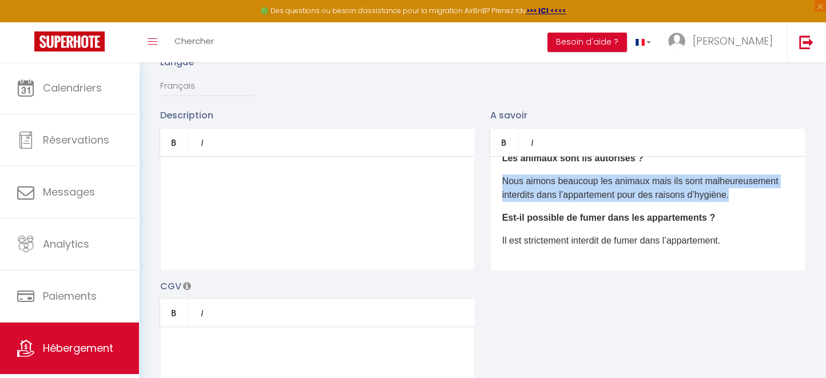
drag, startPoint x: 504, startPoint y: 188, endPoint x: 739, endPoint y: 208, distance: 235.8
click at [739, 202] on p "Nous aimons beaucoup les animaux mais ils sont malheureusement interdits dans l…" at bounding box center [647, 187] width 290 height 27
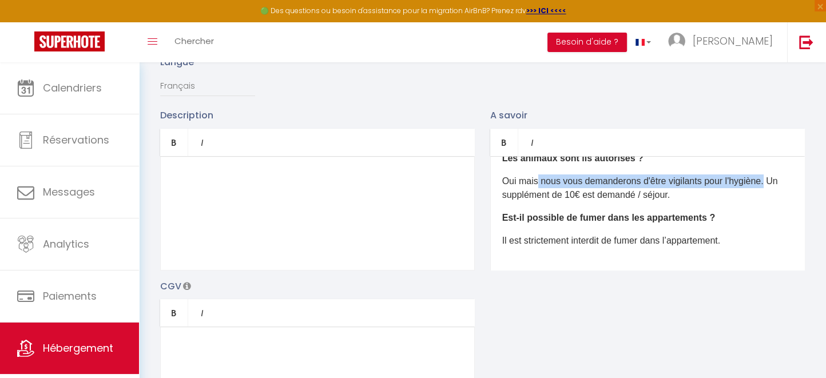
drag, startPoint x: 763, startPoint y: 189, endPoint x: 538, endPoint y: 191, distance: 224.7
click at [538, 191] on p "Oui mais nous vous demanderons d'être vigilants pour l'hygiène. Un supplément d…" at bounding box center [647, 187] width 290 height 27
copy p "nous vous demanderons d'être vigilants pour l'hygiène."
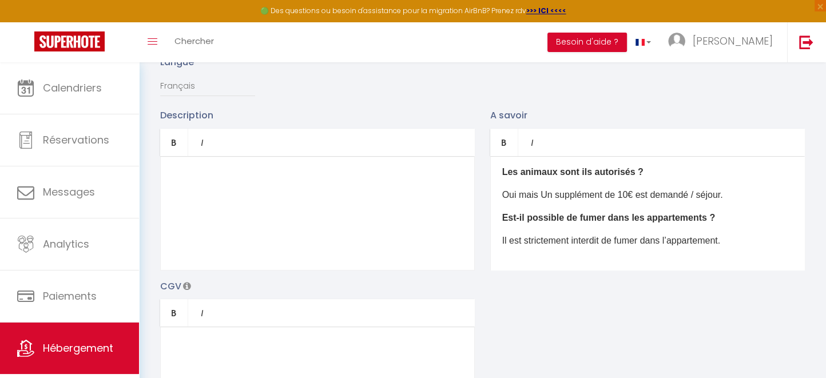
click at [543, 202] on p "Oui mais Un supplément de 10€ est demandé / séjour. ​" at bounding box center [647, 195] width 290 height 14
click at [726, 202] on p "Oui mais un supplément de 10€ est demandé / séjour. ​" at bounding box center [647, 195] width 290 height 14
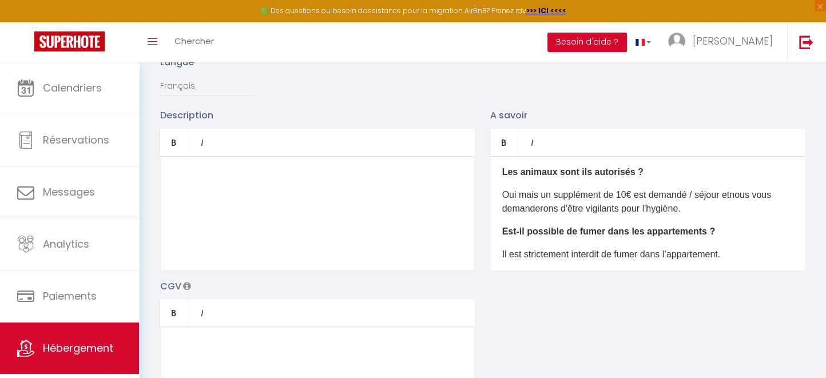
scroll to position [149, 0]
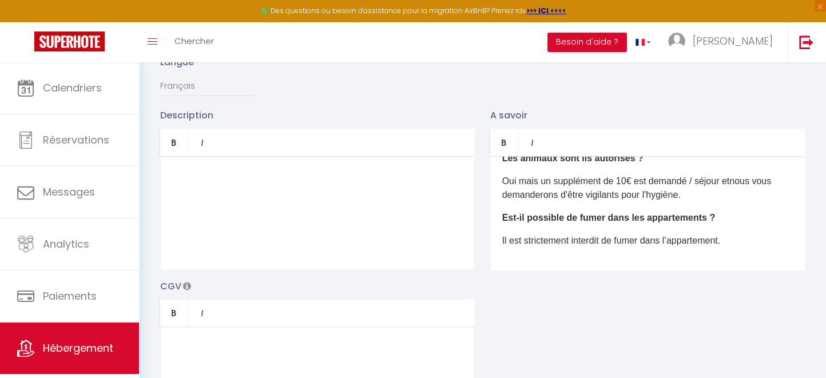
click at [737, 187] on p "Oui mais un supplément de 10€ est demandé / séjour et nous vous demanderons d'ê…" at bounding box center [647, 187] width 290 height 27
click at [700, 202] on p "Oui mais un supplément de 10€ est demandé / séjour et nous vous demanderons d'ê…" at bounding box center [647, 187] width 290 height 27
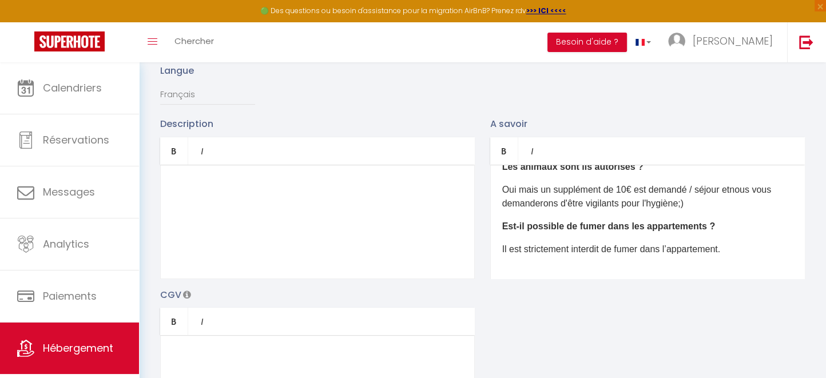
scroll to position [152, 0]
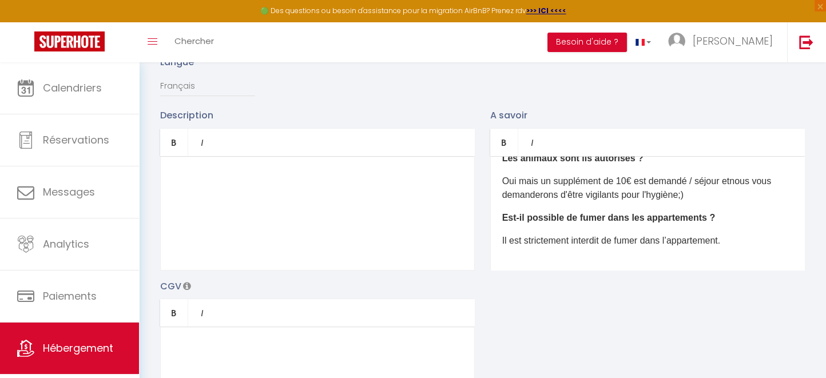
click at [209, 182] on p "​" at bounding box center [317, 175] width 290 height 14
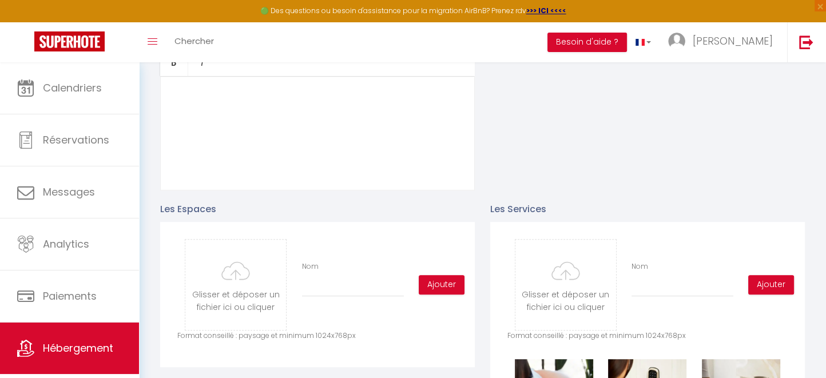
scroll to position [555, 0]
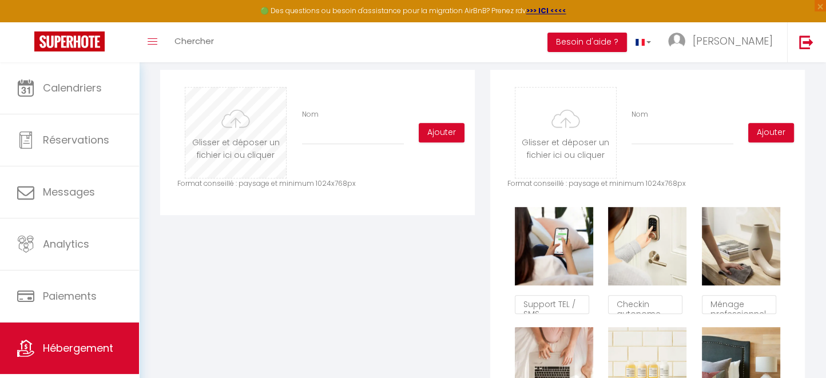
click at [246, 146] on input "file" at bounding box center [235, 132] width 101 height 90
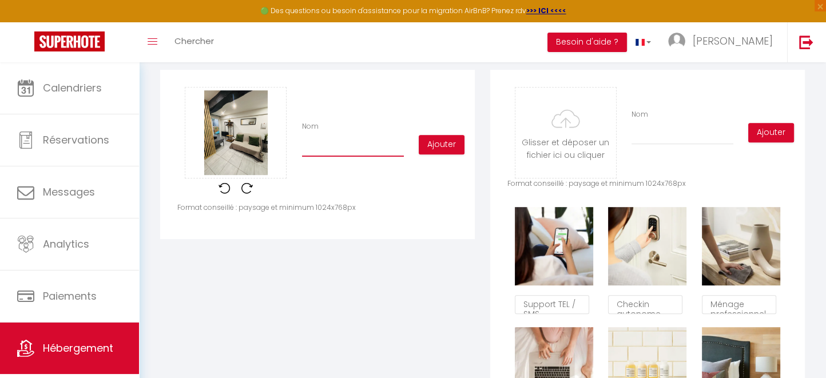
click at [329, 150] on input "Nom" at bounding box center [353, 146] width 102 height 21
click at [437, 154] on button "Ajouter" at bounding box center [441, 144] width 46 height 19
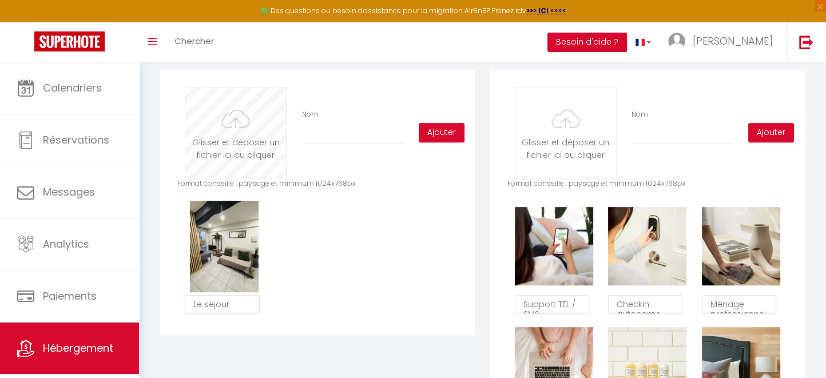
click at [244, 159] on input "file" at bounding box center [235, 132] width 101 height 90
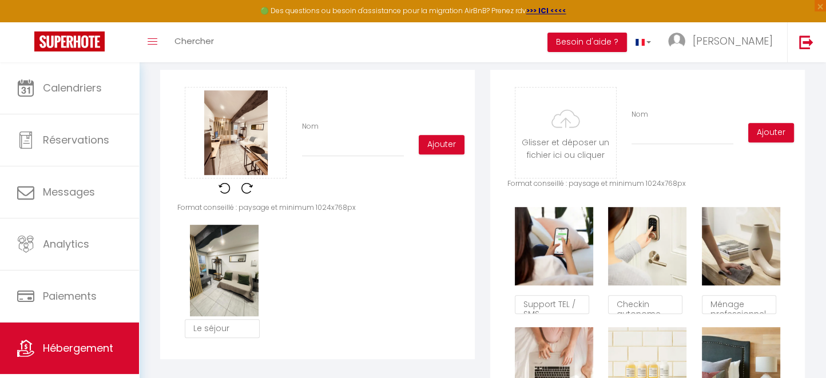
click at [316, 143] on div "Nom" at bounding box center [352, 138] width 117 height 35
click at [313, 155] on input "Nom" at bounding box center [353, 146] width 102 height 21
click at [438, 154] on button "Ajouter" at bounding box center [441, 144] width 46 height 19
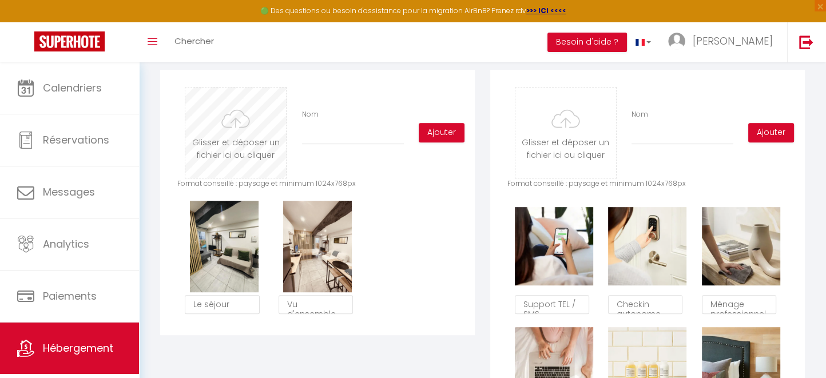
click at [232, 155] on input "file" at bounding box center [235, 132] width 101 height 90
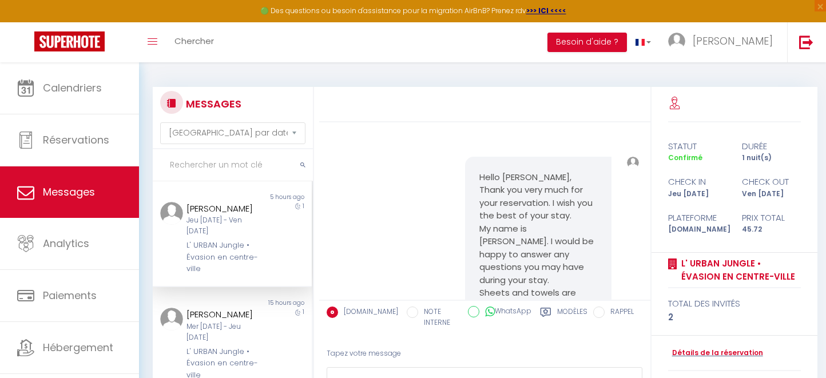
select select "message"
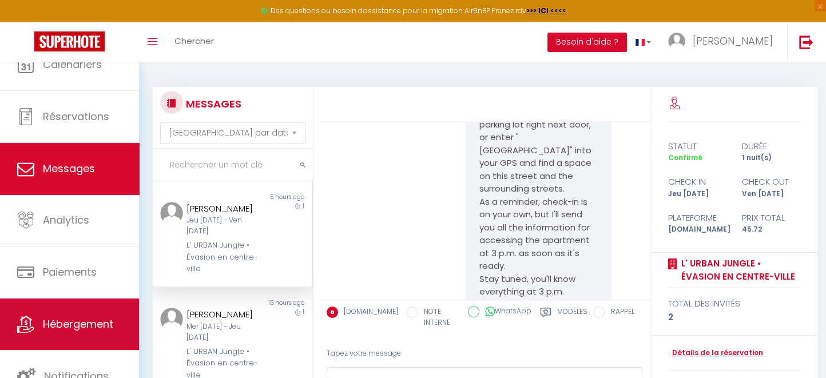
click at [86, 314] on link "Hébergement" at bounding box center [69, 323] width 139 height 51
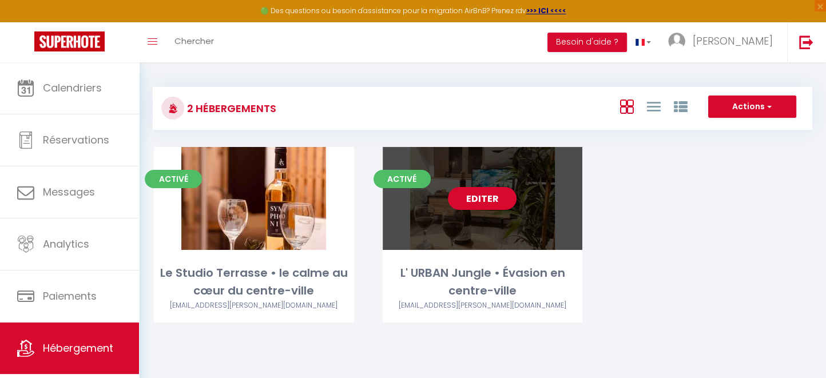
click at [470, 192] on link "Editer" at bounding box center [482, 198] width 69 height 23
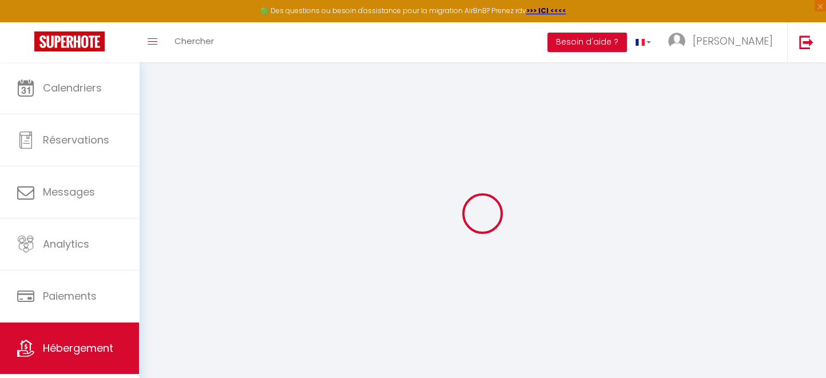
type input "Oups ! Les dates sélectionnées sont indisponibles."
type textarea "Malheureusement les dates sélectionnées sont indisponibles. Nous vous invitons …"
type input "49.4442464"
type input "1.0908598"
checkbox input "true"
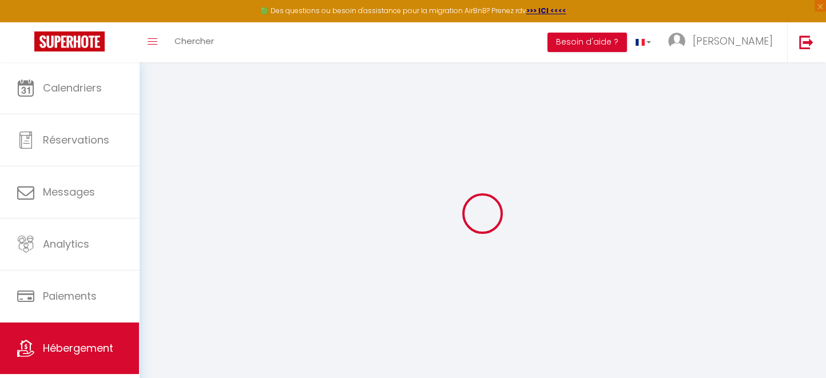
checkbox input "false"
select select
checkbox input "false"
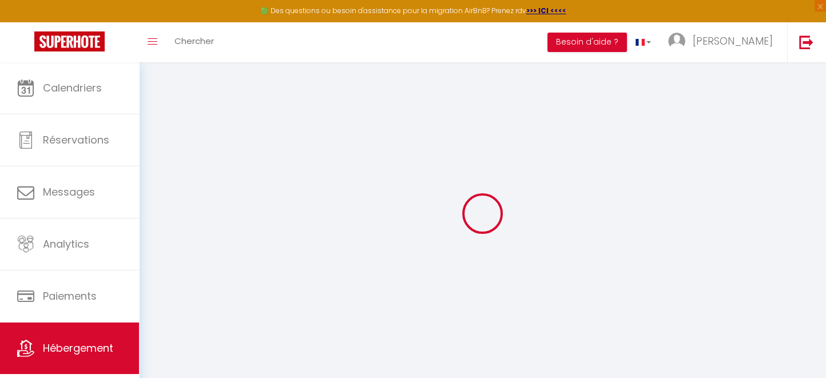
checkbox input "false"
select select "15:00"
select select "23:45"
select select "11:00"
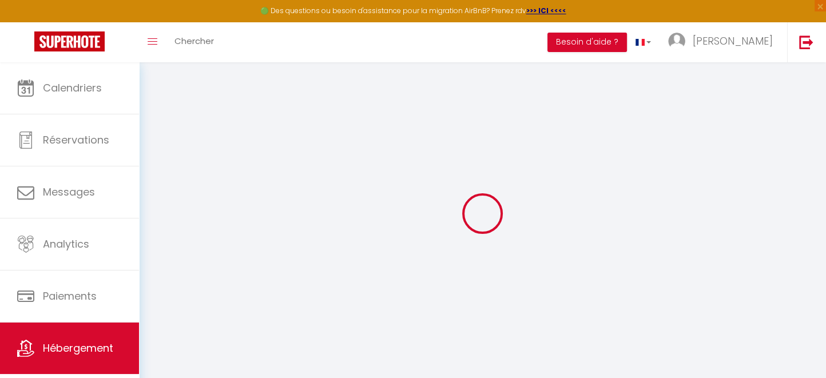
select select "30"
select select "120"
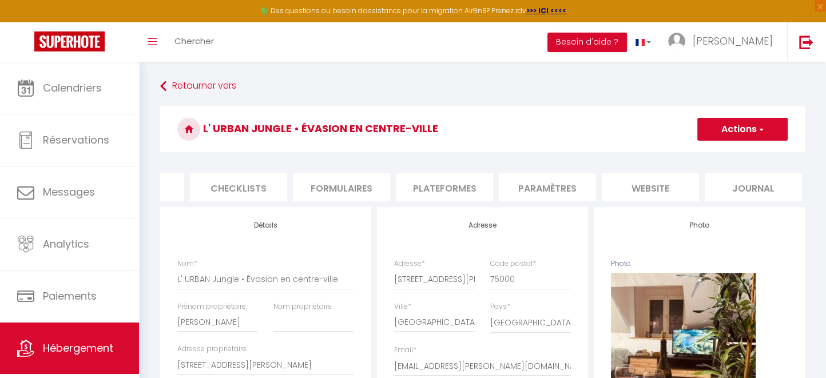
scroll to position [0, 385]
click at [658, 188] on li "website" at bounding box center [647, 187] width 97 height 28
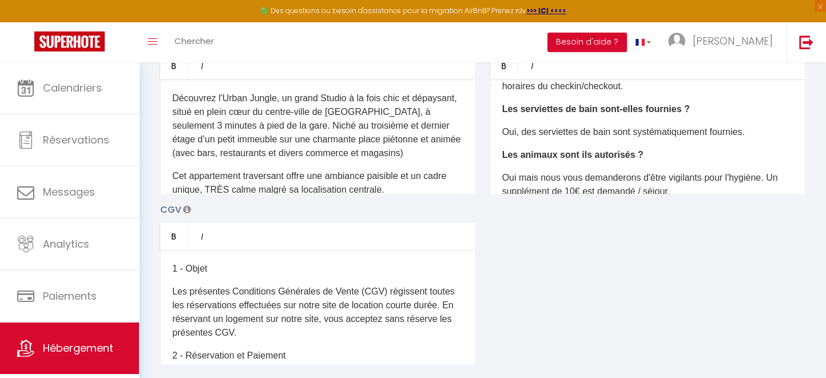
scroll to position [149, 0]
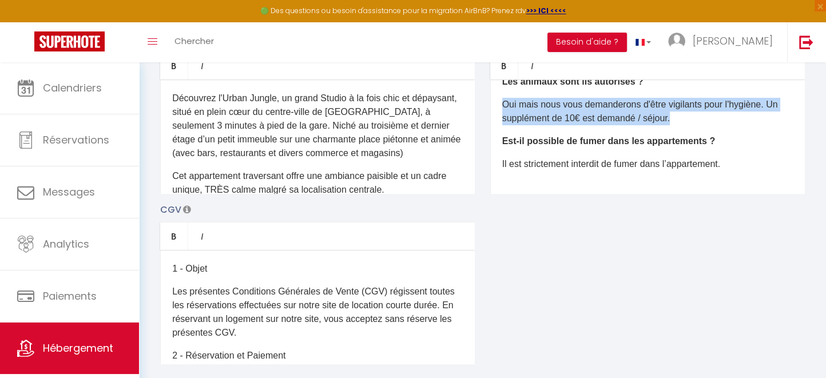
drag, startPoint x: 503, startPoint y: 113, endPoint x: 700, endPoint y: 135, distance: 198.5
click at [700, 125] on p "Oui mais nous vous demanderons d'être vigilants pour l'hygiène. Un supplément d…" at bounding box center [647, 111] width 290 height 27
copy p "Oui mais nous vous demanderons d'être vigilants pour l'hygiène. Un supplément d…"
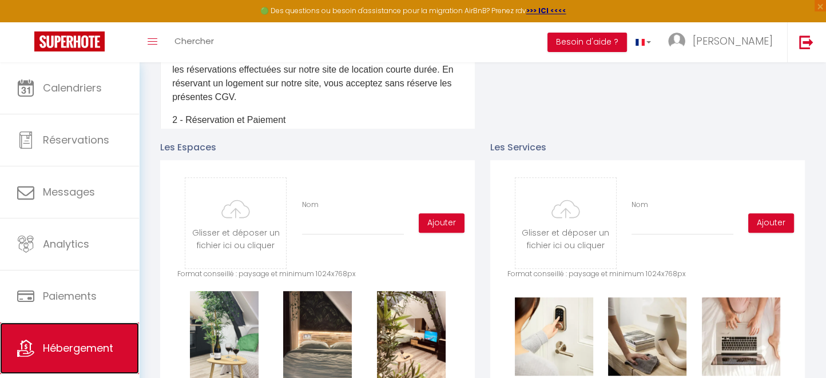
scroll to position [457, 0]
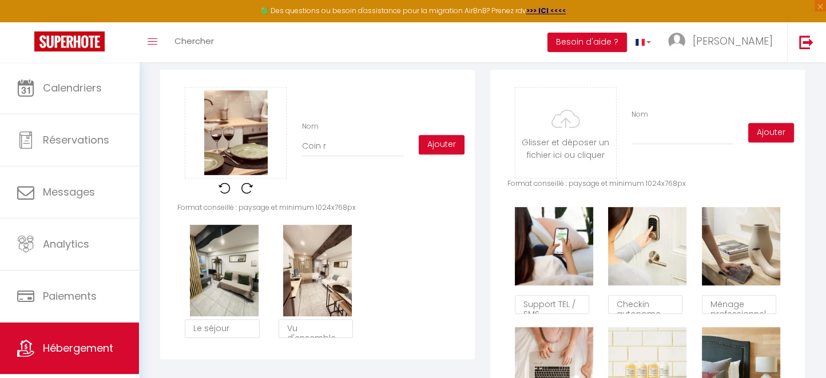
scroll to position [149, 0]
type input "Coin repas"
click at [449, 152] on button "Ajouter" at bounding box center [441, 144] width 46 height 19
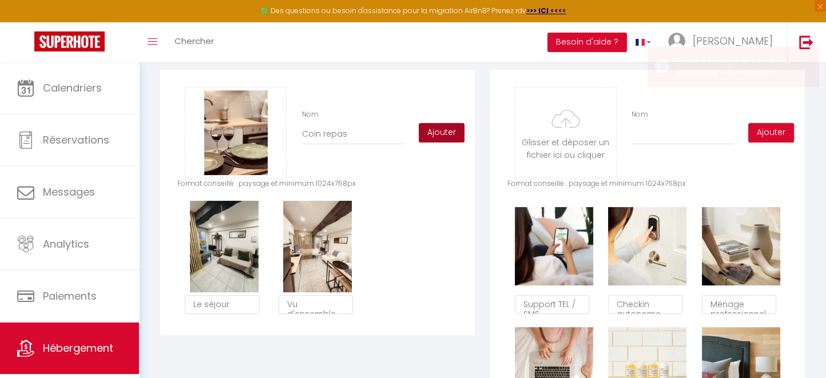
click at [435, 142] on button "Ajouter" at bounding box center [441, 132] width 46 height 19
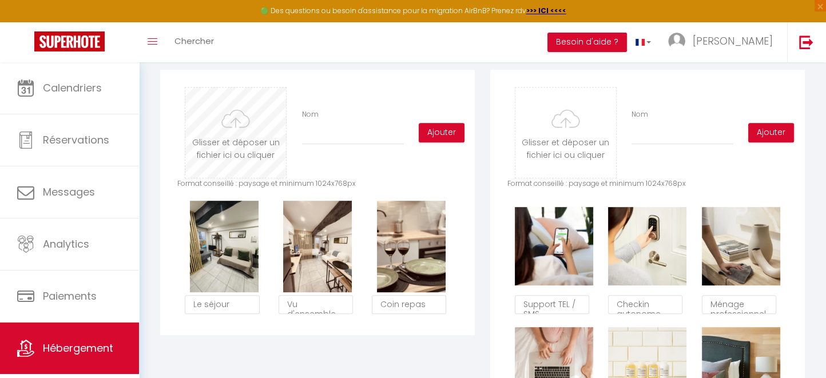
click at [252, 158] on input "file" at bounding box center [235, 132] width 101 height 90
type input "C:\fakepath\IMG_0002.JPG"
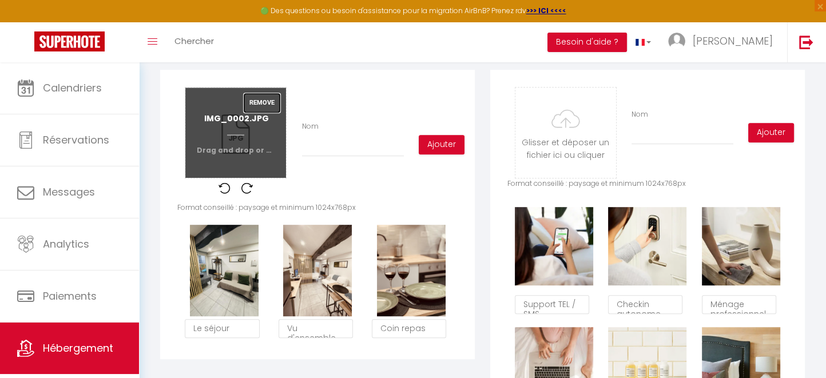
click at [266, 113] on button "Remove" at bounding box center [262, 102] width 37 height 19
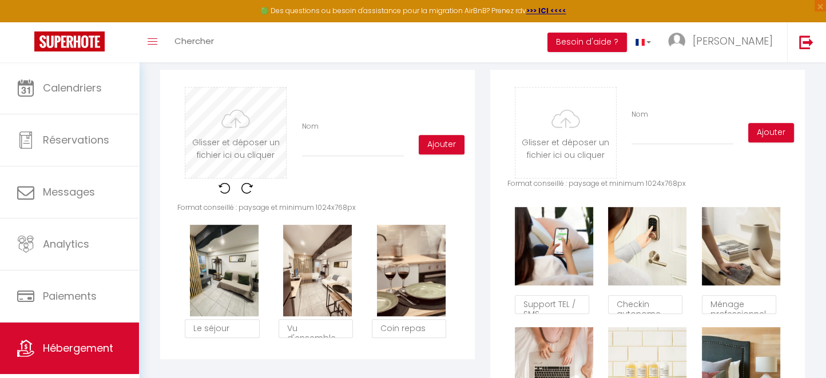
click at [245, 149] on input "file" at bounding box center [235, 132] width 101 height 90
type input "C:\fakepath\IMG_0004.JPG"
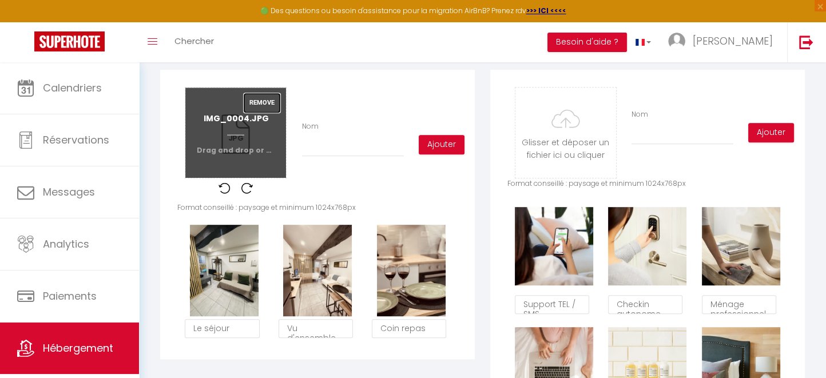
click at [265, 109] on button "Remove" at bounding box center [262, 102] width 37 height 19
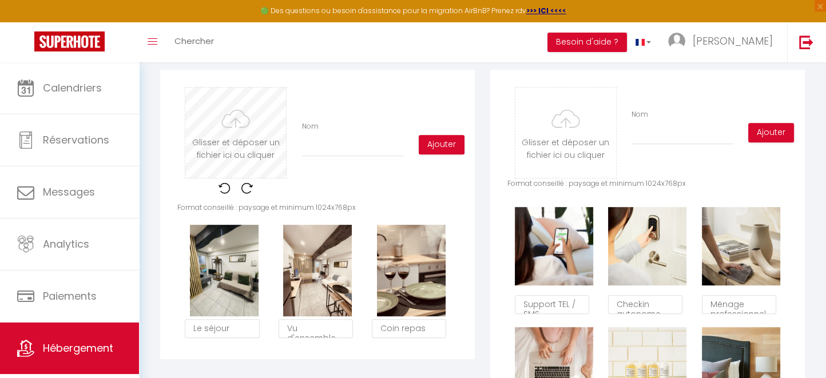
click at [239, 156] on input "file" at bounding box center [235, 132] width 101 height 90
type input "C:\fakepath\IMG_0003.JPG"
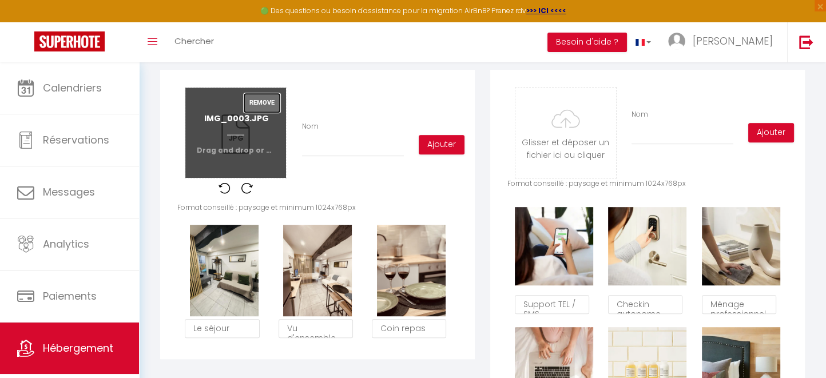
click at [266, 110] on button "Remove" at bounding box center [262, 102] width 37 height 19
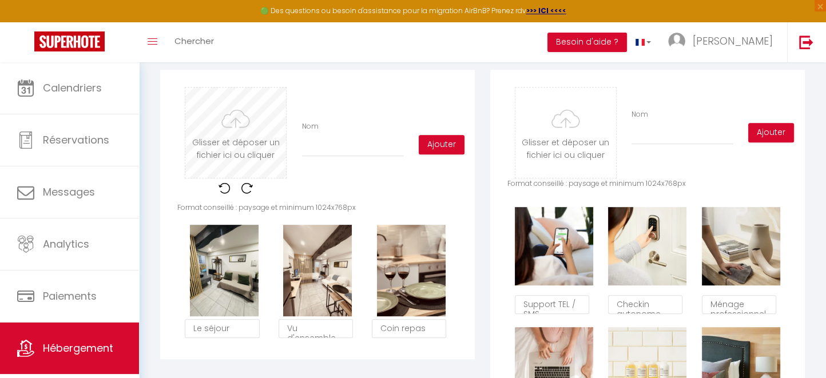
click at [245, 155] on input "file" at bounding box center [235, 132] width 101 height 90
type input "C:\fakepath\IMG_0002.JPG"
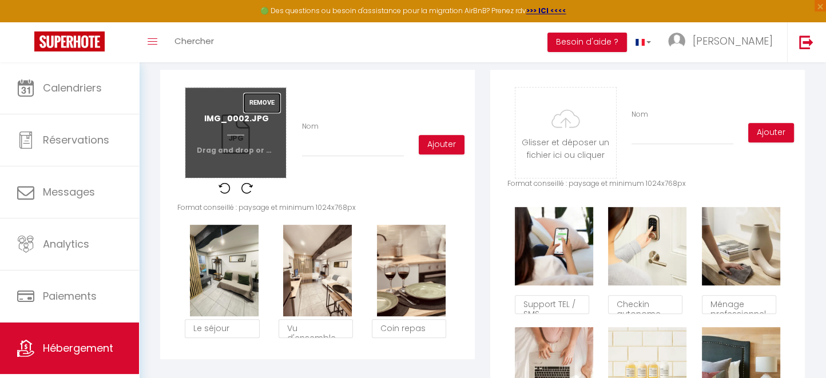
click at [259, 113] on button "Remove" at bounding box center [262, 102] width 37 height 19
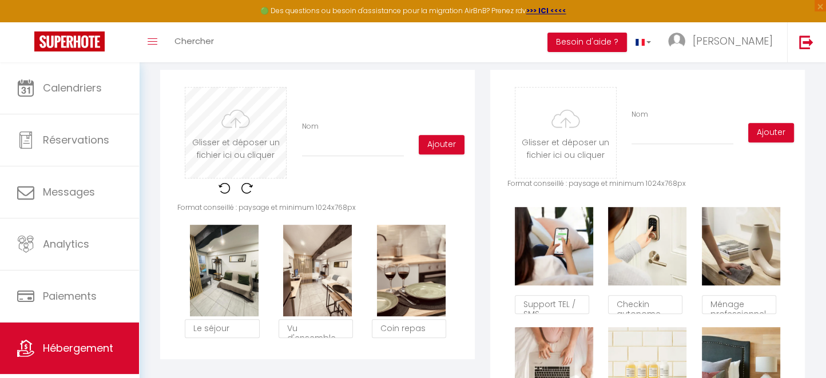
click at [249, 155] on input "file" at bounding box center [235, 132] width 101 height 90
type input "C:\fakepath\IMG_0010.JPG"
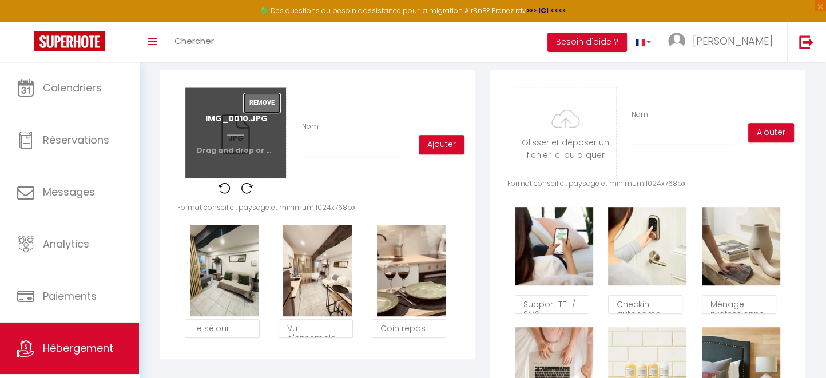
click at [268, 113] on button "Remove" at bounding box center [262, 102] width 37 height 19
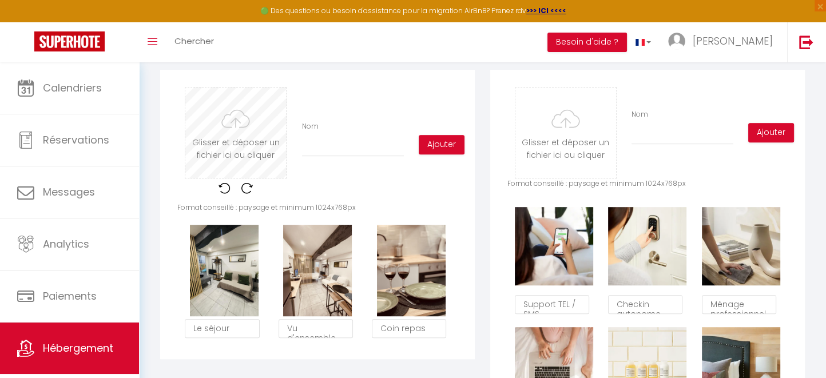
click at [252, 147] on input "file" at bounding box center [235, 132] width 101 height 90
type input "C:\fakepath\IMG_0011.JPG"
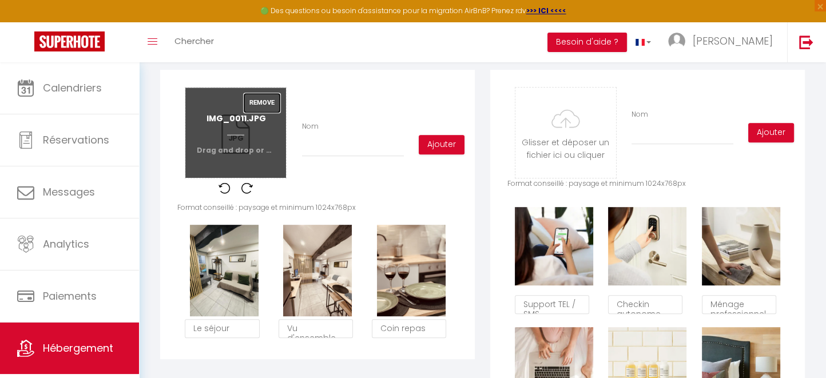
click at [267, 107] on button "Remove" at bounding box center [262, 102] width 37 height 19
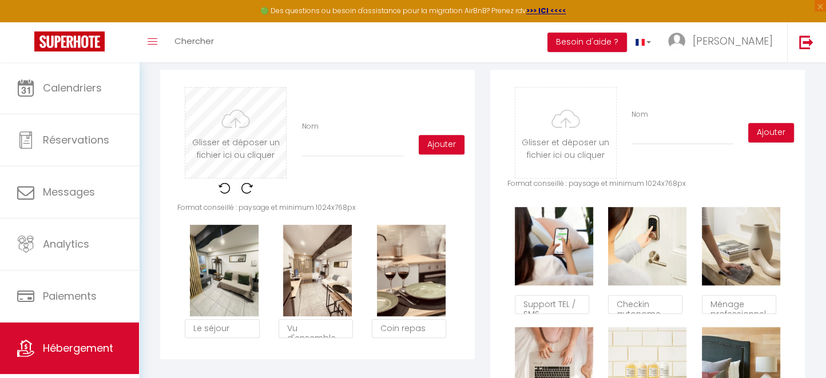
click at [233, 146] on input "file" at bounding box center [235, 132] width 101 height 90
type input "C:\fakepath\IMG_8474.jpg"
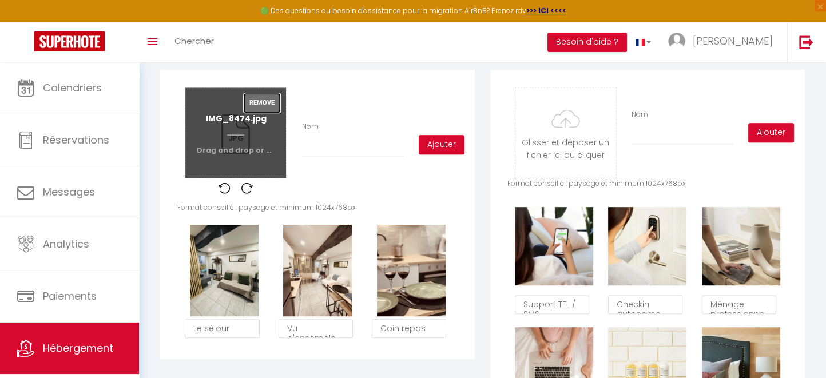
click at [262, 113] on button "Remove" at bounding box center [262, 102] width 37 height 19
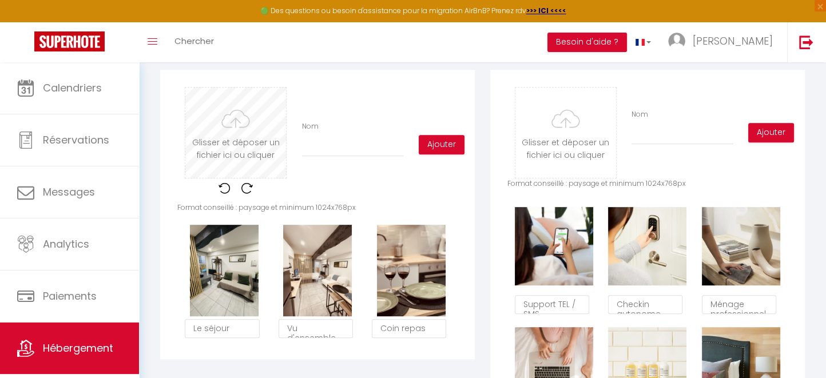
click at [243, 158] on input "file" at bounding box center [235, 132] width 101 height 90
type input "C:\fakepath\IMG_9713.jpg"
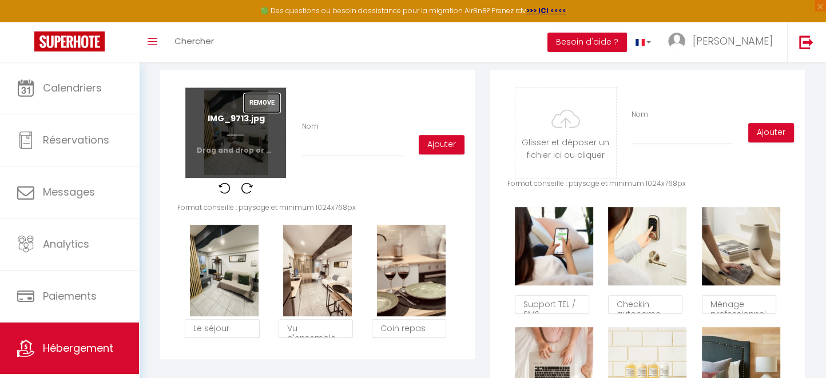
click at [266, 110] on button "Remove" at bounding box center [262, 102] width 37 height 19
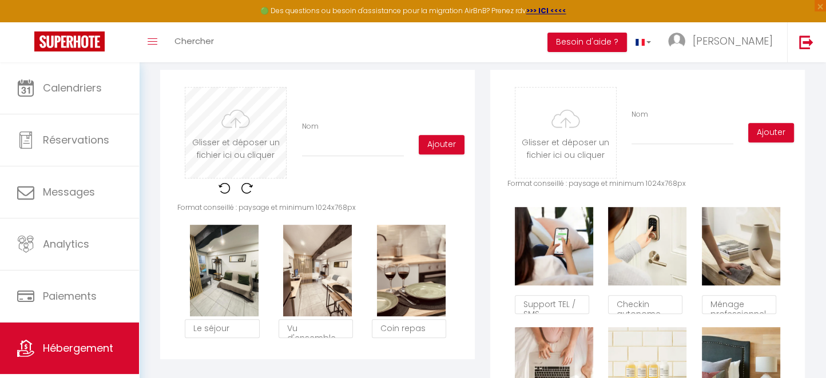
click at [233, 154] on input "file" at bounding box center [235, 132] width 101 height 90
type input "C:\fakepath\IMG_4140.JPG"
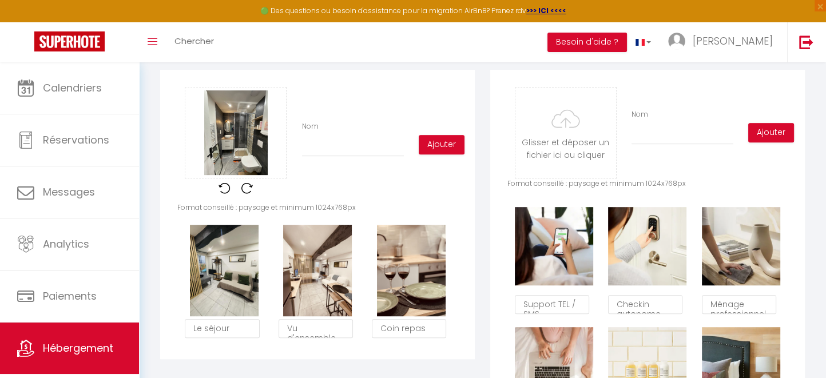
click at [325, 140] on div "Nom" at bounding box center [352, 138] width 117 height 35
click at [319, 154] on input "Nom" at bounding box center [353, 146] width 102 height 21
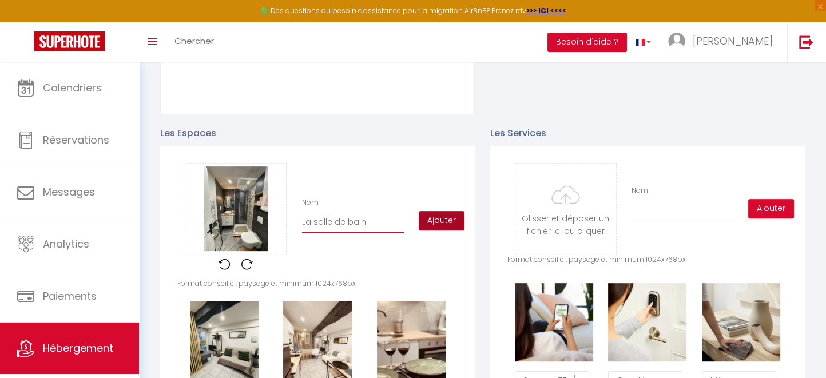
type input "La salle de bain"
click at [450, 229] on button "Ajouter" at bounding box center [441, 220] width 46 height 19
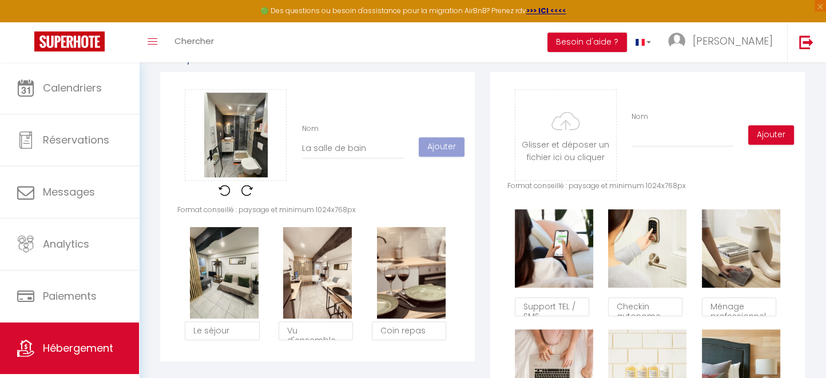
scroll to position [555, 0]
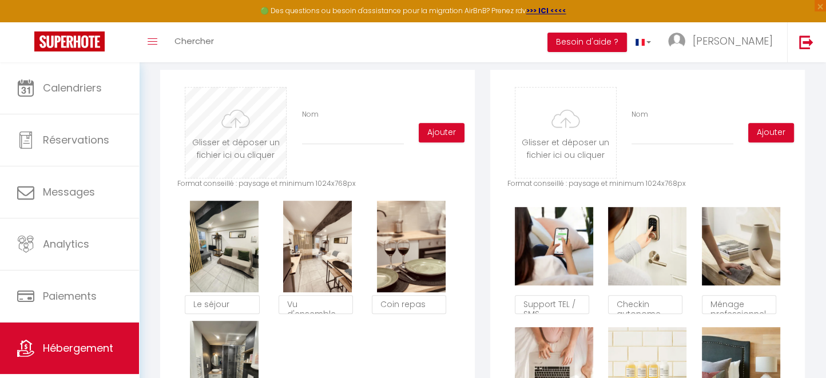
click at [240, 146] on input "file" at bounding box center [235, 132] width 101 height 90
type input "C:\fakepath\IMG_4470.jpg"
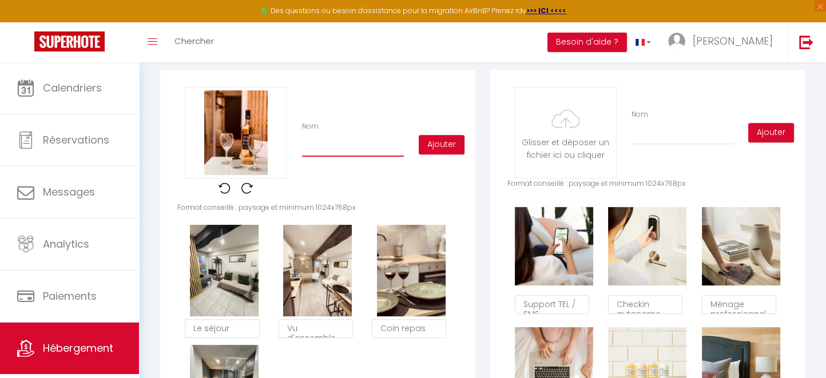
click at [329, 155] on input "Nom" at bounding box center [353, 146] width 102 height 21
type input "La terrasse"
click at [438, 146] on div "Glisser et déposer un fichier ici ou cliquer Ooops, something wrong happened. R…" at bounding box center [317, 144] width 280 height 115
click at [439, 153] on button "Ajouter" at bounding box center [441, 144] width 46 height 19
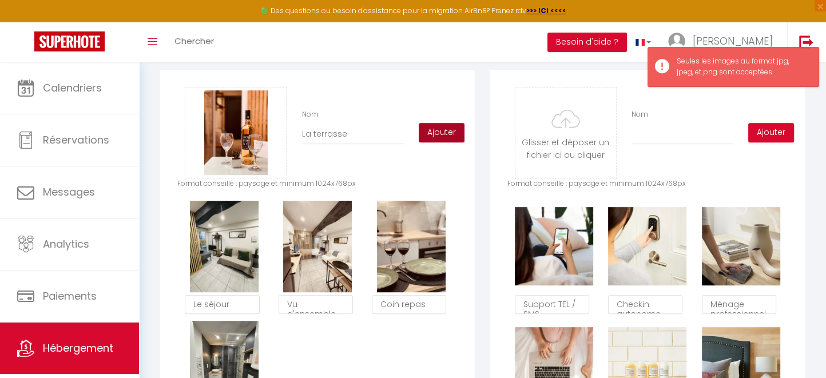
click at [434, 142] on button "Ajouter" at bounding box center [441, 132] width 46 height 19
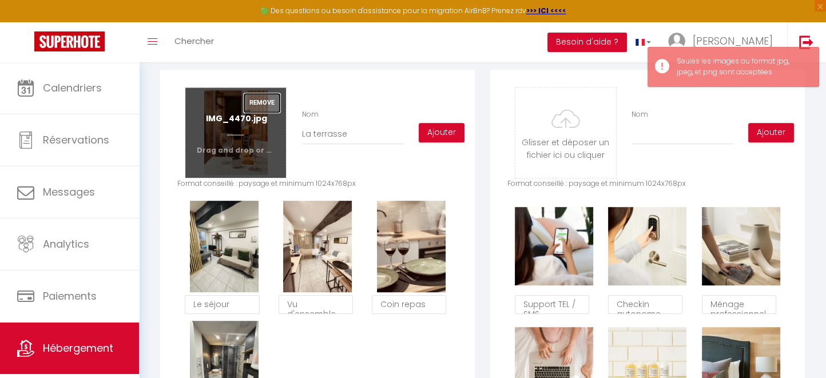
click at [268, 110] on button "Remove" at bounding box center [262, 102] width 37 height 19
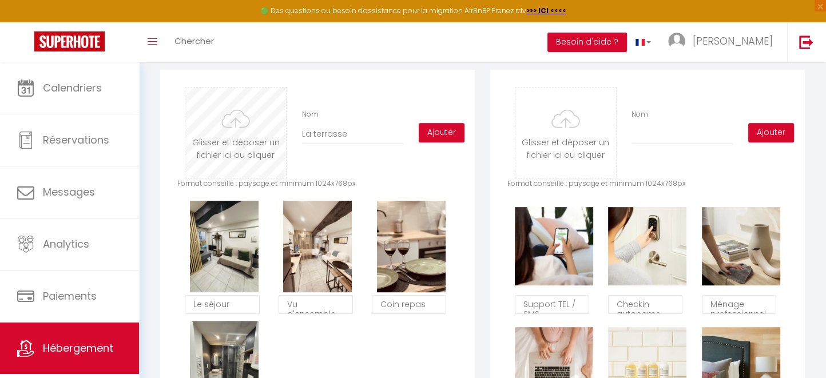
click at [236, 157] on input "file" at bounding box center [235, 132] width 101 height 90
type input "C:\fakepath\d471ecd7-9389-4d4b-b63a-369c95eec5b2.avif"
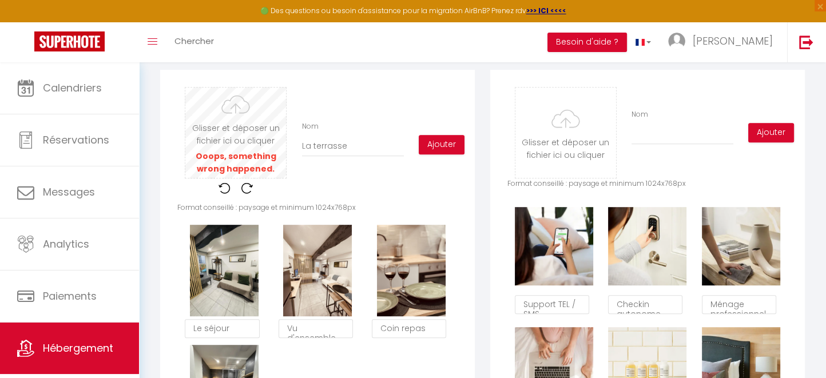
click at [237, 159] on input "file" at bounding box center [235, 132] width 101 height 90
type input "C:\fakepath\d471ecd7-9389-4d4b-b63a-369c95eec5b2.avif"
click at [230, 174] on input "file" at bounding box center [235, 132] width 101 height 90
type input "C:\fakepath\IMG_4495.jpg"
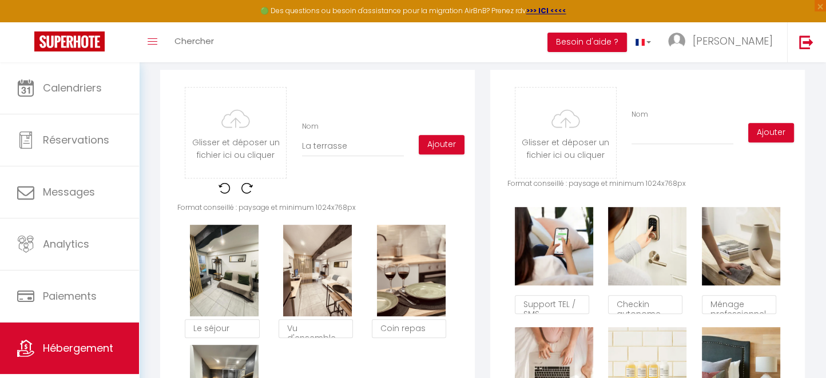
type input "C:\fakepath\IMG_4470.jpg"
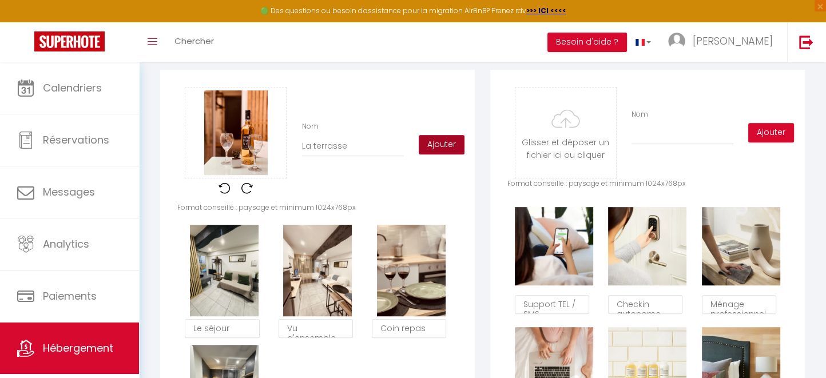
click at [432, 154] on button "Ajouter" at bounding box center [441, 144] width 46 height 19
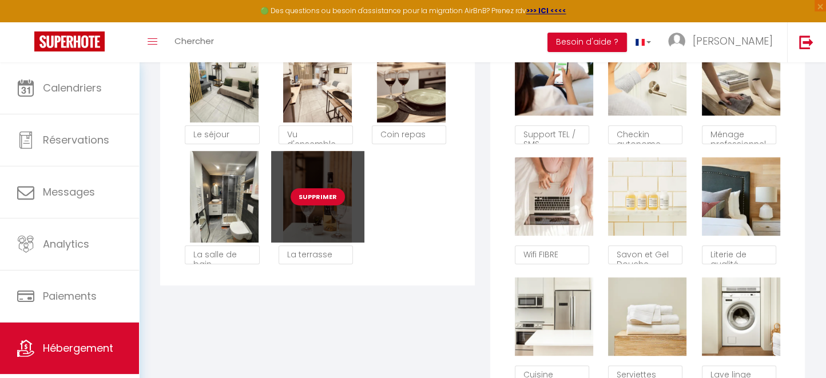
scroll to position [555, 0]
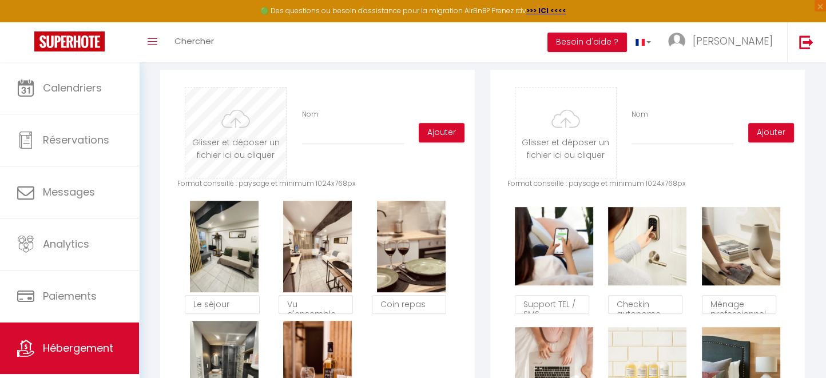
click at [226, 144] on input "file" at bounding box center [235, 132] width 101 height 90
type input "C:\fakepath\IMG_0002.JPG"
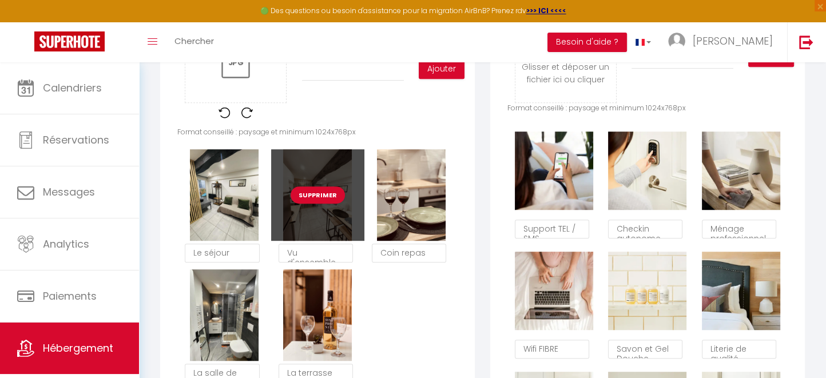
scroll to position [631, 0]
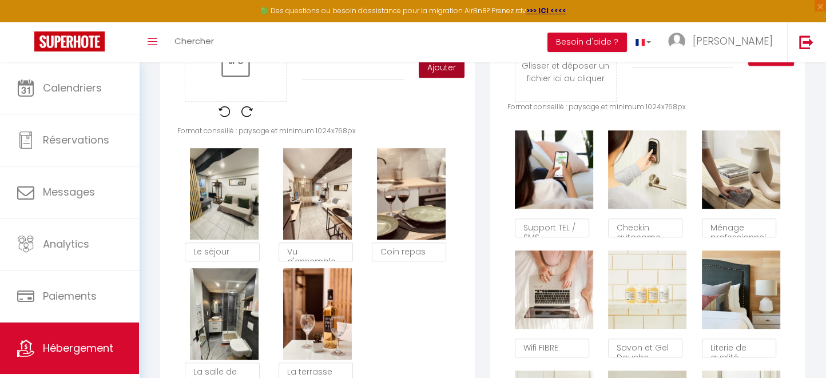
click at [444, 78] on button "Ajouter" at bounding box center [441, 67] width 46 height 19
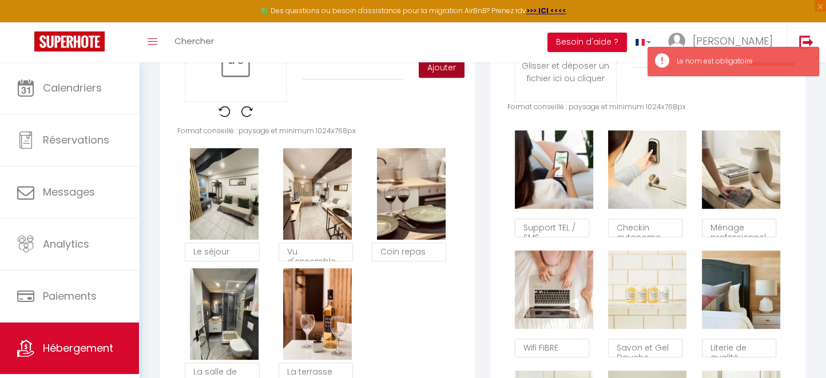
click at [443, 77] on button "Ajouter" at bounding box center [441, 67] width 46 height 19
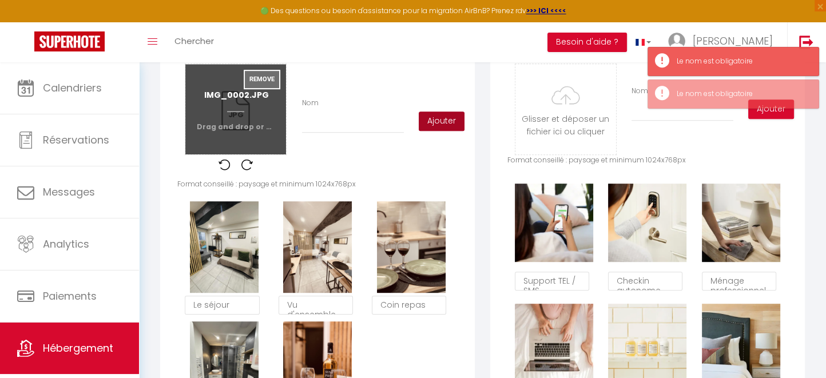
scroll to position [555, 0]
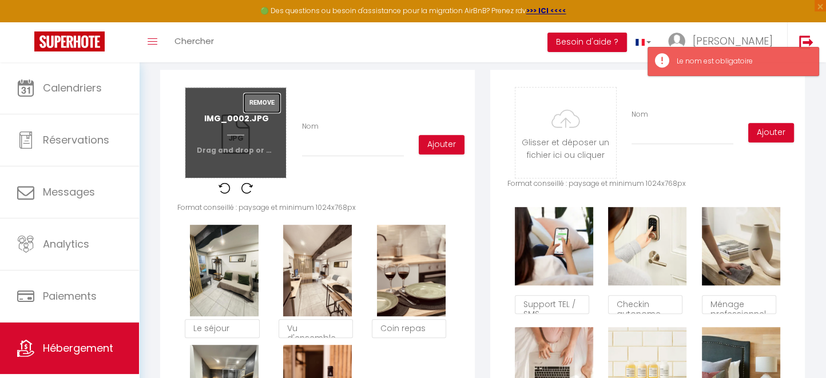
click at [265, 110] on button "Remove" at bounding box center [262, 102] width 37 height 19
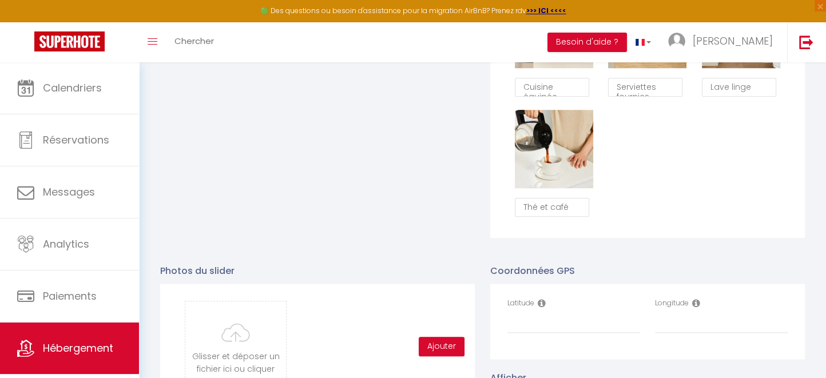
scroll to position [1088, 0]
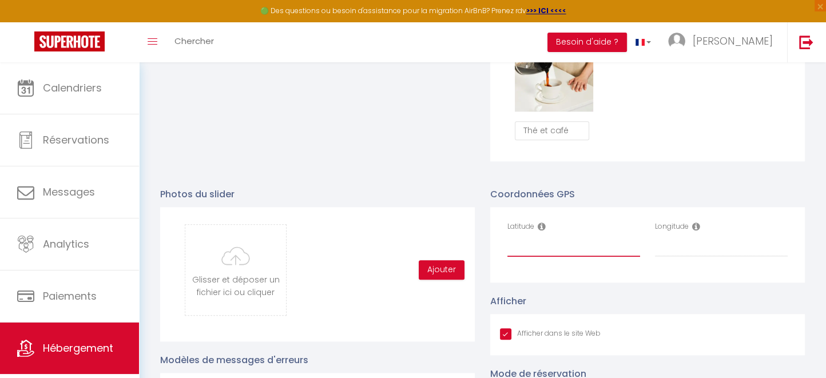
click at [531, 249] on input "Latitude" at bounding box center [573, 246] width 133 height 21
paste input "49.4436011"
type input "49.4436011"
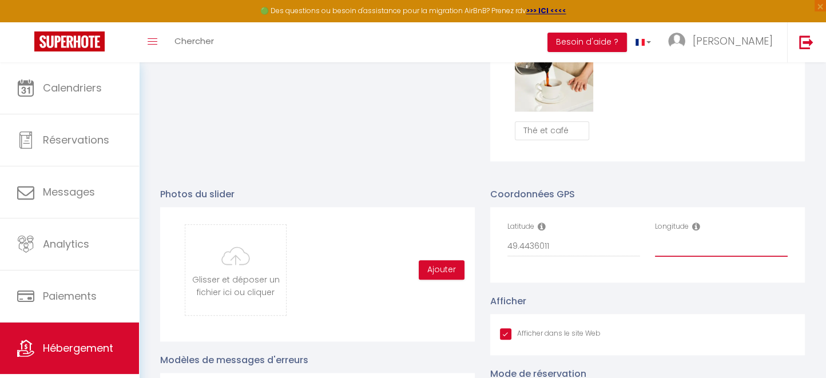
click at [683, 252] on input "Longitude" at bounding box center [721, 246] width 133 height 21
paste input "1.0833863"
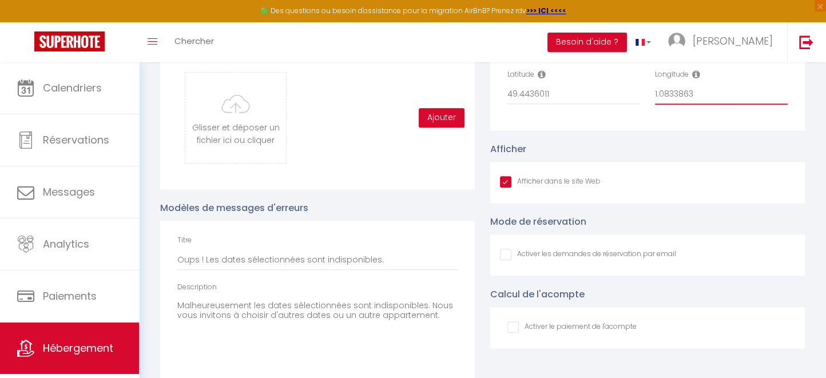
scroll to position [1317, 0]
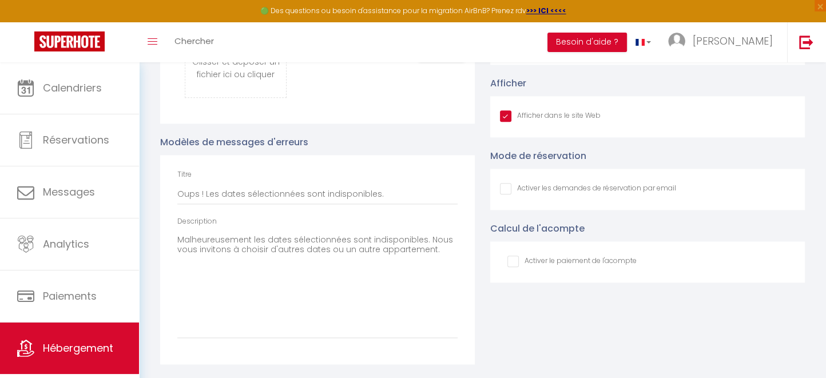
type input "1.0833863"
click at [246, 196] on input "Oups ! Les dates sélectionnées sont indisponibles." at bounding box center [317, 194] width 280 height 21
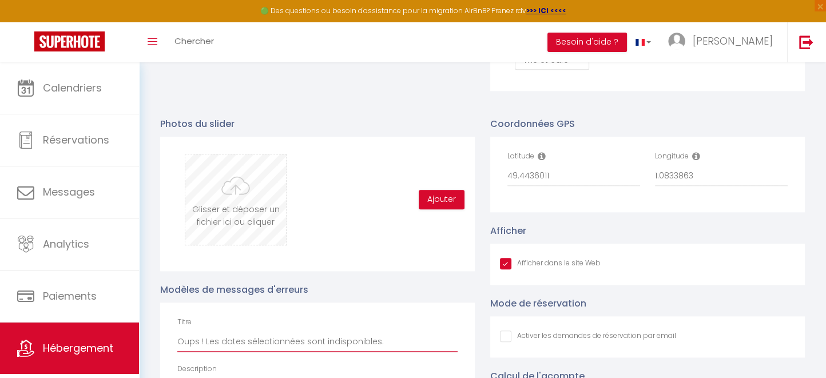
scroll to position [1165, 0]
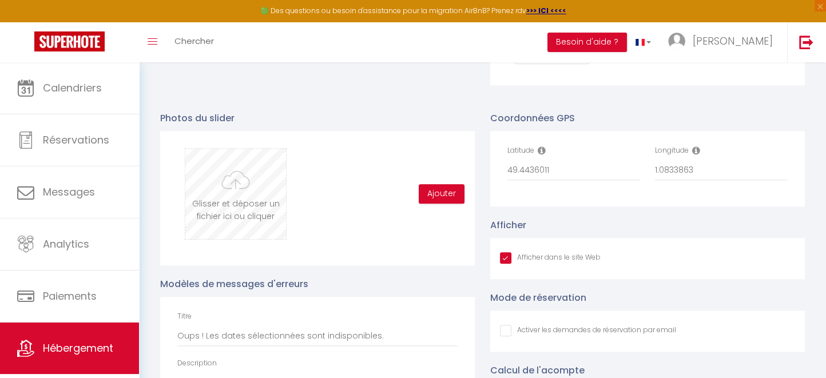
click at [233, 220] on input "file" at bounding box center [235, 194] width 101 height 90
type input "C:\fakepath\d471ecd7-9389-4d4b-b63a-369c95eec5b2.avif"
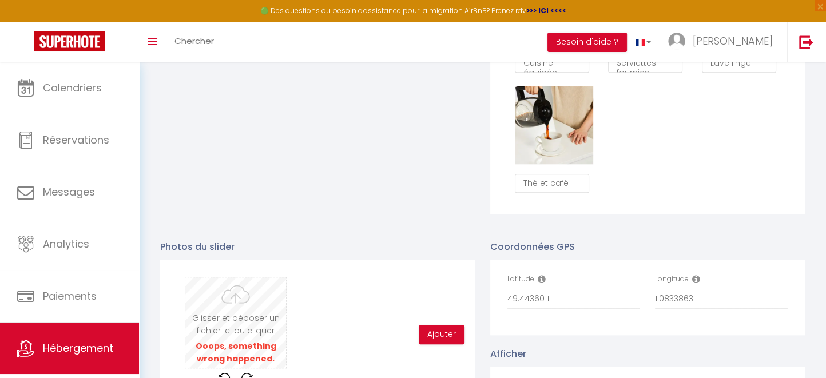
scroll to position [1189, 0]
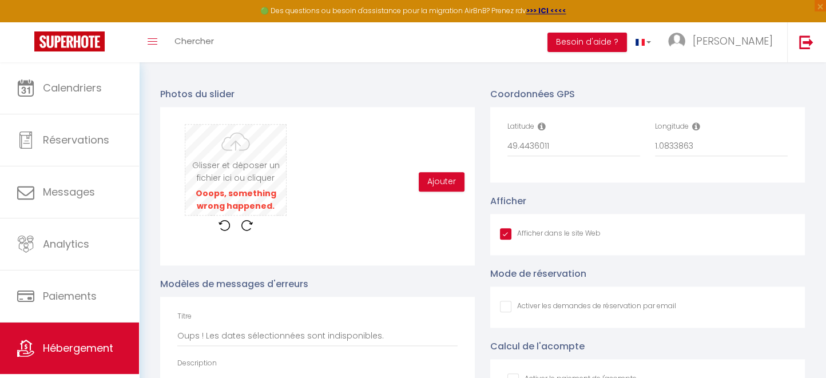
click at [245, 190] on input "file" at bounding box center [235, 170] width 101 height 90
type input "C:\fakepath\IMG_4503.jpg"
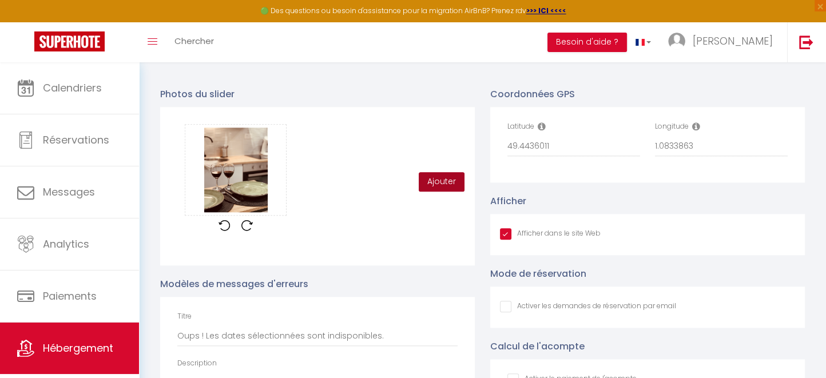
click at [441, 192] on button "Ajouter" at bounding box center [441, 181] width 46 height 19
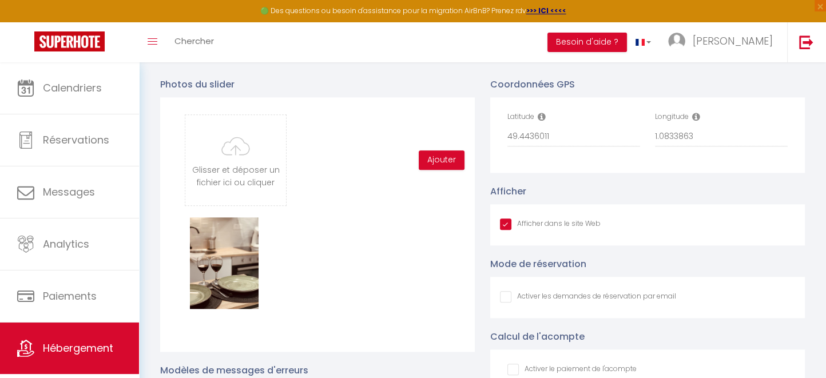
scroll to position [1265, 0]
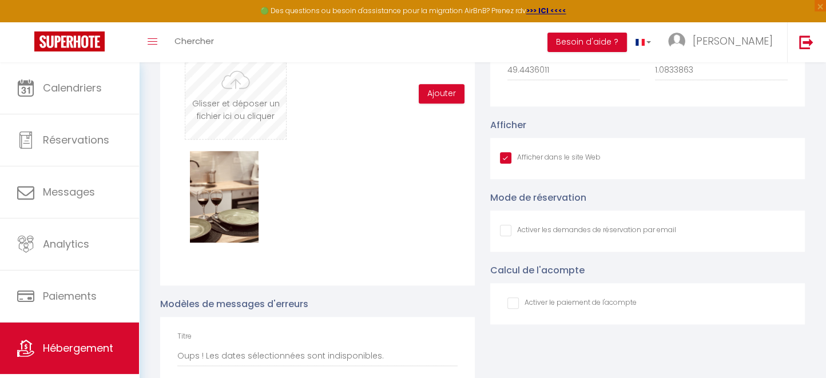
click at [250, 118] on input "file" at bounding box center [235, 94] width 101 height 90
type input "C:\fakepath\a9e3147f-1066-4b5d-8311-a2aa423f598e.jpg"
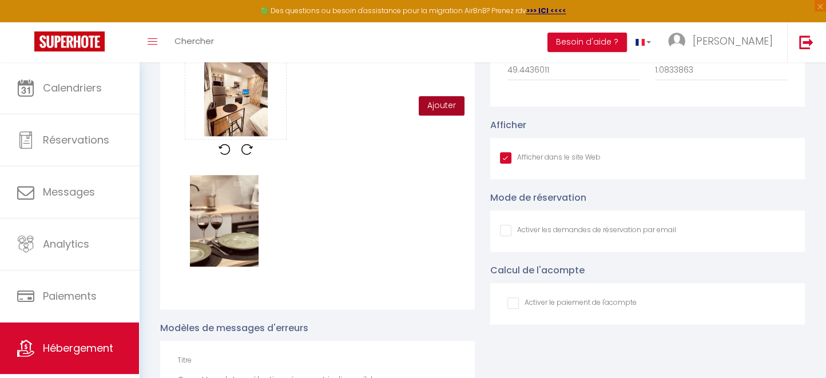
click at [441, 113] on button "Ajouter" at bounding box center [441, 105] width 46 height 19
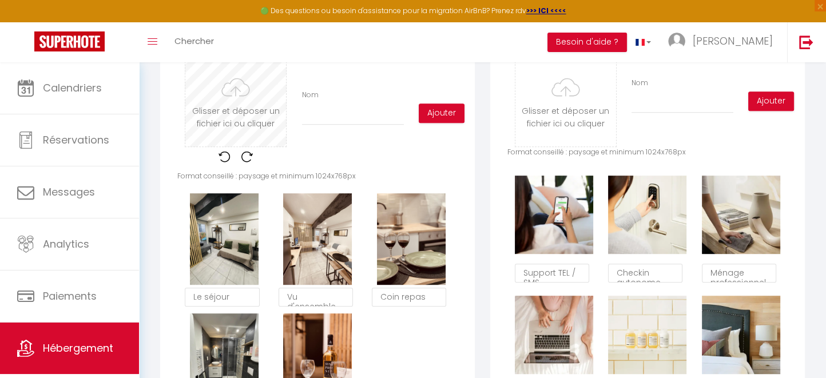
scroll to position [579, 0]
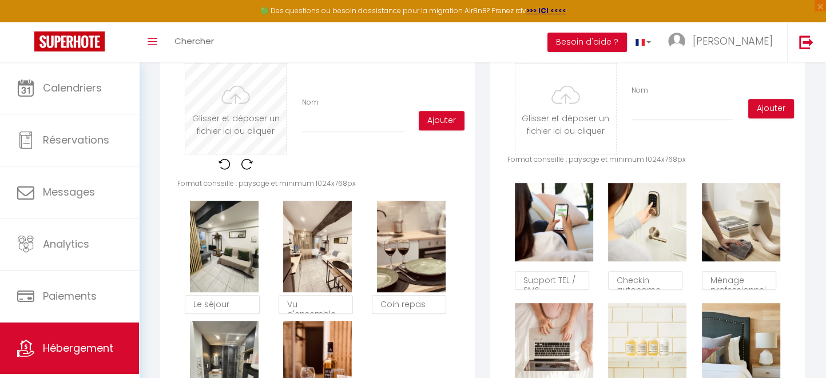
click at [258, 132] on input "file" at bounding box center [235, 108] width 101 height 90
type input "C:\fakepath\65b47f1b-0b24-4301-9a44-f091d1fda499.avif"
click at [238, 151] on input "file" at bounding box center [235, 108] width 101 height 90
type input "C:\fakepath\6859fc7f-72c2-4840-9f61-e287800e92d8.avif"
click at [246, 147] on input "file" at bounding box center [235, 108] width 101 height 90
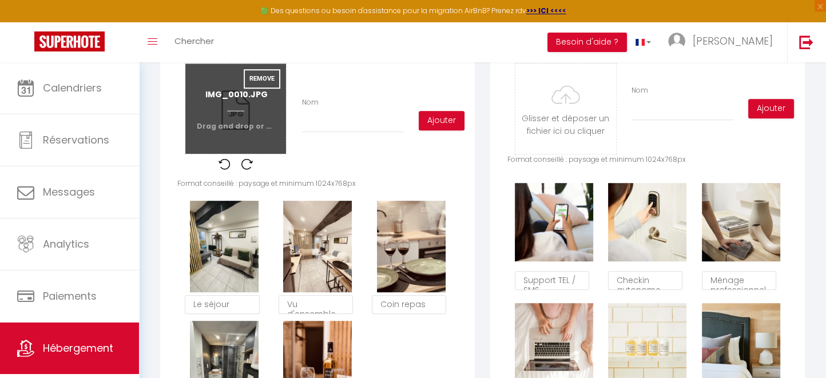
click at [237, 125] on input "file" at bounding box center [235, 108] width 101 height 90
type input "C:\fakepath\ff55c0c1-abb0-4c44-86ef-9576304abe06.avif"
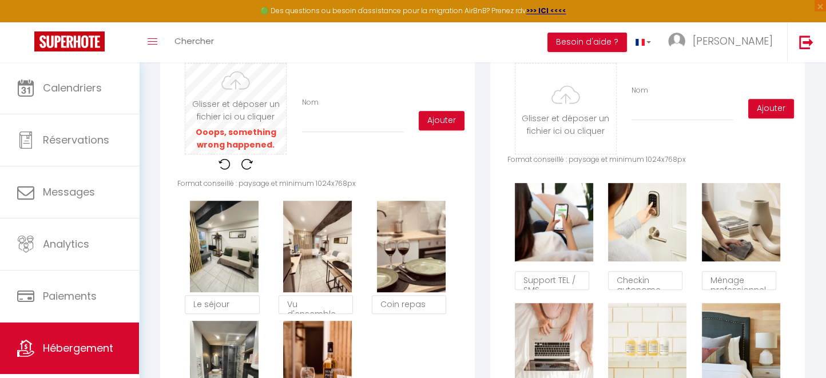
click at [250, 130] on input "file" at bounding box center [235, 108] width 101 height 90
type input "C:\fakepath\95be64a6-18d3-49ea-8947-35b4e40bce16.jpeg"
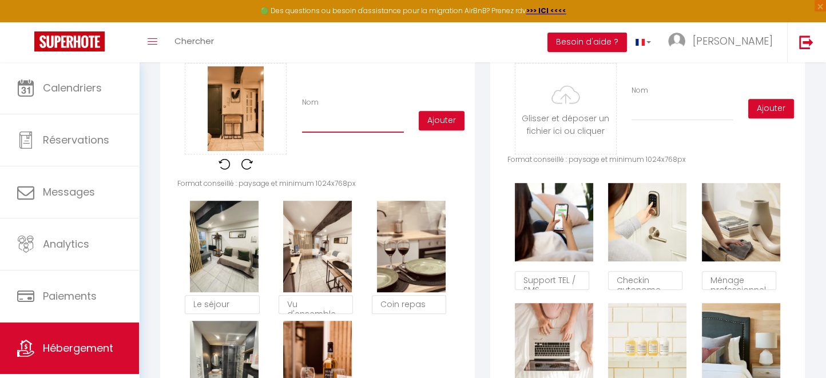
click at [316, 130] on input "Nom" at bounding box center [353, 122] width 102 height 21
type input "A découvrir"
click at [452, 129] on button "Ajouter" at bounding box center [441, 120] width 46 height 19
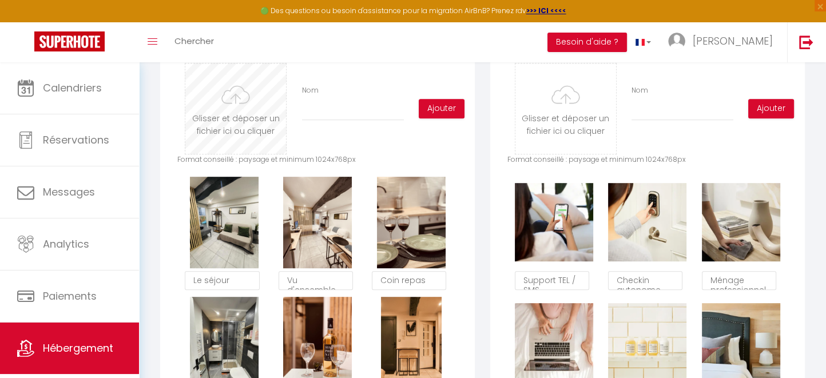
click at [244, 123] on input "file" at bounding box center [235, 108] width 101 height 90
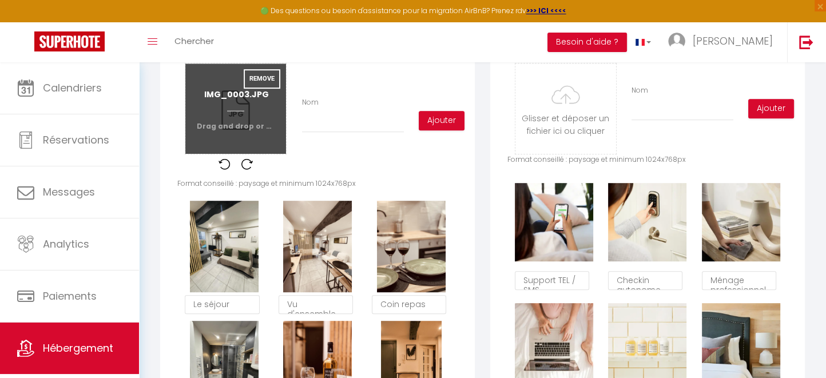
click at [253, 134] on input "file" at bounding box center [235, 108] width 101 height 90
type input "C:\fakepath\c30c68fc-96ce-41f2-b4a9-e02d5e98c9f1.jpeg"
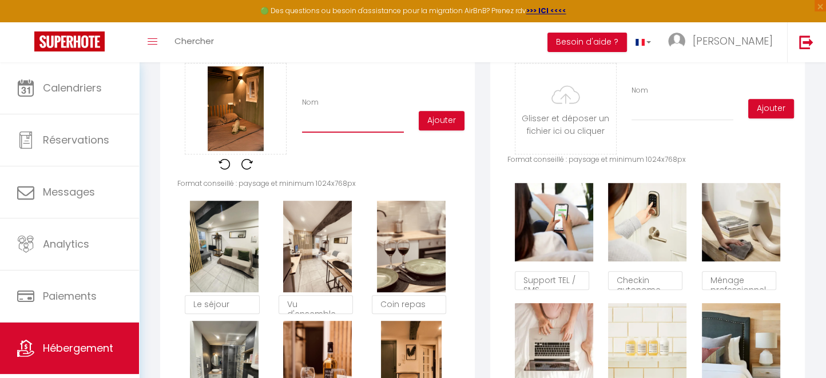
click at [344, 131] on input "Nom" at bounding box center [353, 122] width 102 height 21
type input "Espace nuit"
click at [438, 130] on button "Ajouter" at bounding box center [441, 120] width 46 height 19
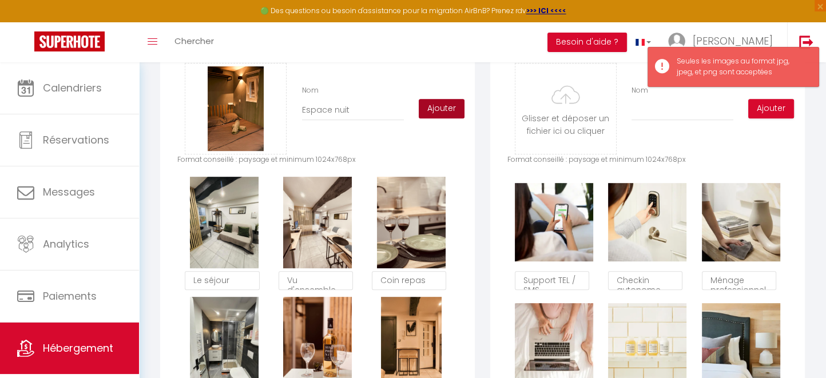
click at [441, 118] on button "Ajouter" at bounding box center [441, 108] width 46 height 19
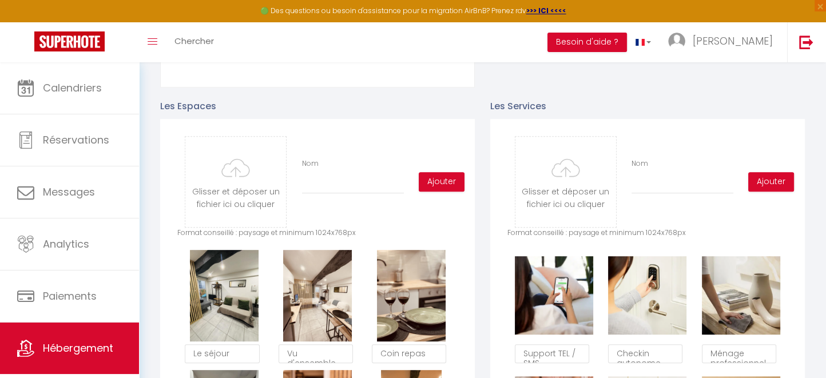
scroll to position [503, 0]
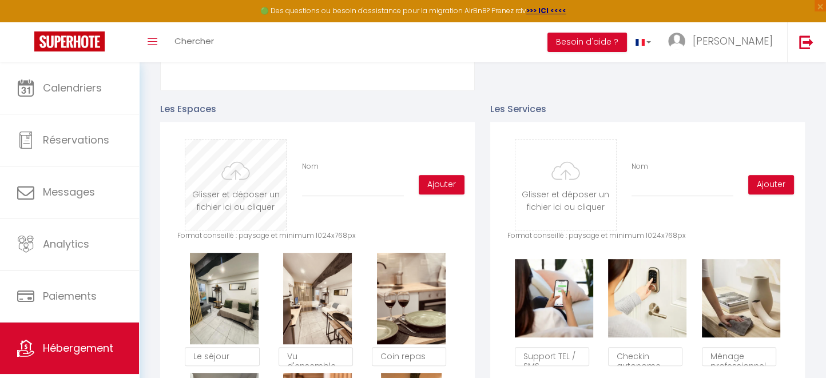
click at [235, 205] on input "file" at bounding box center [235, 184] width 101 height 90
type input "C:\fakepath\6859fc7f-72c2-4840-9f61-e287800e92d8.avif"
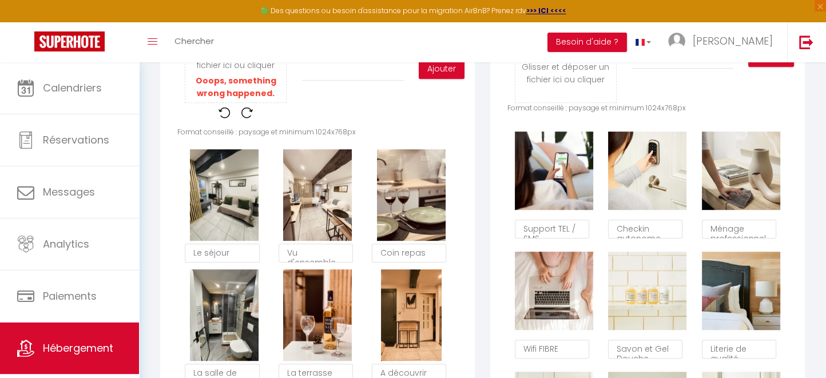
scroll to position [579, 0]
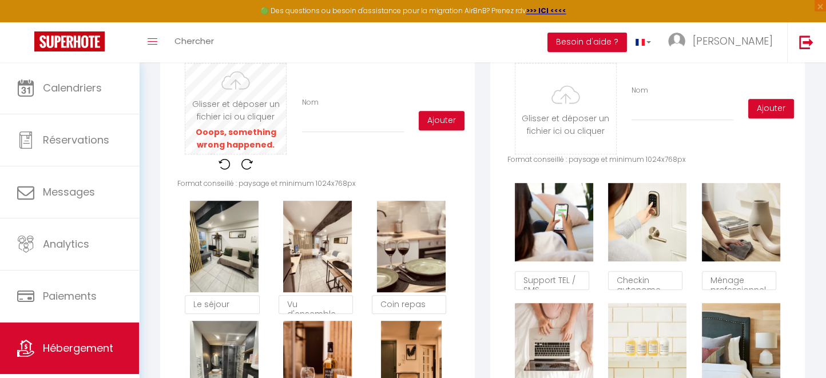
click at [243, 134] on input "file" at bounding box center [235, 108] width 101 height 90
type input "C:\fakepath\f432ccb0-c2c1-4630-a309-c8e87af1ac8c.avif"
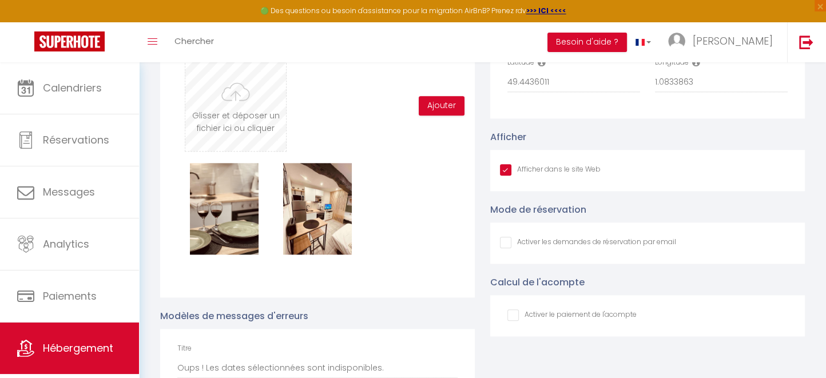
scroll to position [1265, 0]
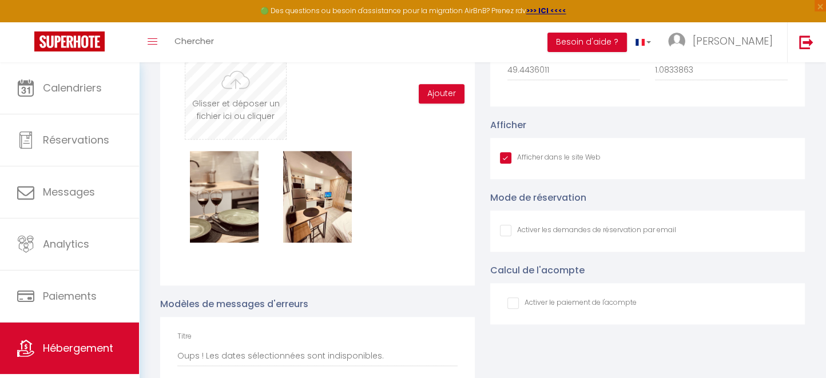
click at [258, 128] on input "file" at bounding box center [235, 94] width 101 height 90
type input "C:\fakepath\IMG_9713.jpg"
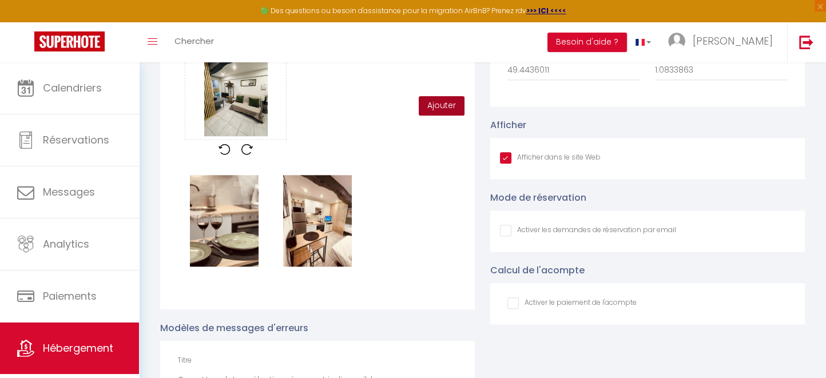
click at [437, 114] on button "Ajouter" at bounding box center [441, 105] width 46 height 19
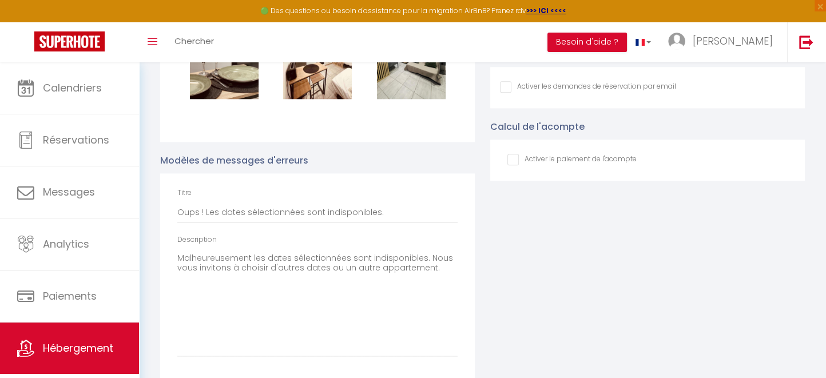
scroll to position [1189, 0]
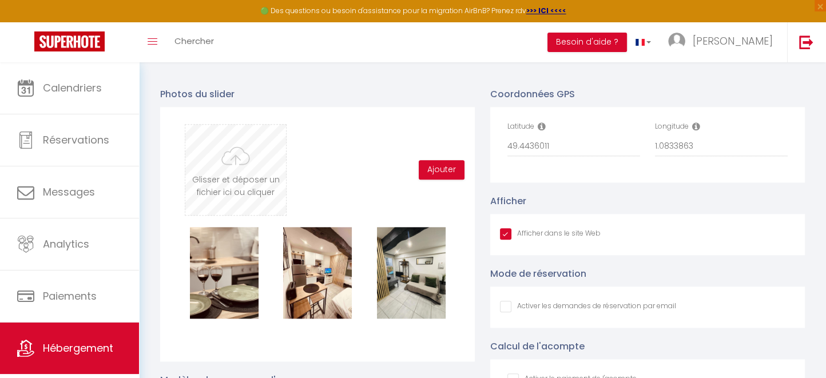
click at [242, 182] on input "file" at bounding box center [235, 170] width 101 height 90
type input "C:\fakepath\IMG_4470.jpg"
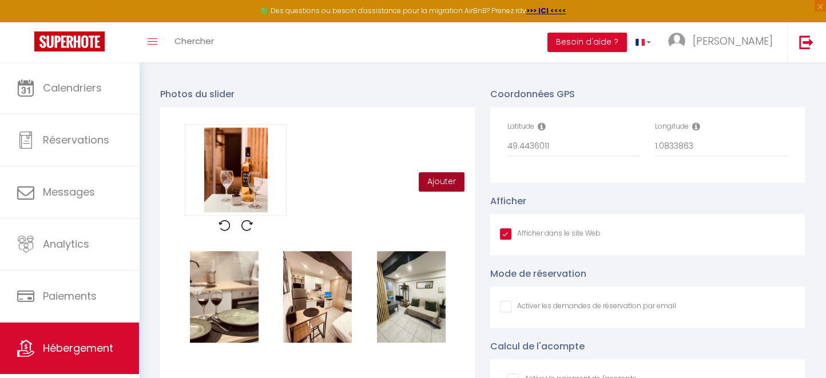
click at [444, 192] on button "Ajouter" at bounding box center [441, 181] width 46 height 19
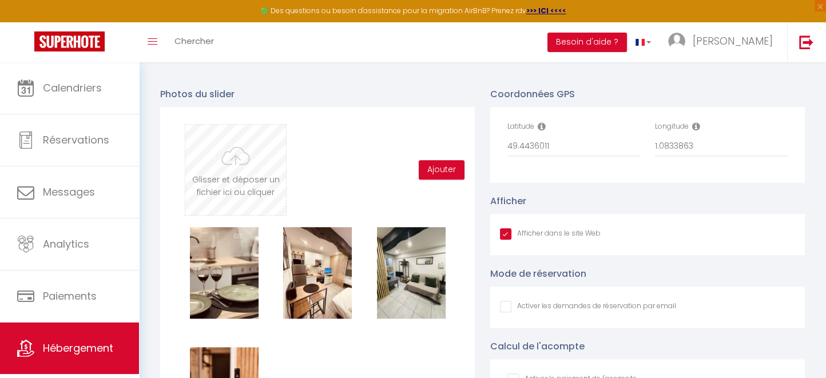
click at [229, 179] on input "file" at bounding box center [235, 170] width 101 height 90
type input "C:\fakepath\c30c68fc-96ce-41f2-b4a9-e02d5e98c9f1.jpeg"
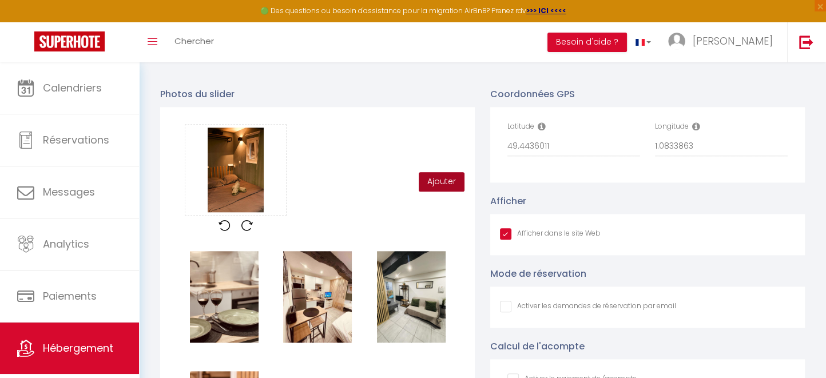
click at [442, 190] on button "Ajouter" at bounding box center [441, 181] width 46 height 19
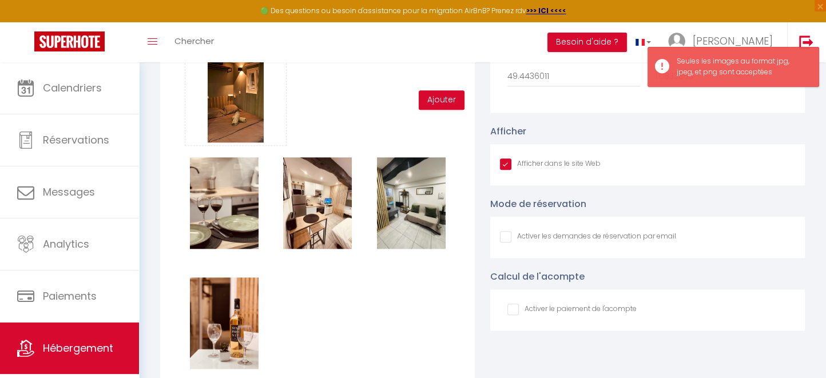
scroll to position [1265, 0]
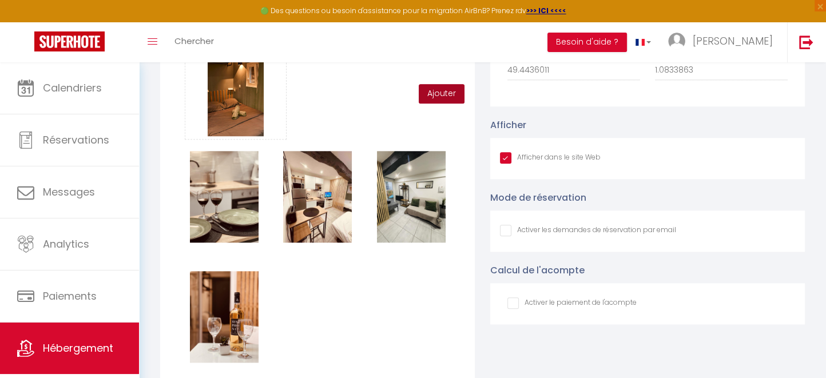
click at [436, 103] on button "Ajouter" at bounding box center [441, 93] width 46 height 19
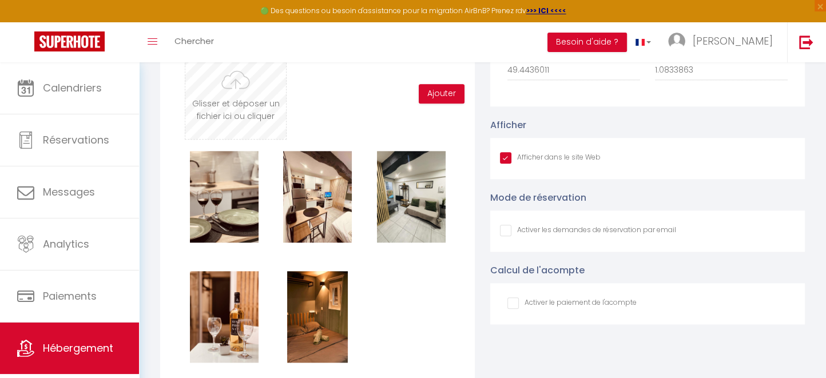
click at [238, 103] on input "file" at bounding box center [235, 94] width 101 height 90
type input "C:\fakepath\95be64a6-18d3-49ea-8947-35b4e40bce16.jpeg"
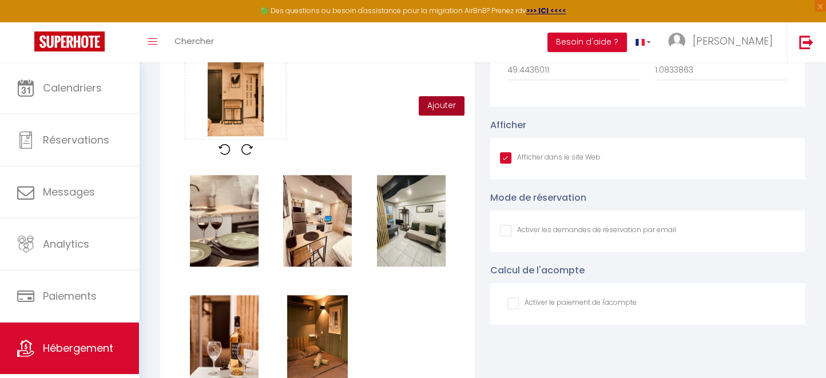
click at [446, 113] on button "Ajouter" at bounding box center [441, 105] width 46 height 19
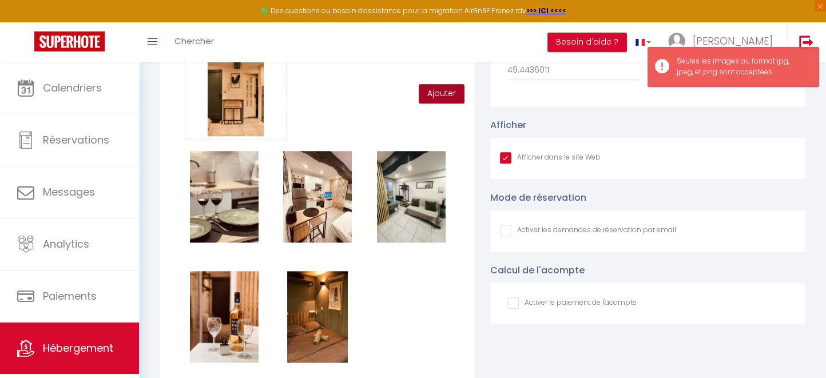
click at [439, 103] on button "Ajouter" at bounding box center [441, 93] width 46 height 19
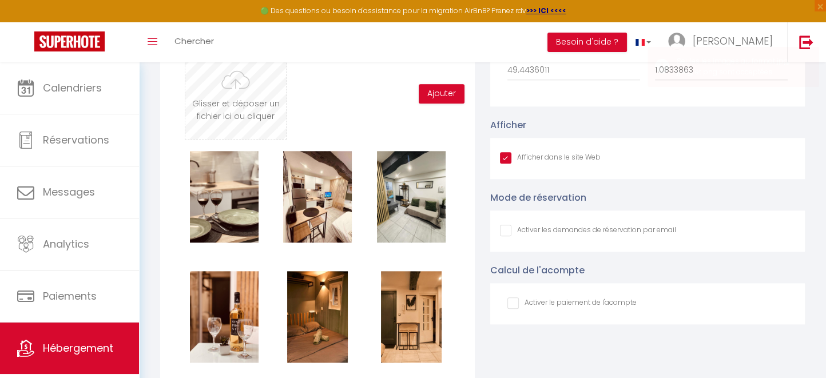
click at [231, 114] on input "file" at bounding box center [235, 94] width 101 height 90
type input "C:\fakepath\ff55c0c1-abb0-4c44-86ef-9576304abe06.avif"
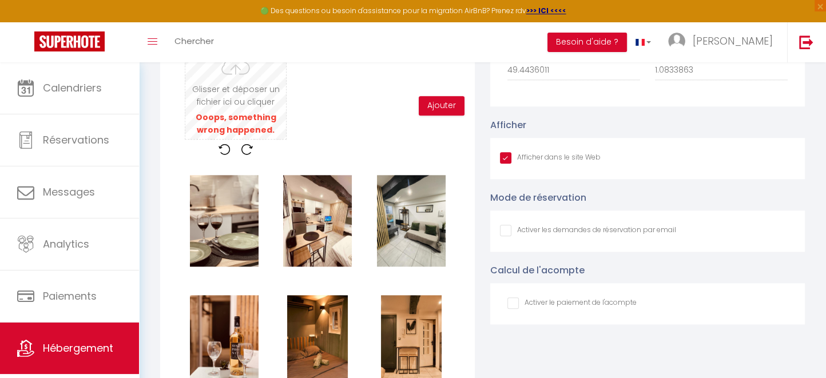
click at [253, 132] on input "file" at bounding box center [235, 94] width 101 height 90
type input "C:\fakepath\IMG_4140.JPG"
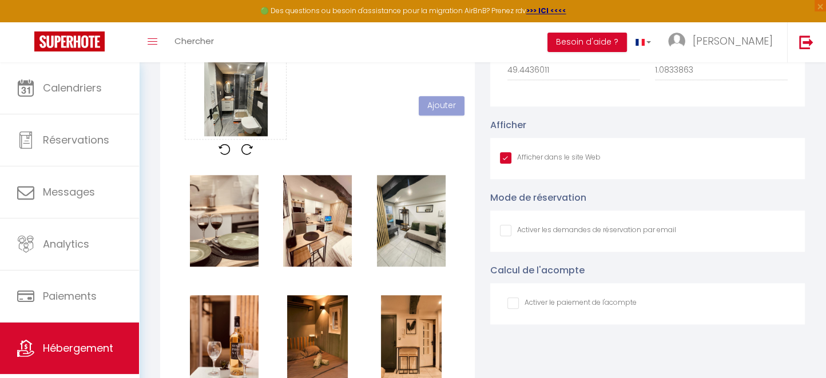
scroll to position [149, 0]
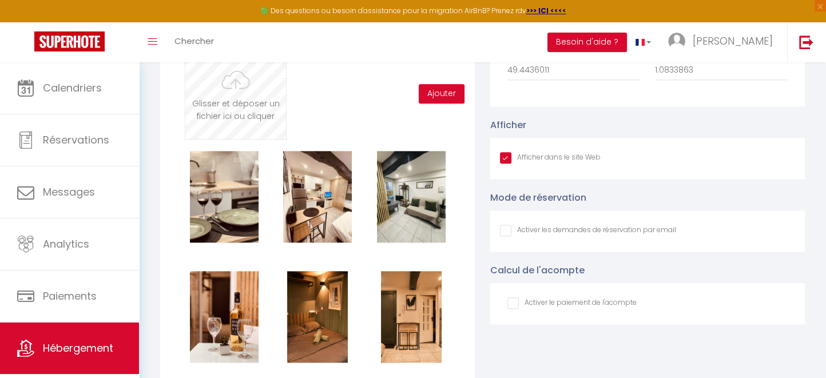
click at [242, 119] on input "file" at bounding box center [235, 94] width 101 height 90
type input "C:\fakepath\f432ccb0-c2c1-4630-a309-c8e87af1ac8c.avif"
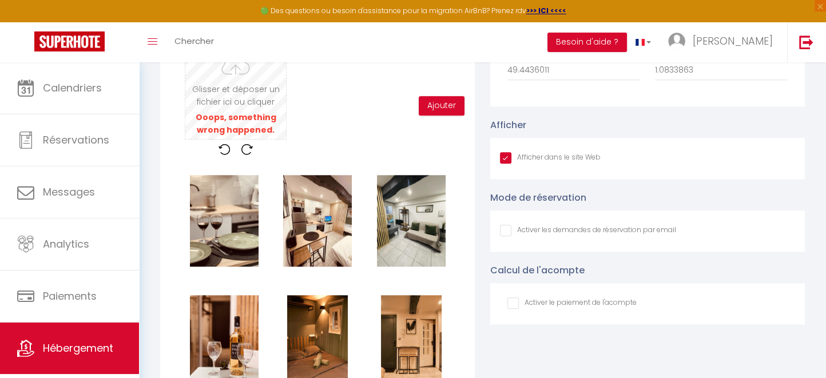
click at [254, 126] on input "file" at bounding box center [235, 94] width 101 height 90
type input "C:\fakepath\5e8d4eb8-f7d6-4593-8a5d-617541d0cf53.jpeg"
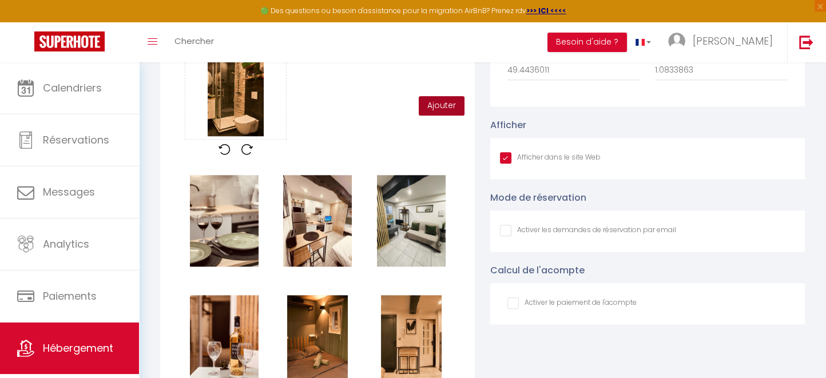
click at [441, 115] on button "Ajouter" at bounding box center [441, 105] width 46 height 19
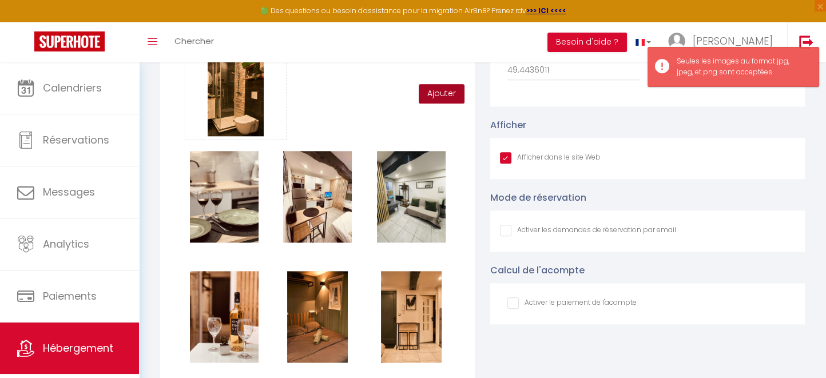
click at [441, 103] on button "Ajouter" at bounding box center [441, 93] width 46 height 19
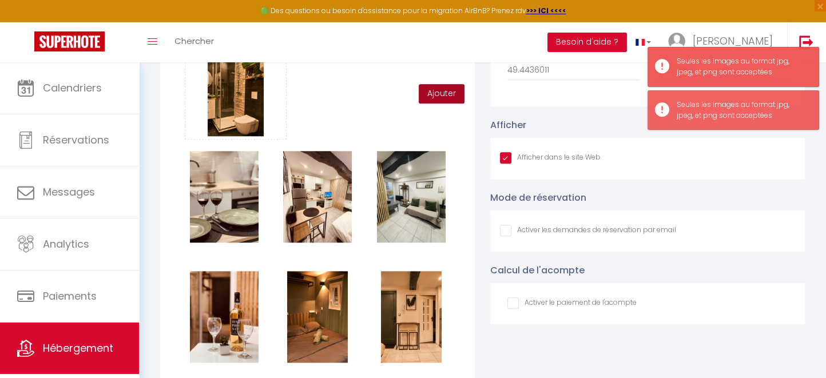
click at [449, 95] on button "Ajouter" at bounding box center [441, 93] width 46 height 19
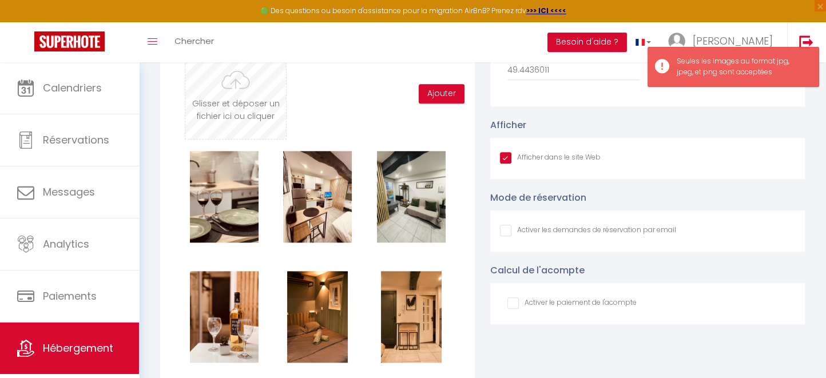
click at [231, 110] on input "file" at bounding box center [235, 94] width 101 height 90
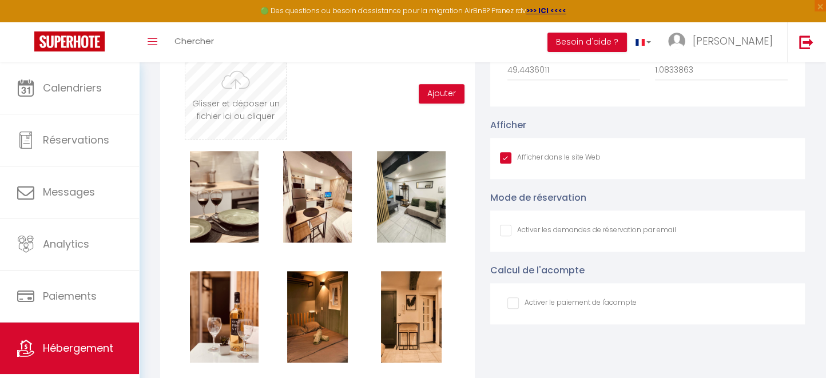
type input "C:\fakepath\61bb232b-9938-4457-a641-b6b08a9e1bac.avif"
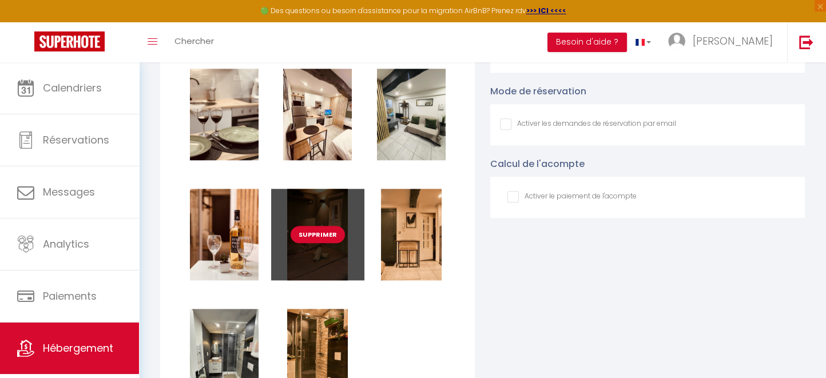
scroll to position [1265, 0]
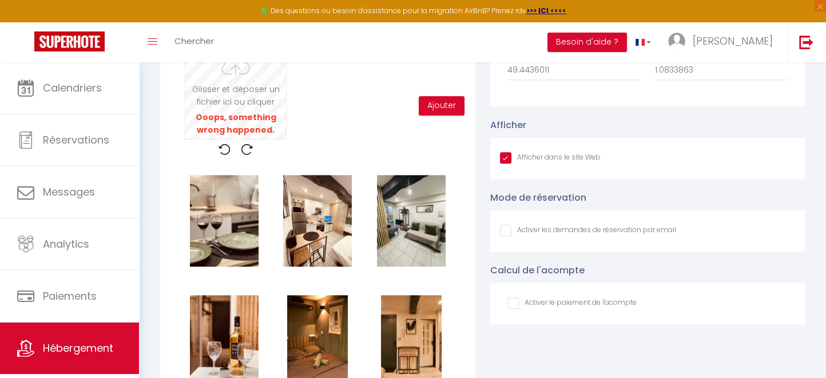
click at [246, 121] on input "file" at bounding box center [235, 94] width 101 height 90
type input "C:\fakepath\65b47f1b-0b24-4301-9a44-f091d1fda499.avif"
click at [242, 126] on input "file" at bounding box center [235, 94] width 101 height 90
type input "C:\fakepath\IMG_8474.jpg"
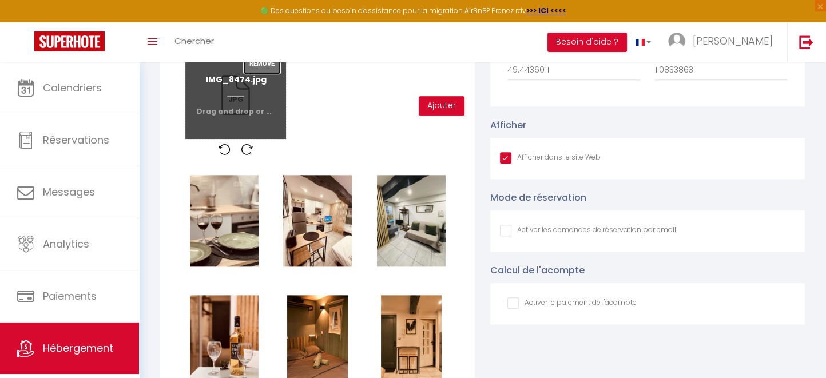
click at [270, 74] on button "Remove" at bounding box center [262, 63] width 37 height 19
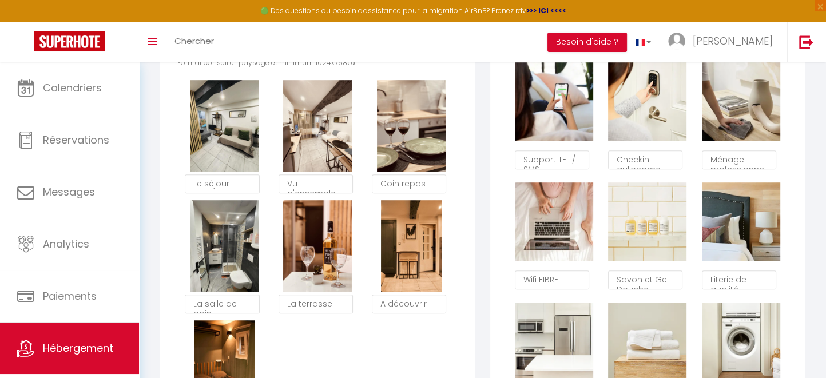
scroll to position [579, 0]
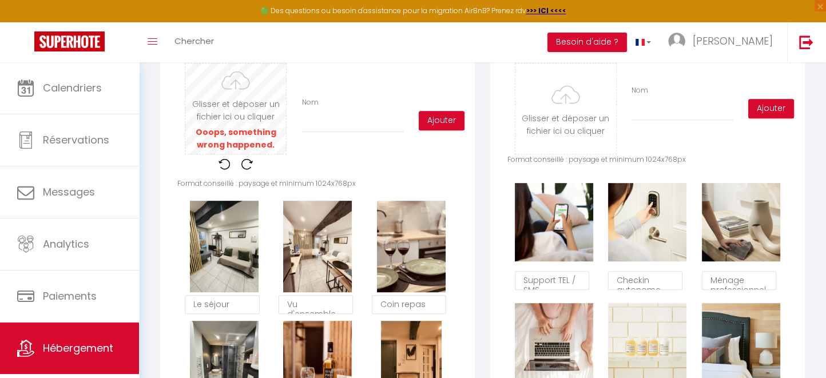
click at [251, 141] on input "file" at bounding box center [235, 108] width 101 height 90
type input "C:\fakepath\5e8d4eb8-f7d6-4593-8a5d-617541d0cf53.jpeg"
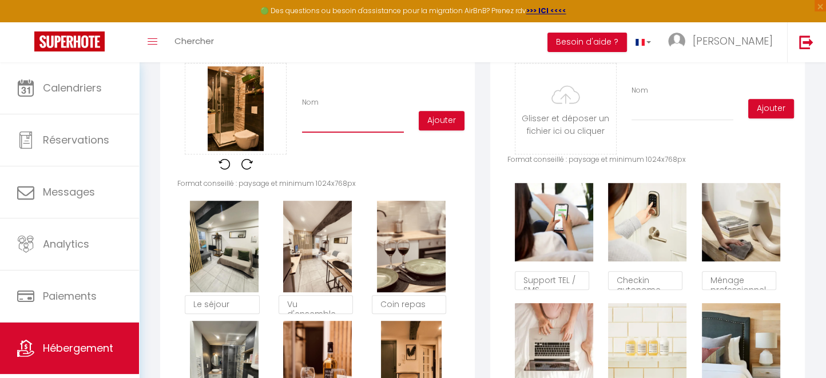
click at [321, 133] on input "Nom" at bounding box center [353, 122] width 102 height 21
type input "La salle de bain"
click at [441, 130] on button "Ajouter" at bounding box center [441, 120] width 46 height 19
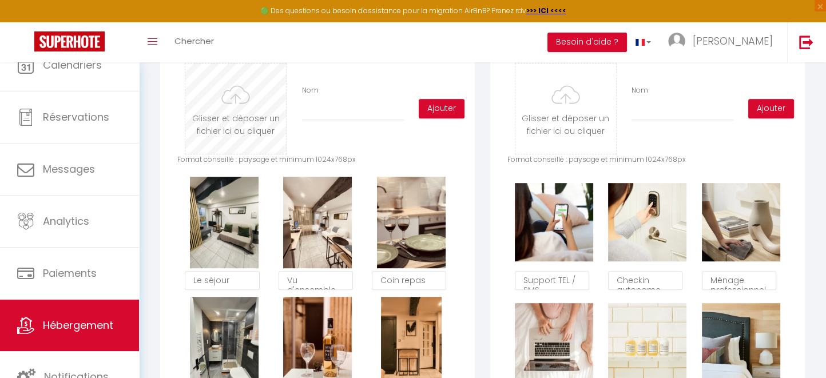
click at [243, 117] on input "file" at bounding box center [235, 108] width 101 height 90
type input "C:\fakepath\a9e3147f-1066-4b5d-8311-a2aa423f598e.jpg"
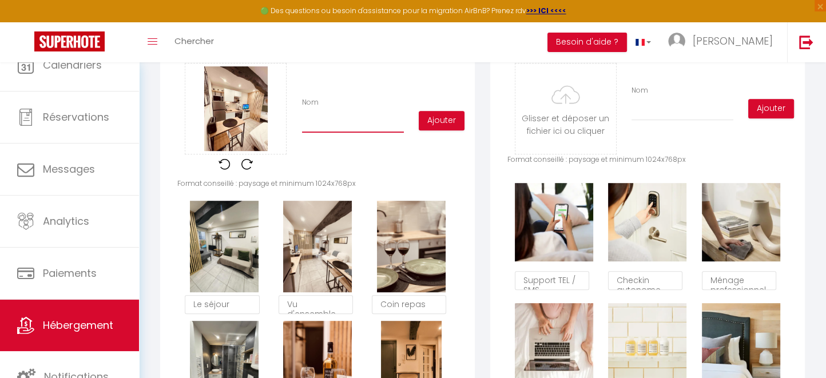
click at [328, 131] on input "Nom" at bounding box center [353, 122] width 102 height 21
type input "E"
type input "Coin repas"
click at [442, 130] on button "Ajouter" at bounding box center [441, 120] width 46 height 19
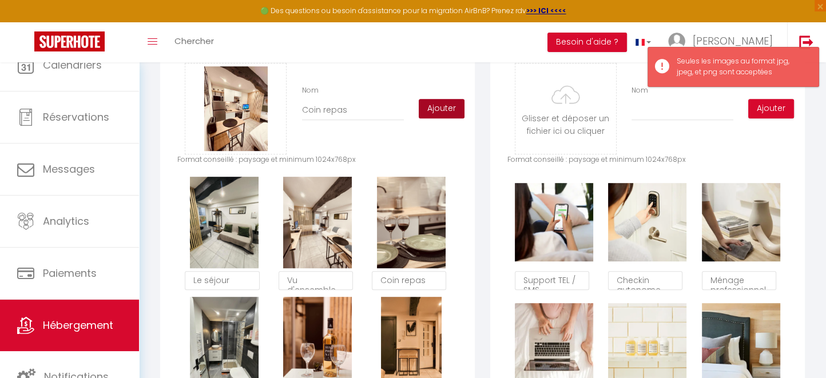
click at [445, 118] on button "Ajouter" at bounding box center [441, 108] width 46 height 19
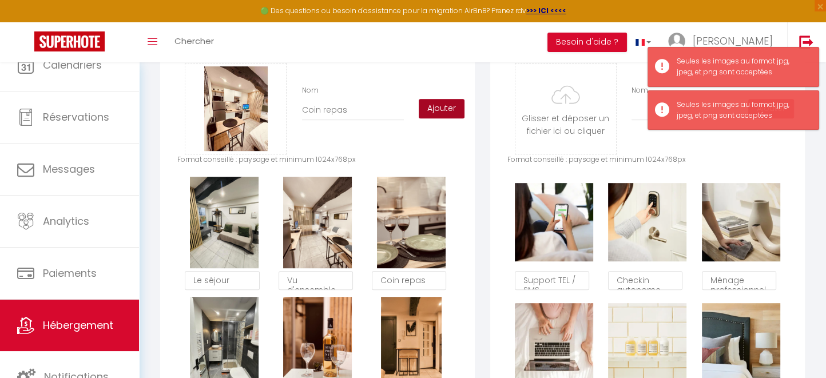
click at [445, 117] on button "Ajouter" at bounding box center [441, 108] width 46 height 19
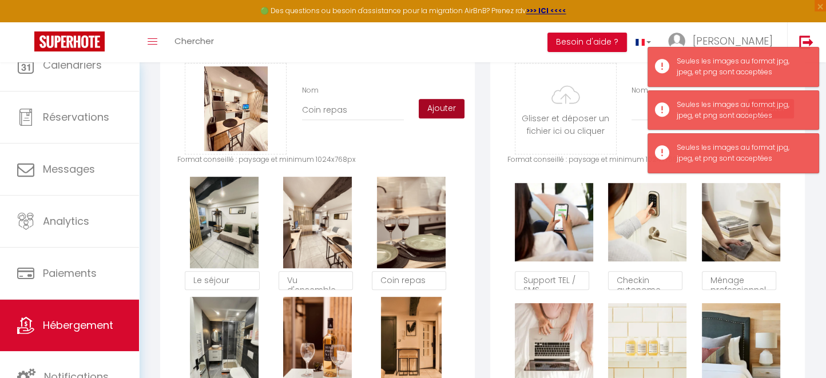
click at [447, 116] on button "Ajouter" at bounding box center [441, 108] width 46 height 19
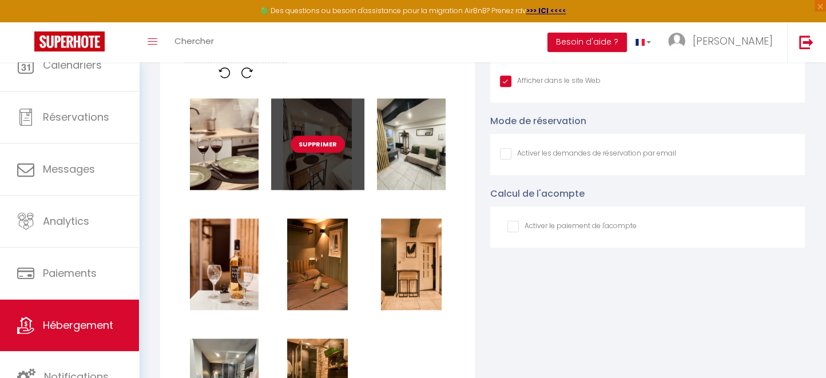
scroll to position [1189, 0]
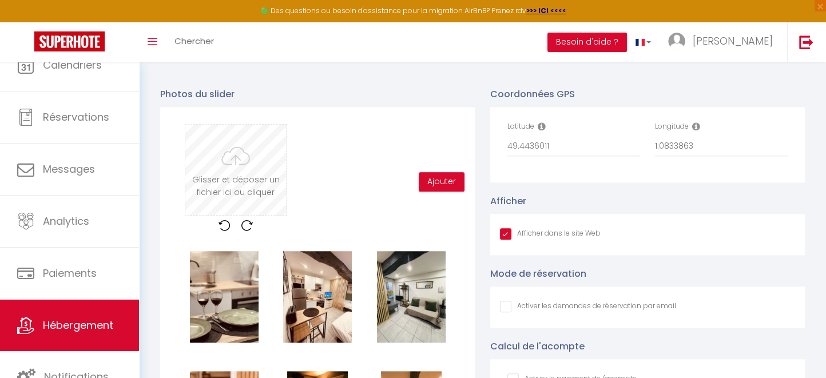
click at [229, 170] on input "file" at bounding box center [235, 170] width 101 height 90
type input "C:\fakepath\ff55c0c1-abb0-4c44-86ef-957fgfgfdgdfgfdg304abe06 (1).avif"
click at [256, 197] on input "file" at bounding box center [235, 170] width 101 height 90
type input "C:\fakepath\5ae4cfc4-e4d9-43dhtrfgghfghf2-aa1f-e3db836c0621.avif"
click at [242, 192] on input "file" at bounding box center [235, 170] width 101 height 90
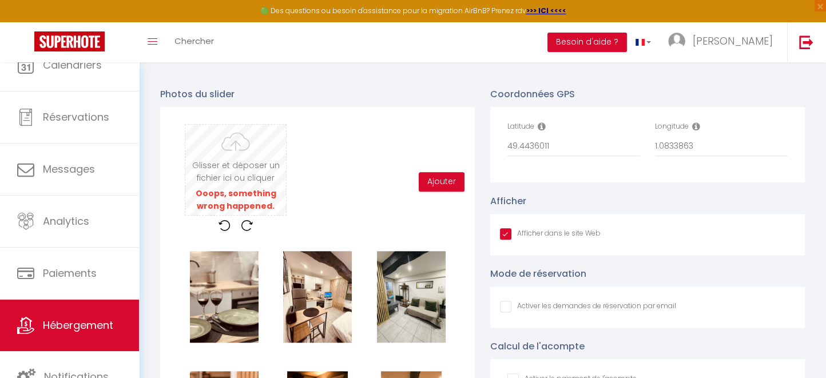
type input "C:\fakepath\5ae4cfc4-e4d9-43dhtrfgghfghf2-aa1f-e3db836c0621.avif"
click at [250, 198] on input "file" at bounding box center [235, 170] width 101 height 90
type input "C:\fakepath\5ae4cfc4-e4d9-43dhtrfgghfghf2-aa1f-e3db836c0621.avif"
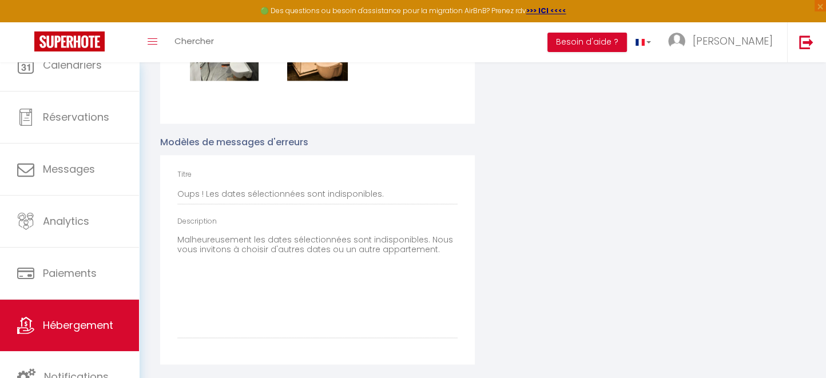
scroll to position [1701, 0]
click at [238, 195] on input "Oups ! Les dates sélectionnées sont indisponibles." at bounding box center [317, 194] width 280 height 21
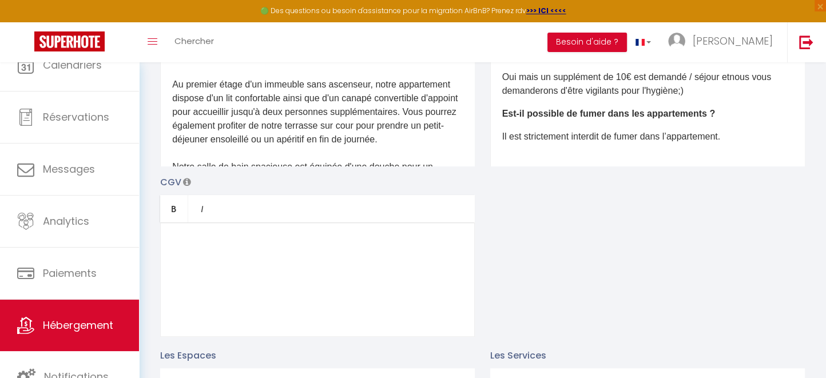
scroll to position [329, 0]
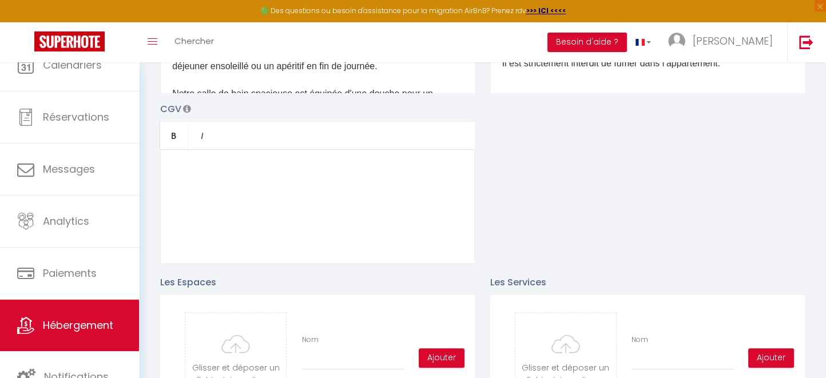
click at [236, 222] on div at bounding box center [317, 206] width 314 height 114
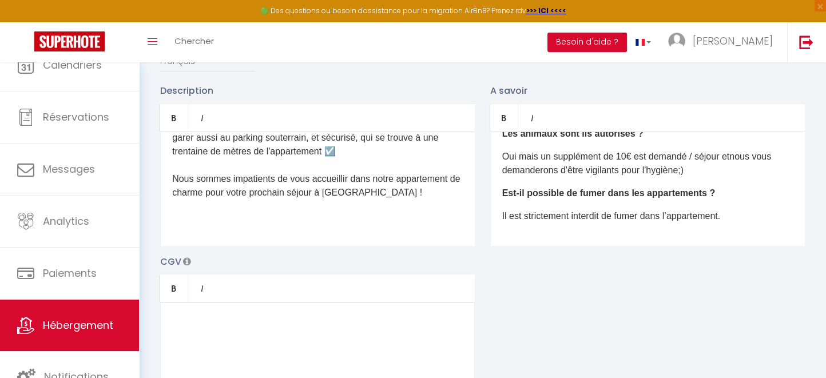
scroll to position [611, 0]
click at [229, 234] on div "​Découvrez LE [GEOGRAPHIC_DATA] en pleins coeur du quartier hystérique Une expé…" at bounding box center [317, 188] width 314 height 114
click at [223, 240] on div "​Découvrez LE [GEOGRAPHIC_DATA] en pleins coeur du quartier hystérique Une expé…" at bounding box center [317, 188] width 314 height 114
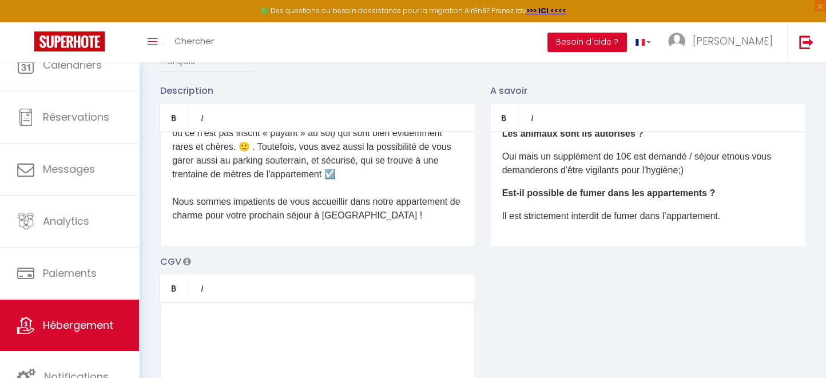
scroll to position [588, 0]
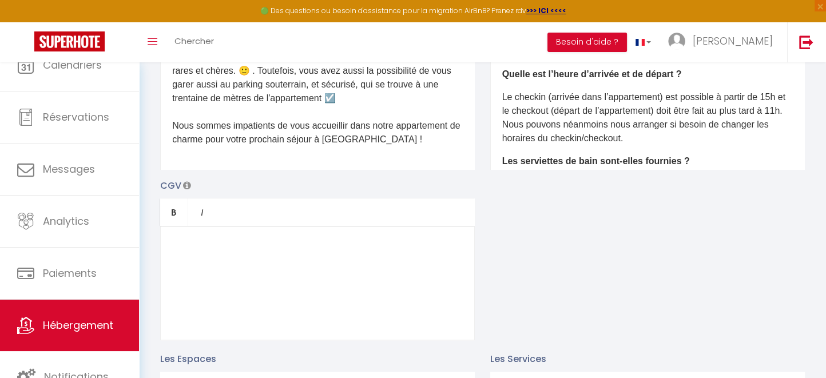
scroll to position [24, 0]
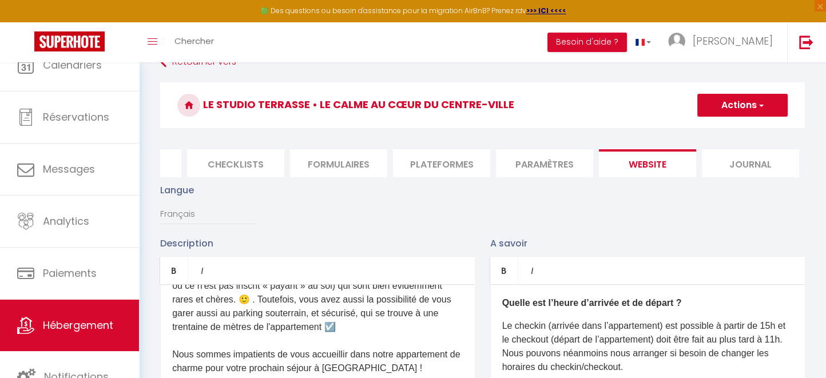
click at [749, 102] on button "Actions" at bounding box center [742, 105] width 90 height 23
click at [732, 131] on input "Enregistrer" at bounding box center [729, 130] width 42 height 11
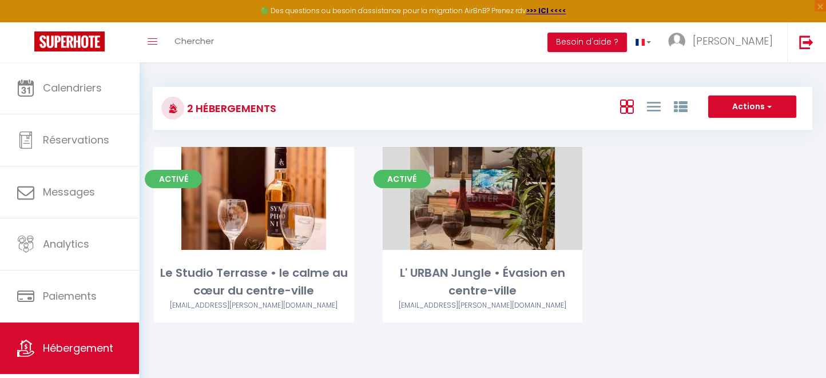
click at [414, 183] on span "Activé" at bounding box center [401, 179] width 57 height 18
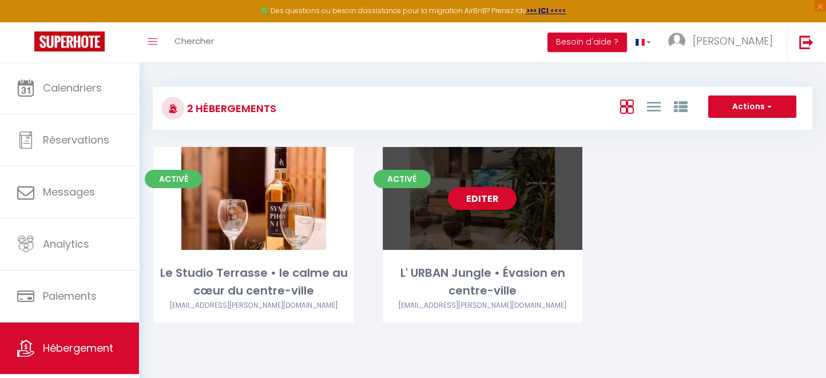
click at [472, 220] on div "Editer" at bounding box center [482, 198] width 200 height 103
select select "3"
select select "2"
select select "1"
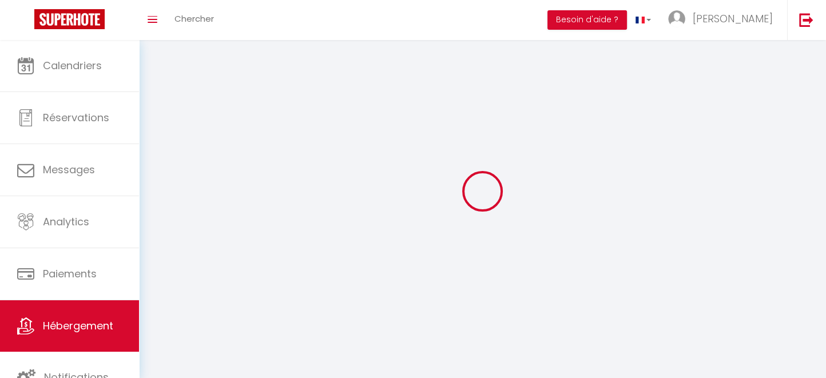
select select
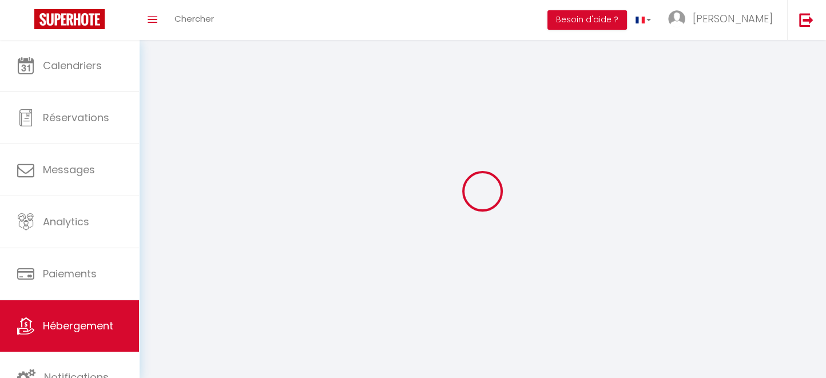
select select
checkbox input "false"
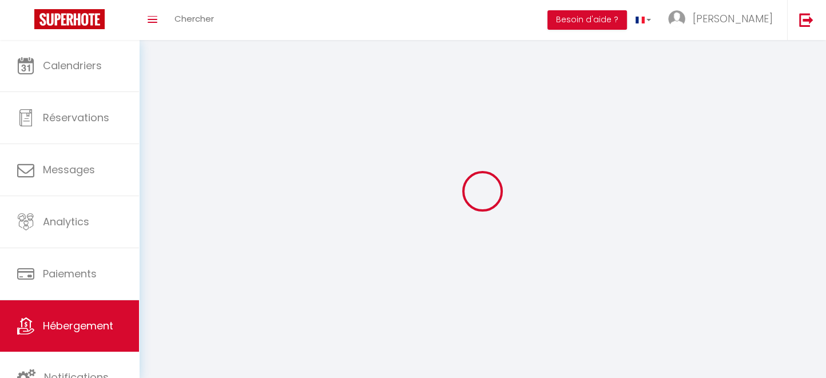
select select
select select "1"
select select "28"
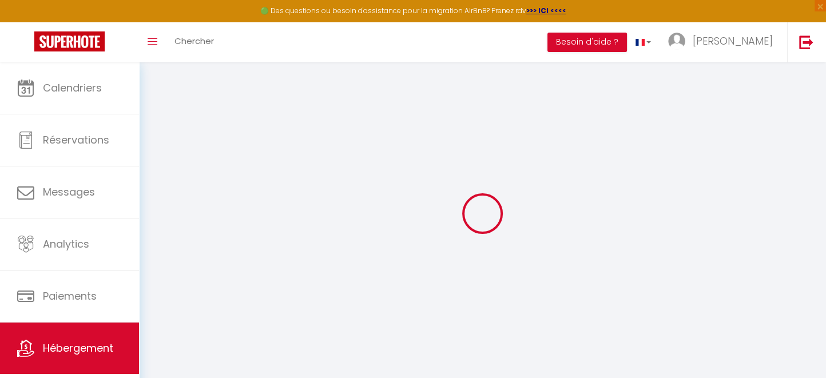
select select
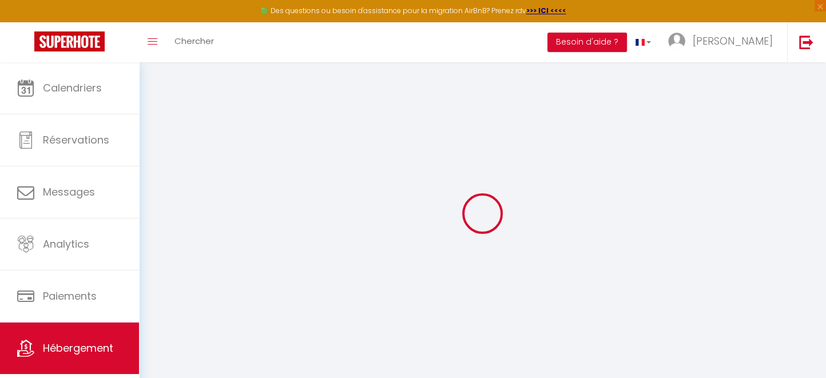
select select
checkbox input "false"
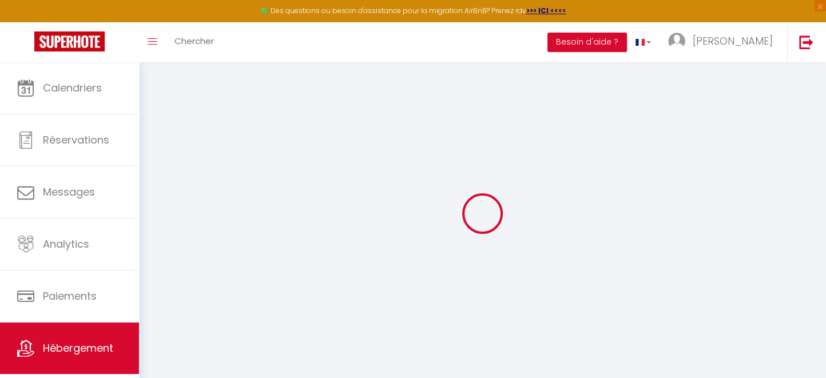
select select
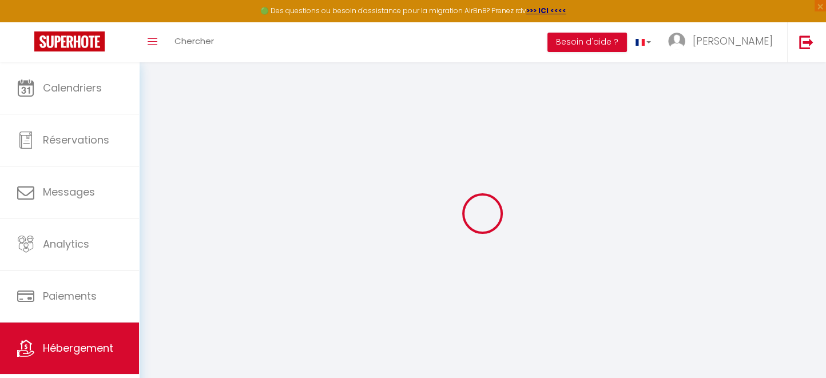
select select
checkbox input "false"
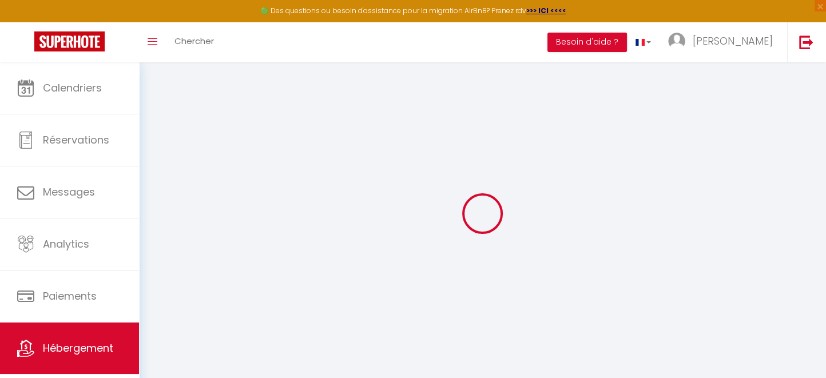
checkbox input "false"
select select
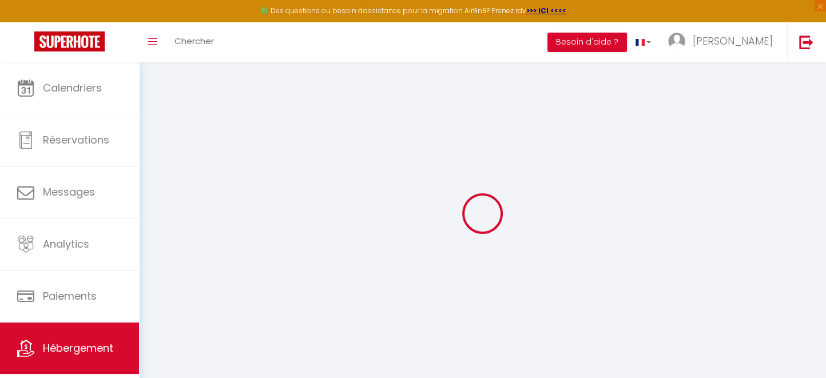
select select
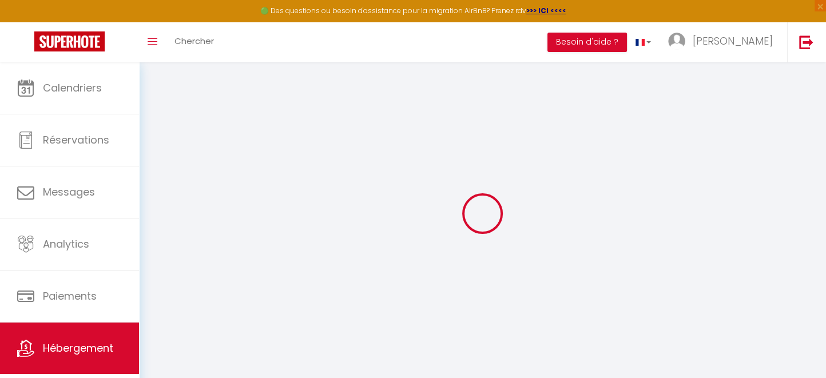
checkbox input "false"
select select
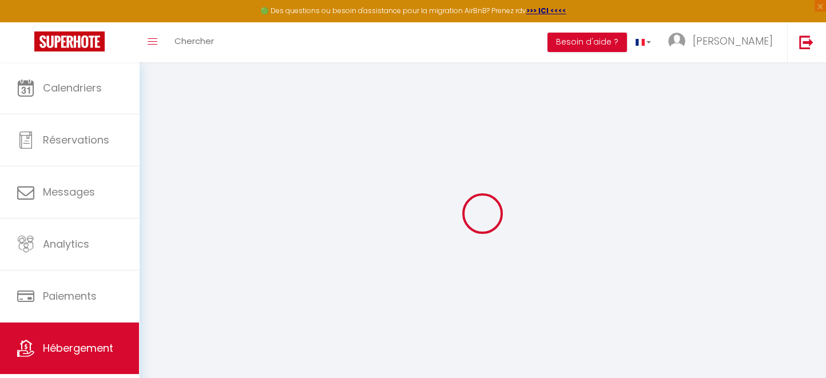
select select
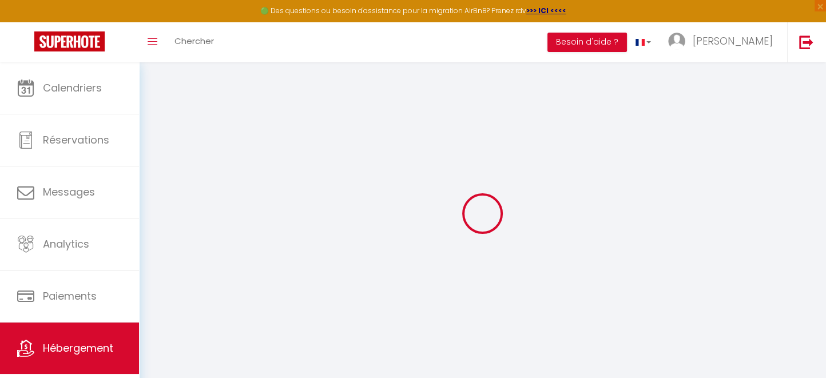
select select
checkbox input "false"
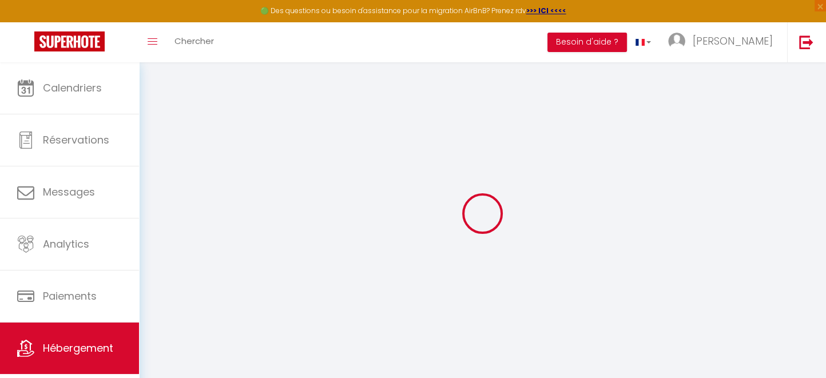
checkbox input "false"
select select
type input "L' URBAN Jungle • Évasion en centre-ville"
type input "[PERSON_NAME]"
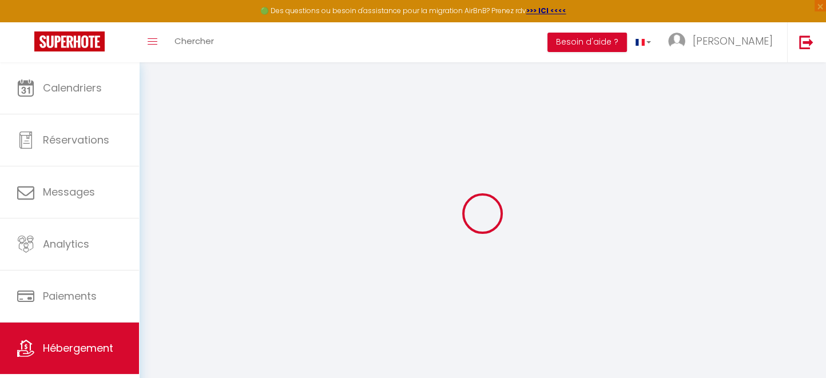
type input "[STREET_ADDRESS][PERSON_NAME]"
type input "76000"
type input "[GEOGRAPHIC_DATA]"
type input "60"
type input "10"
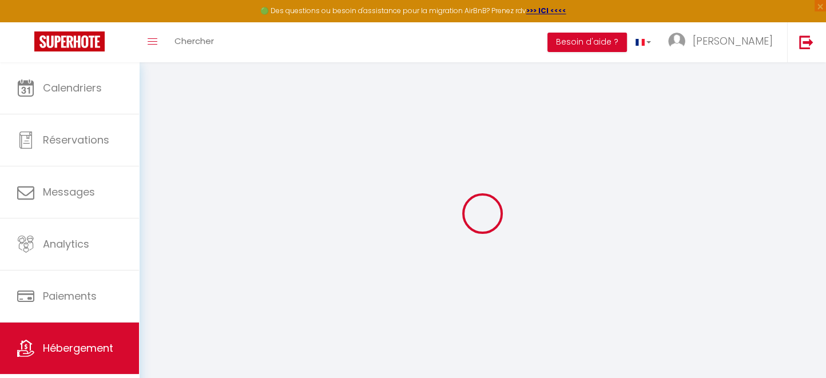
select select
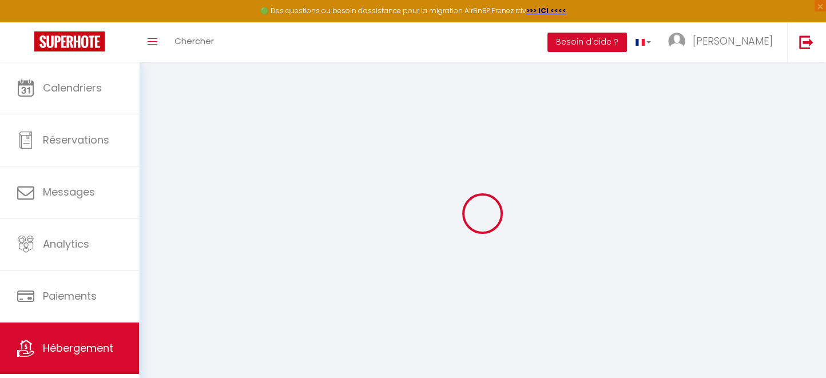
type input "[STREET_ADDRESS][PERSON_NAME]"
type input "76000"
type input "[GEOGRAPHIC_DATA]"
type input "[EMAIL_ADDRESS][PERSON_NAME][DOMAIN_NAME]"
select select
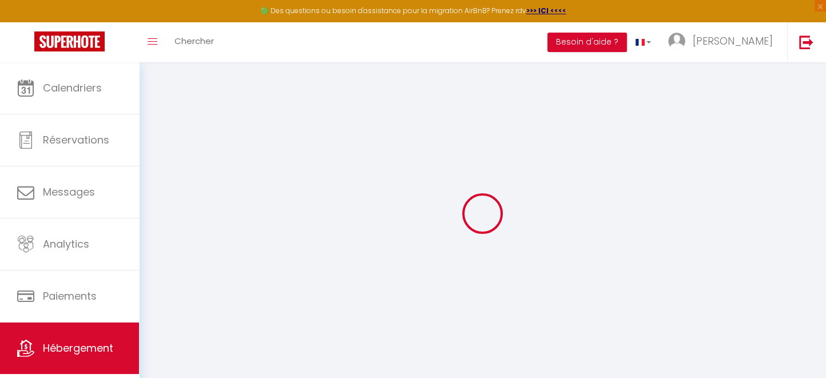
checkbox input "false"
select select
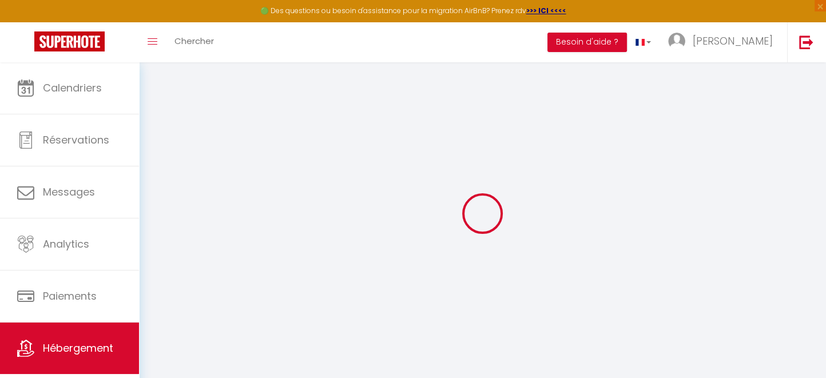
select select
type input "0"
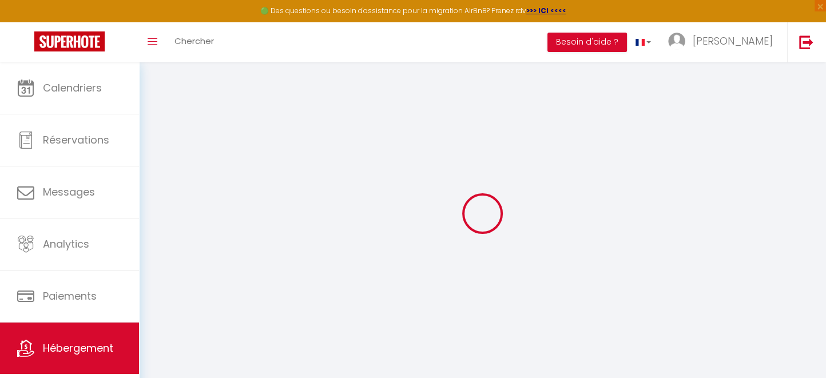
select select
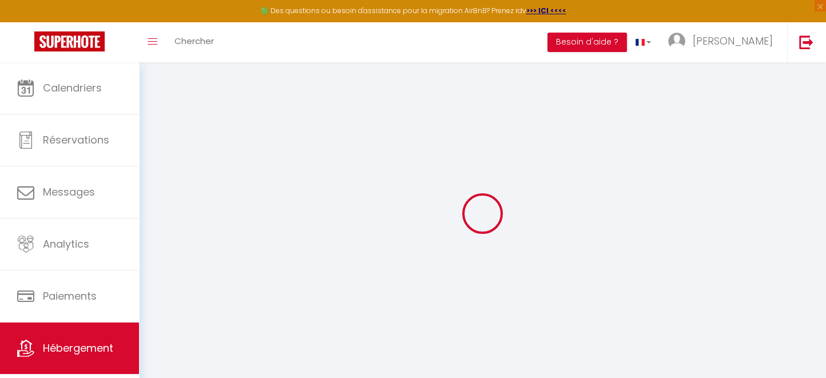
select select
checkbox input "false"
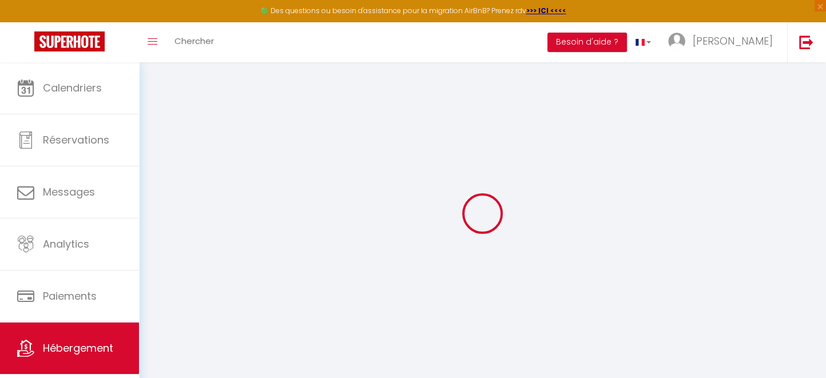
select select
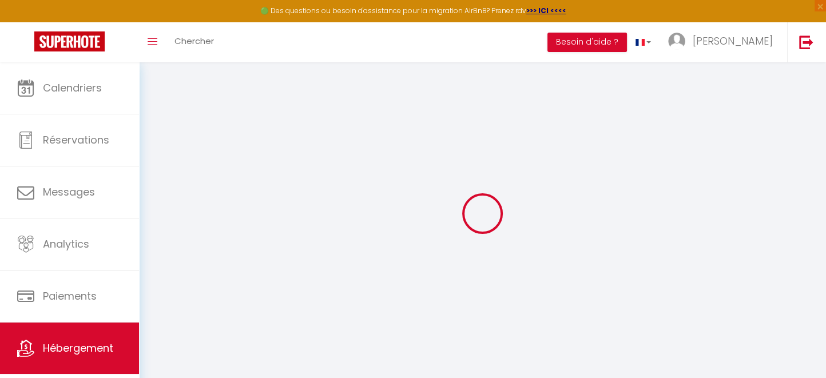
select select
checkbox input "false"
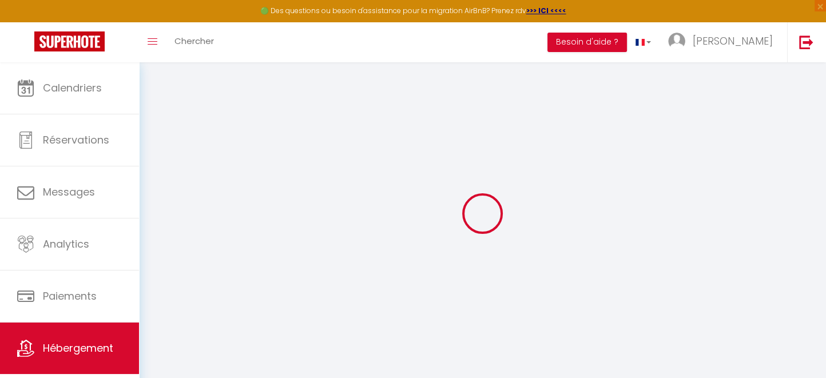
select select
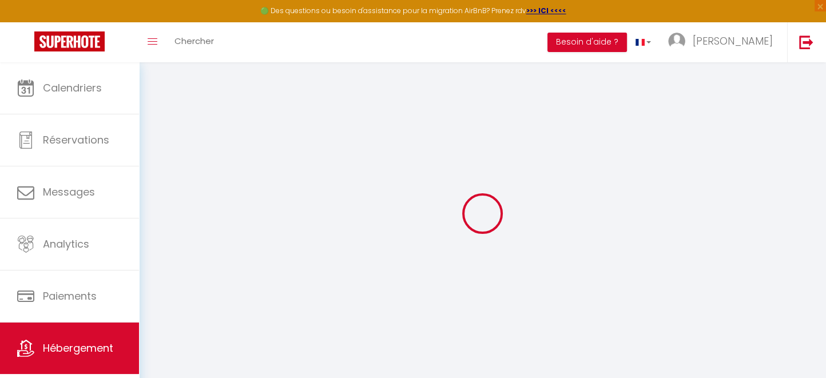
select select
checkbox input "false"
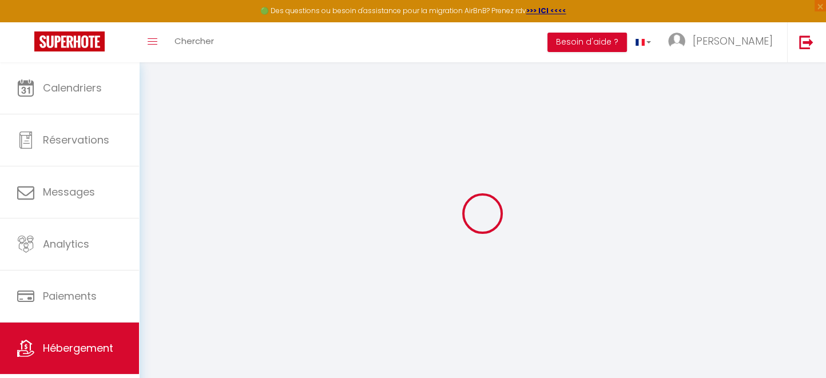
select select
checkbox input "false"
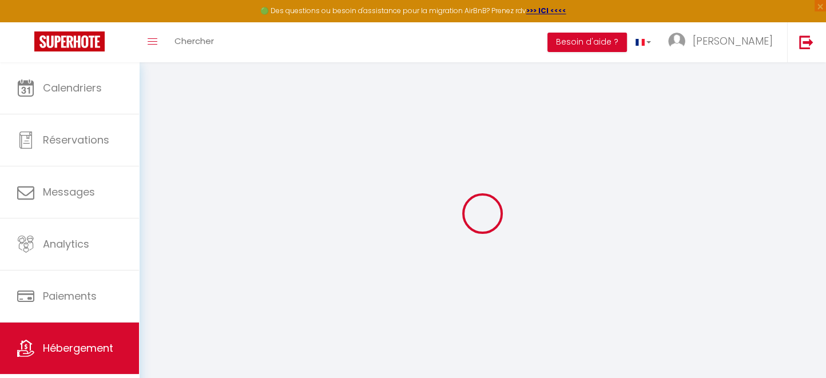
select select "15:00"
select select "23:45"
select select "11:00"
select select "30"
select select "120"
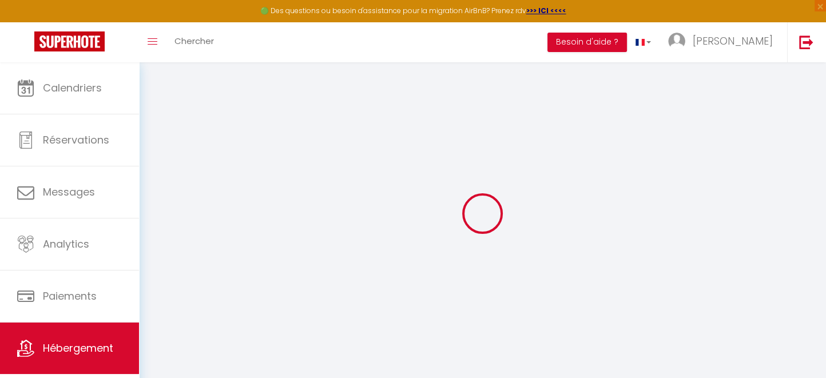
select select
checkbox input "false"
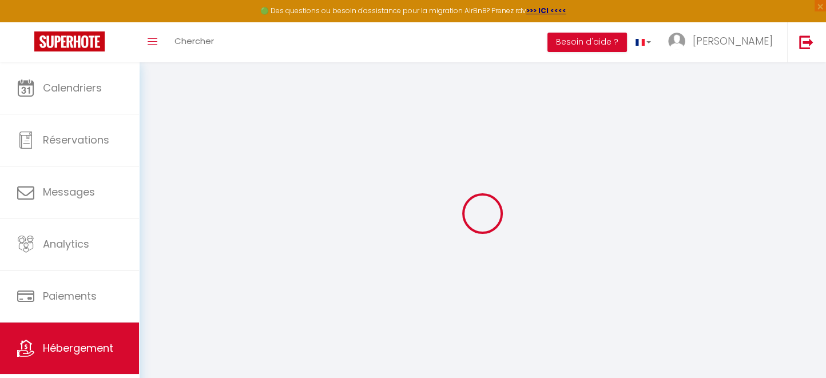
select select
checkbox input "false"
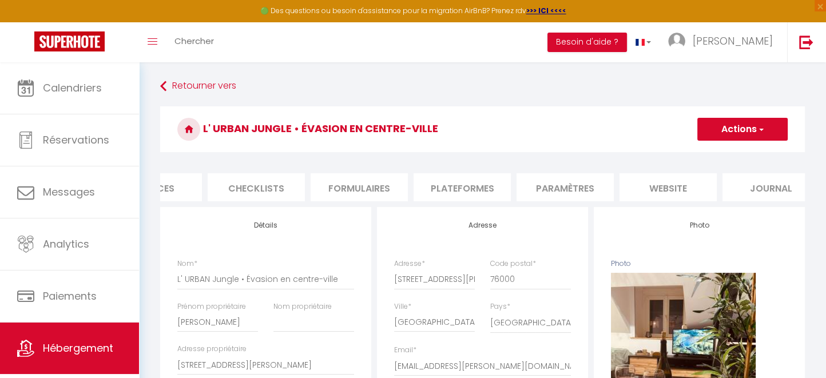
scroll to position [0, 385]
click at [661, 185] on li "website" at bounding box center [647, 187] width 97 height 28
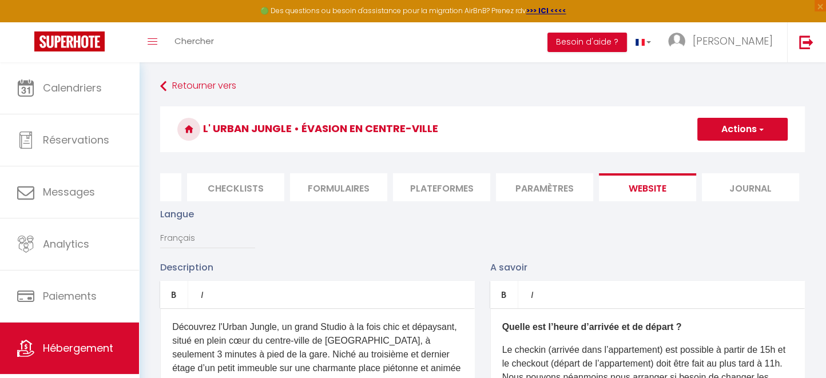
click at [639, 188] on li "website" at bounding box center [647, 187] width 97 height 28
click at [727, 183] on li "Journal" at bounding box center [749, 187] width 97 height 28
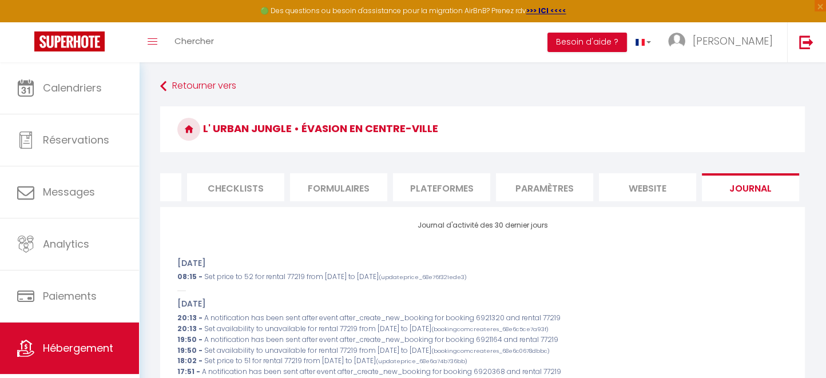
click at [236, 183] on li "Checklists" at bounding box center [235, 187] width 97 height 28
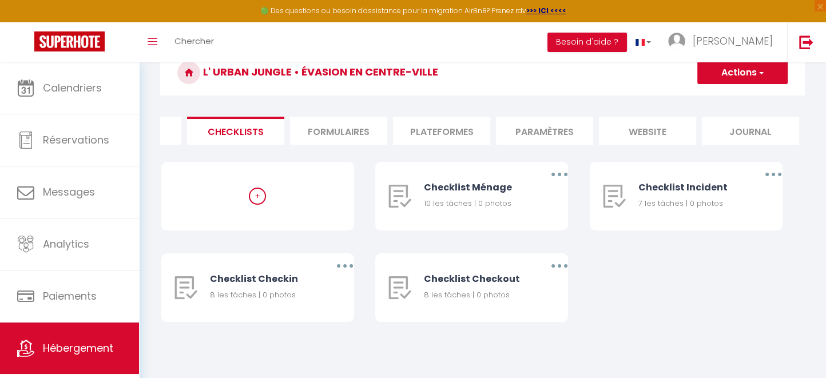
scroll to position [63, 0]
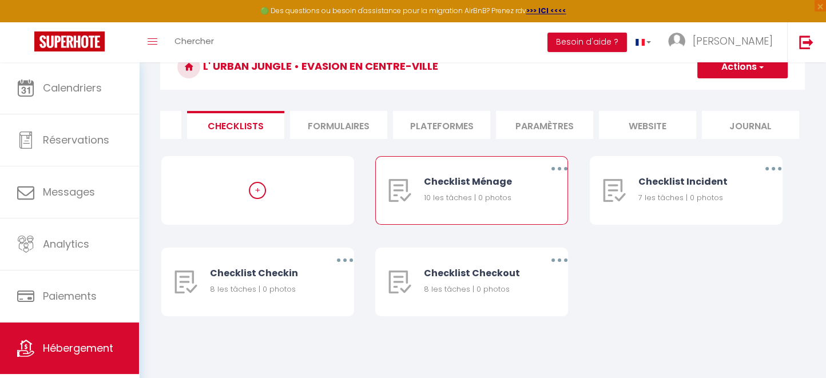
click at [480, 204] on div "10 les tâches | 0 photos" at bounding box center [476, 197] width 104 height 11
click at [559, 170] on icon "button" at bounding box center [558, 168] width 3 height 3
click at [517, 204] on link "Editer" at bounding box center [529, 194] width 85 height 19
type input "Checklist Ménage"
type input "Procédure à suivre à la fin du ménage"
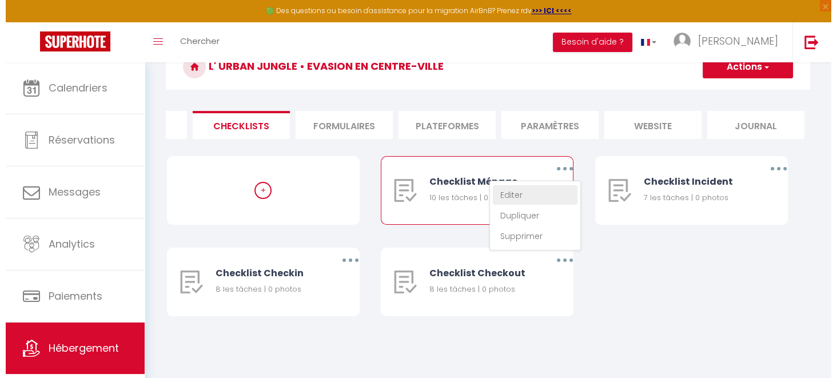
scroll to position [0, 373]
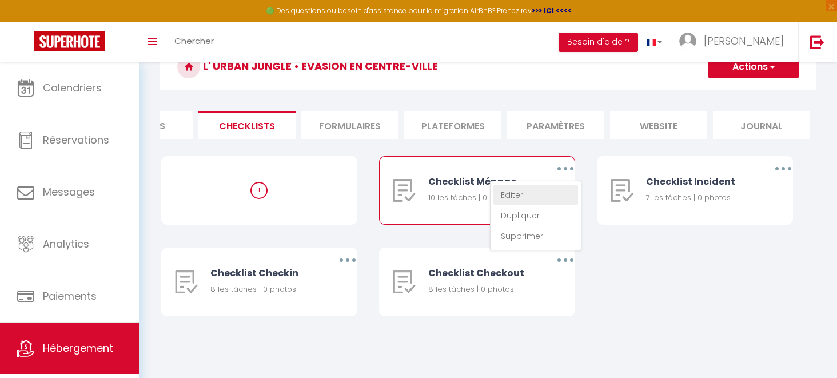
select select "1"
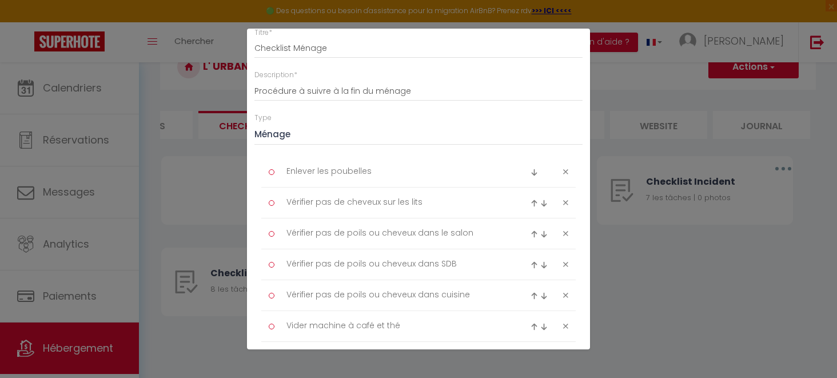
scroll to position [0, 0]
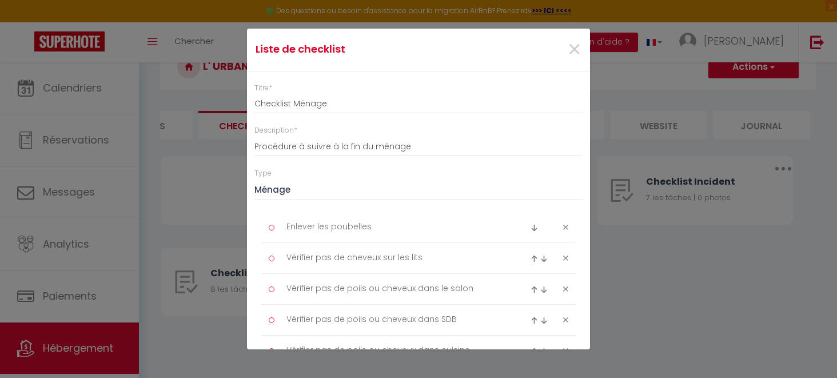
click at [214, 155] on div "Liste de checklist × Titre * Checklist Ménage Description * Procédure à suivre …" at bounding box center [418, 189] width 837 height 378
click at [567, 46] on span "×" at bounding box center [574, 50] width 14 height 34
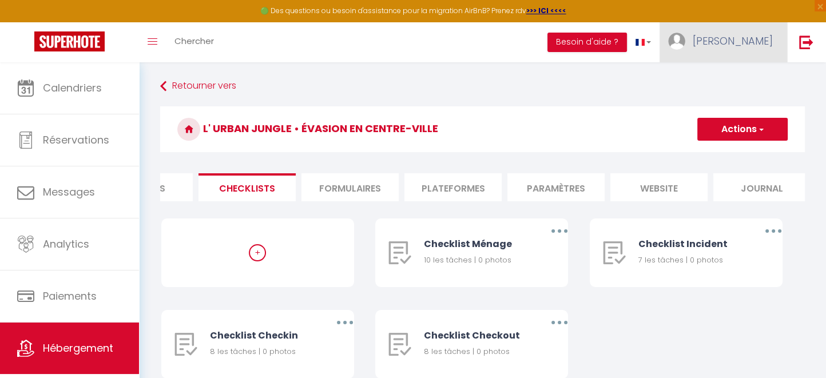
click at [755, 41] on span "[PERSON_NAME]" at bounding box center [732, 41] width 80 height 14
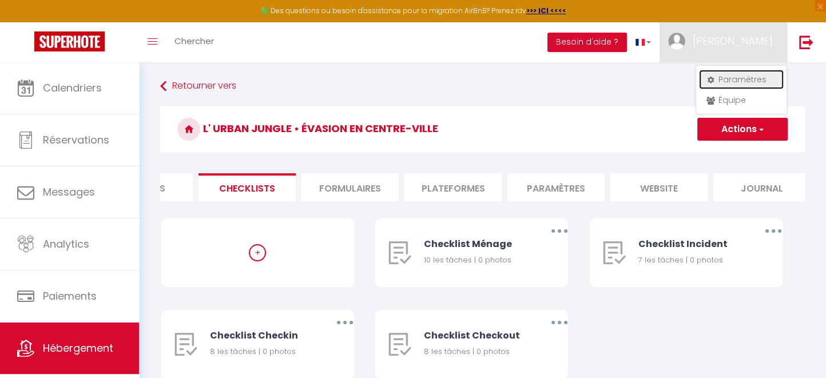
click at [747, 79] on link "Paramètres" at bounding box center [741, 79] width 85 height 19
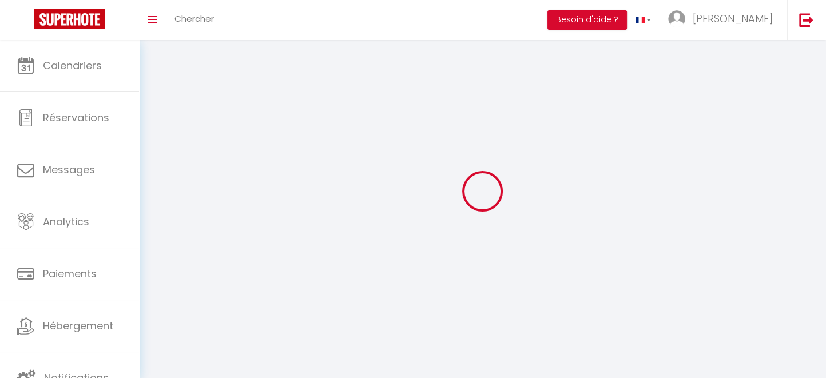
type input "[PERSON_NAME]"
type input "Rasolo"
type input "[PHONE_NUMBER]"
type input "impasse de la plaine"
type input "76230"
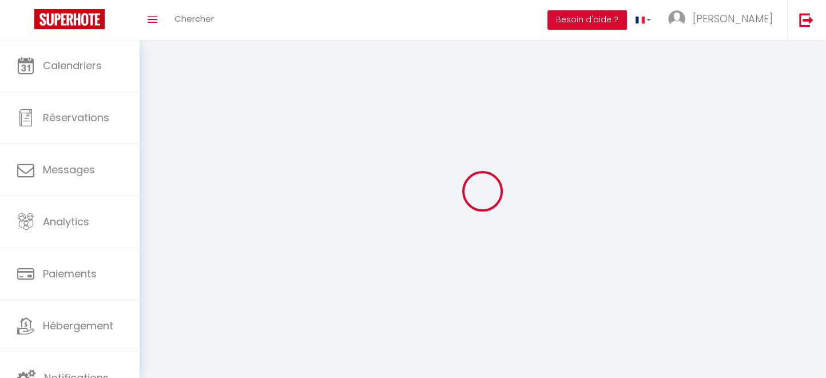
type input "Bois-Guillaume"
type input "qnHOqsrVoQV9R5wxuk3P4Hy34"
type input "Ystg50pcLfA4AGh7dd1O0cEZP"
type input "qnHOqsrVoQV9R5wxuk3P4Hy34"
type input "Ystg50pcLfA4AGh7dd1O0cEZP"
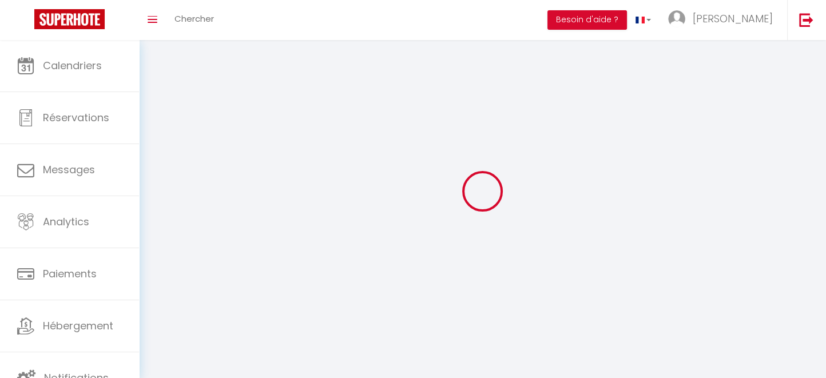
type input "[URL][DOMAIN_NAME]"
select select "28"
select select "fr"
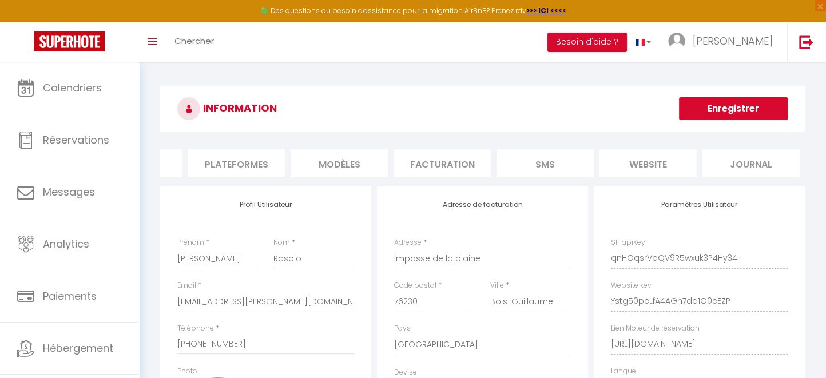
scroll to position [0, 179]
click at [670, 158] on li "website" at bounding box center [647, 163] width 97 height 28
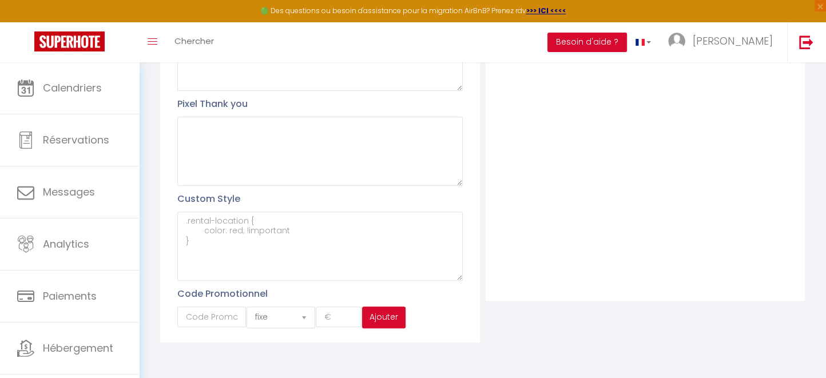
scroll to position [345, 0]
click at [390, 321] on button "Ajouter" at bounding box center [383, 317] width 43 height 22
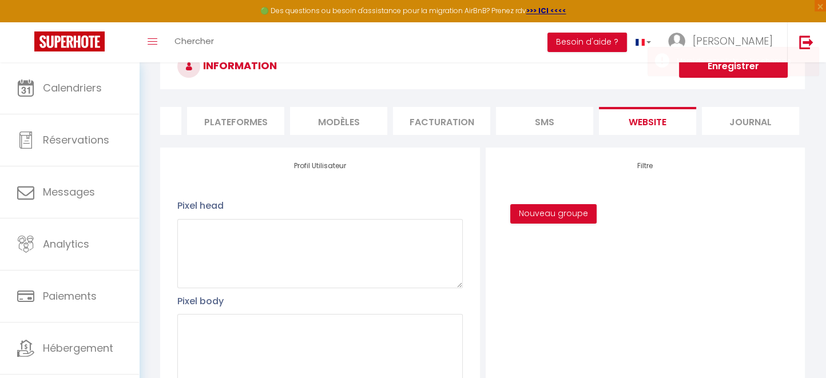
scroll to position [0, 0]
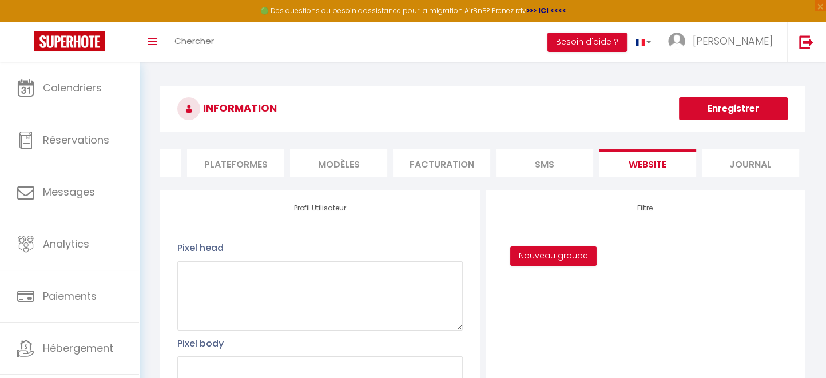
click at [319, 212] on h4 "Profil Utilisateur" at bounding box center [319, 208] width 285 height 8
click at [192, 212] on h4 "Profil Utilisateur" at bounding box center [319, 208] width 285 height 8
click at [298, 212] on h4 "Profil Utilisateur" at bounding box center [319, 208] width 285 height 8
click at [316, 212] on h4 "Profil Utilisateur" at bounding box center [319, 208] width 285 height 8
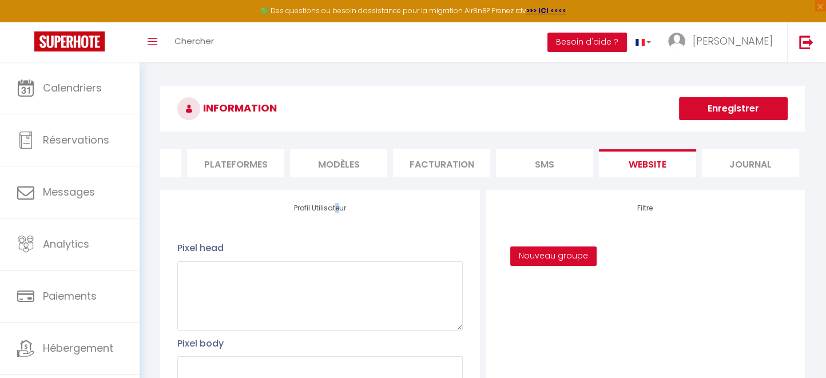
drag, startPoint x: 341, startPoint y: 221, endPoint x: 369, endPoint y: 222, distance: 28.6
click at [350, 212] on h4 "Profil Utilisateur" at bounding box center [319, 208] width 285 height 8
drag, startPoint x: 508, startPoint y: 204, endPoint x: 533, endPoint y: 204, distance: 25.7
click at [634, 212] on h4 "Filtre" at bounding box center [645, 208] width 285 height 8
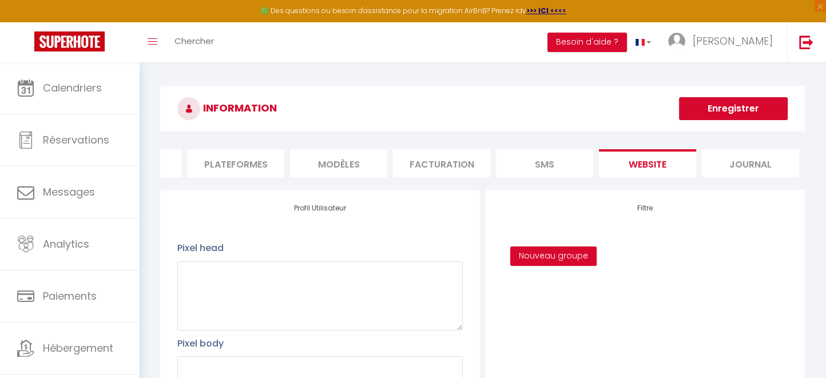
click at [327, 212] on h4 "Profil Utilisateur" at bounding box center [319, 208] width 285 height 8
click at [672, 212] on h4 "Filtre" at bounding box center [645, 208] width 285 height 8
click at [655, 212] on h4 "Filtre" at bounding box center [645, 208] width 285 height 8
